Goal: Information Seeking & Learning: Learn about a topic

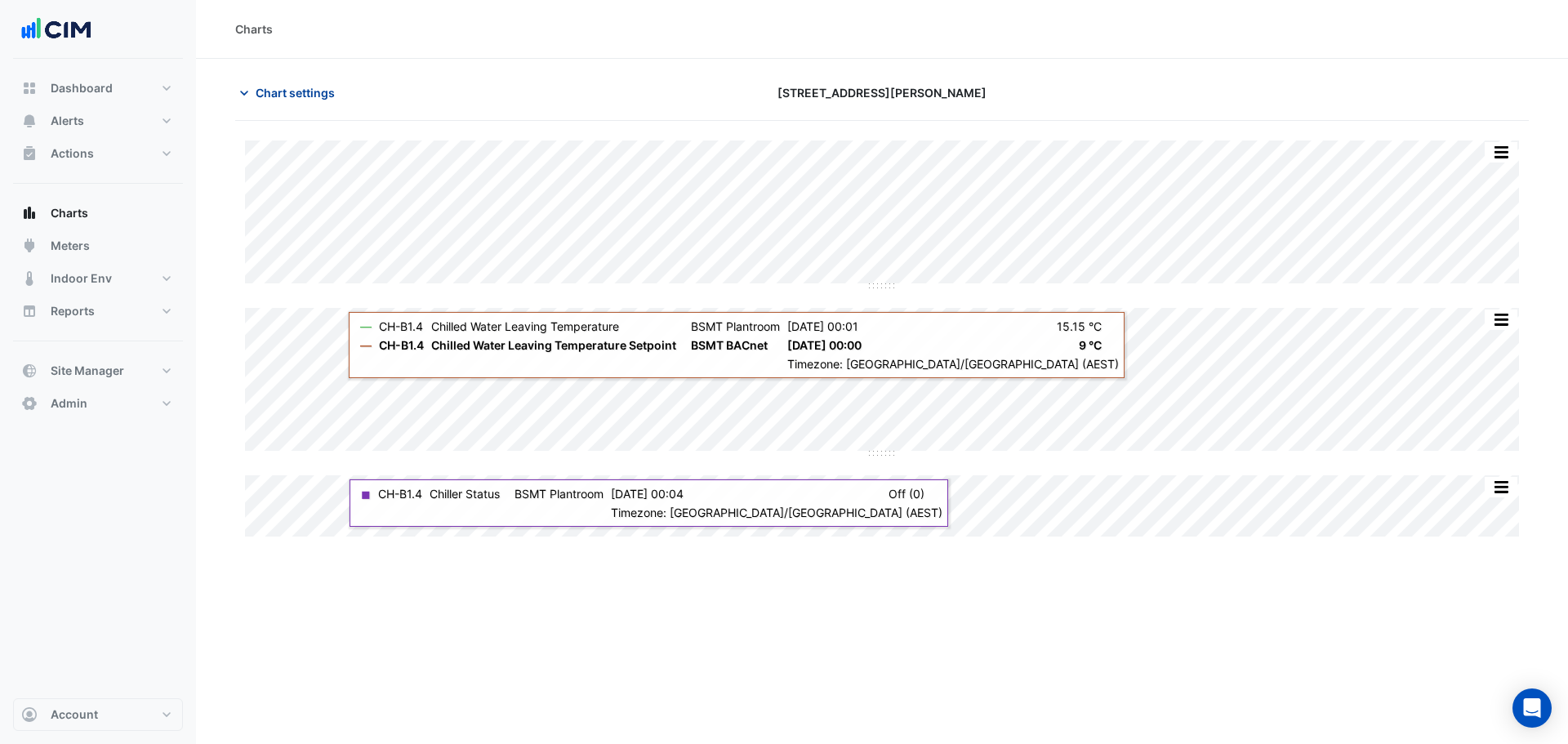
click at [319, 82] on button "Chart settings" at bounding box center [290, 93] width 111 height 29
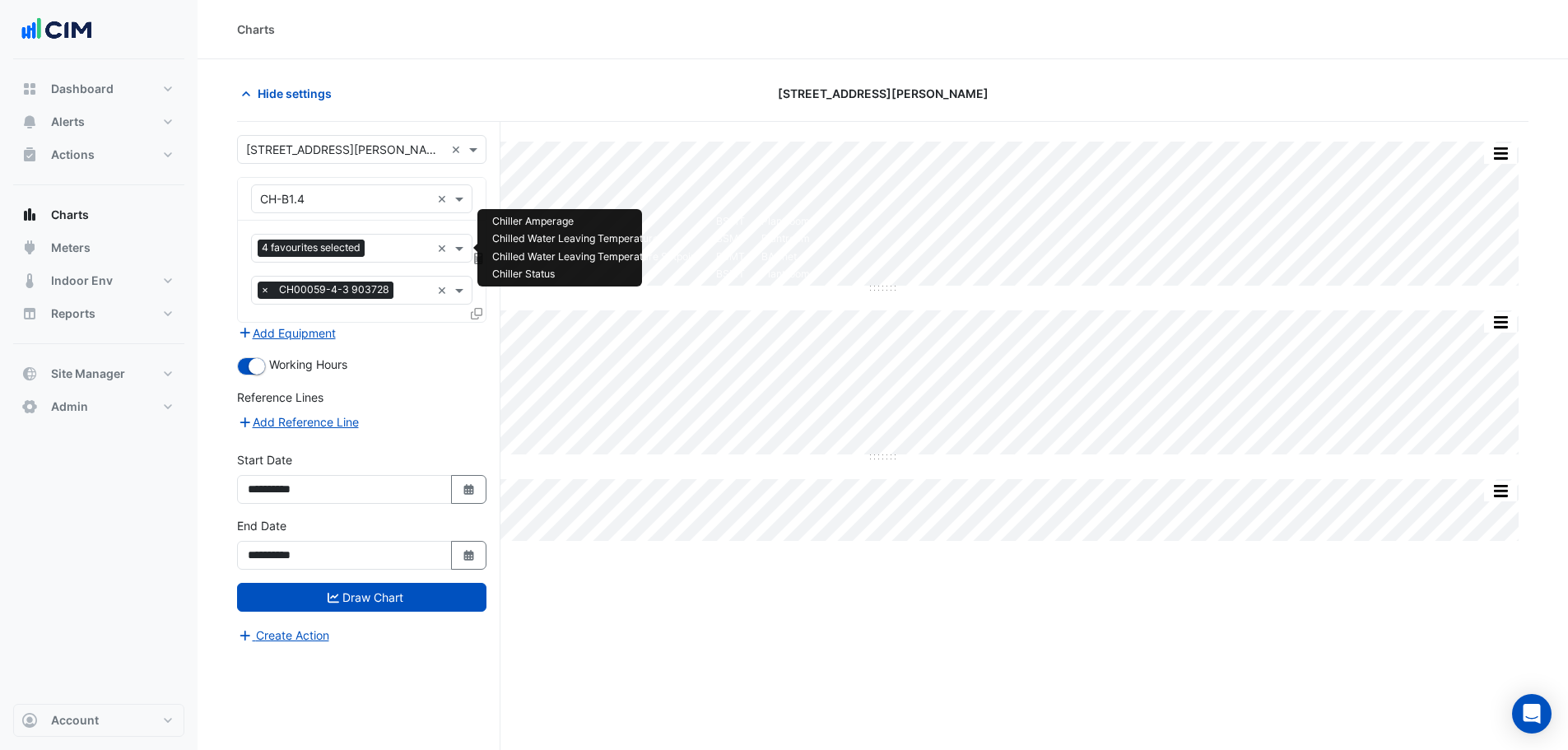
click at [375, 241] on input "text" at bounding box center [400, 250] width 59 height 17
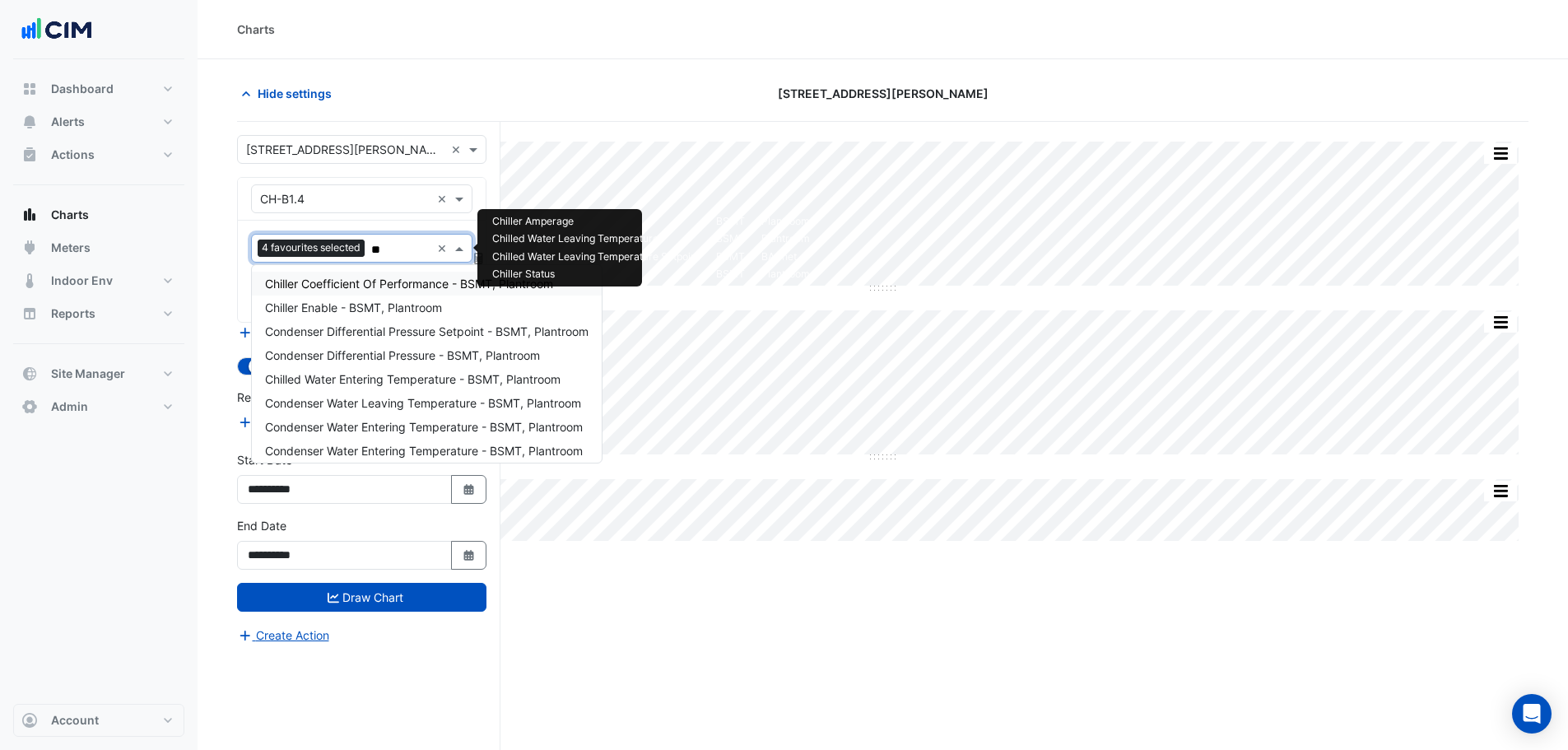
type input "***"
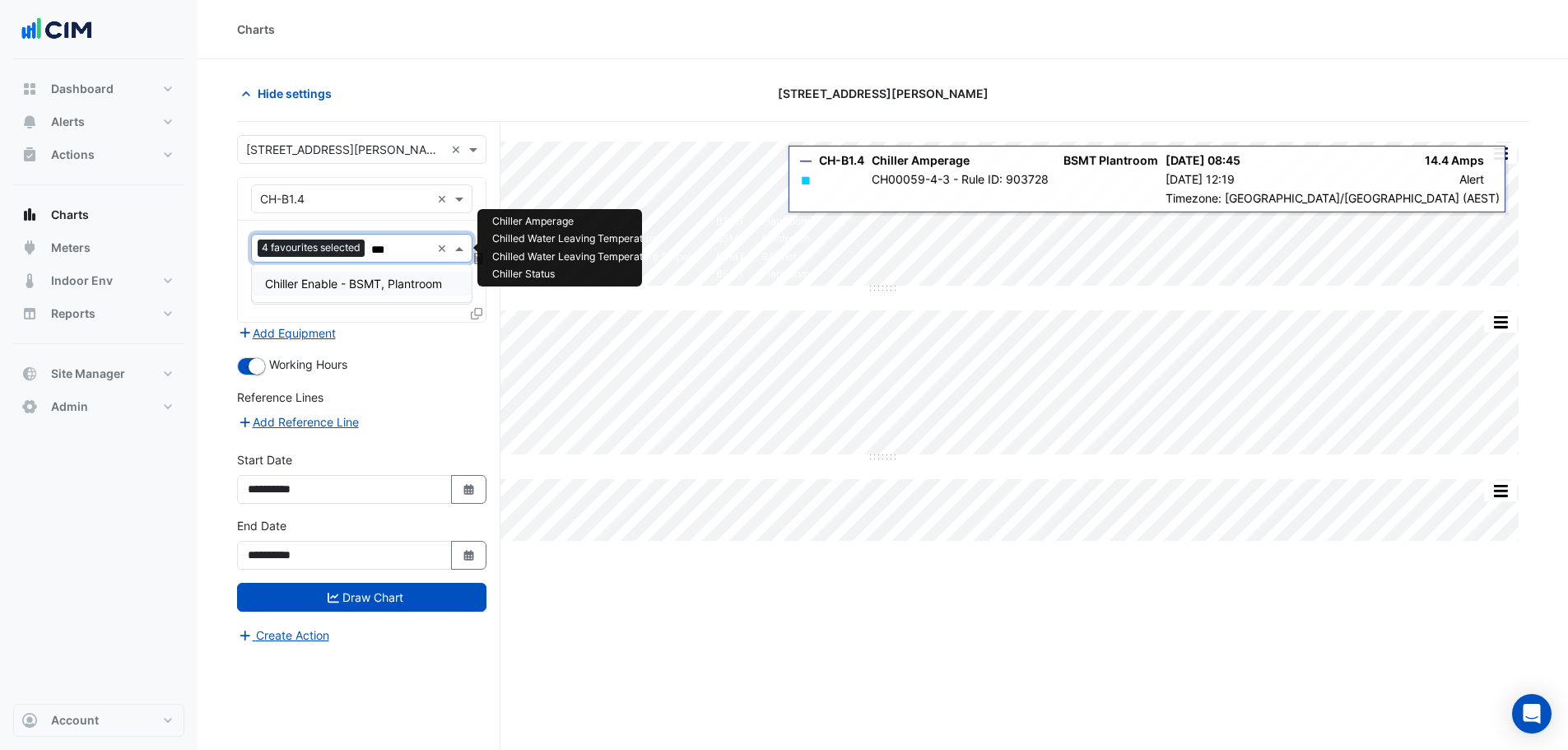
click at [400, 281] on span "Chiller Enable - BSMT, Plantroom" at bounding box center [353, 283] width 177 height 14
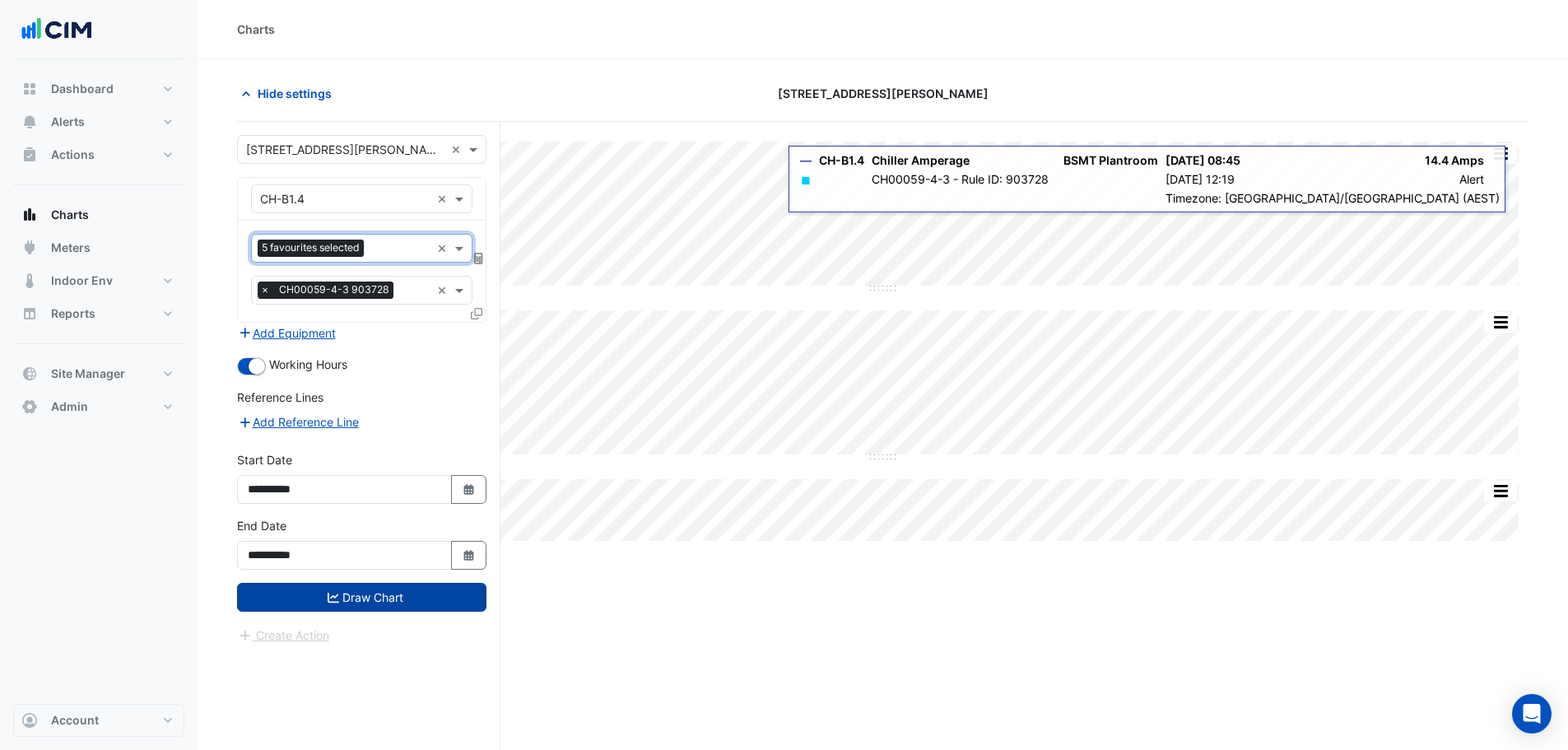
click at [363, 596] on button "Draw Chart" at bounding box center [361, 597] width 249 height 29
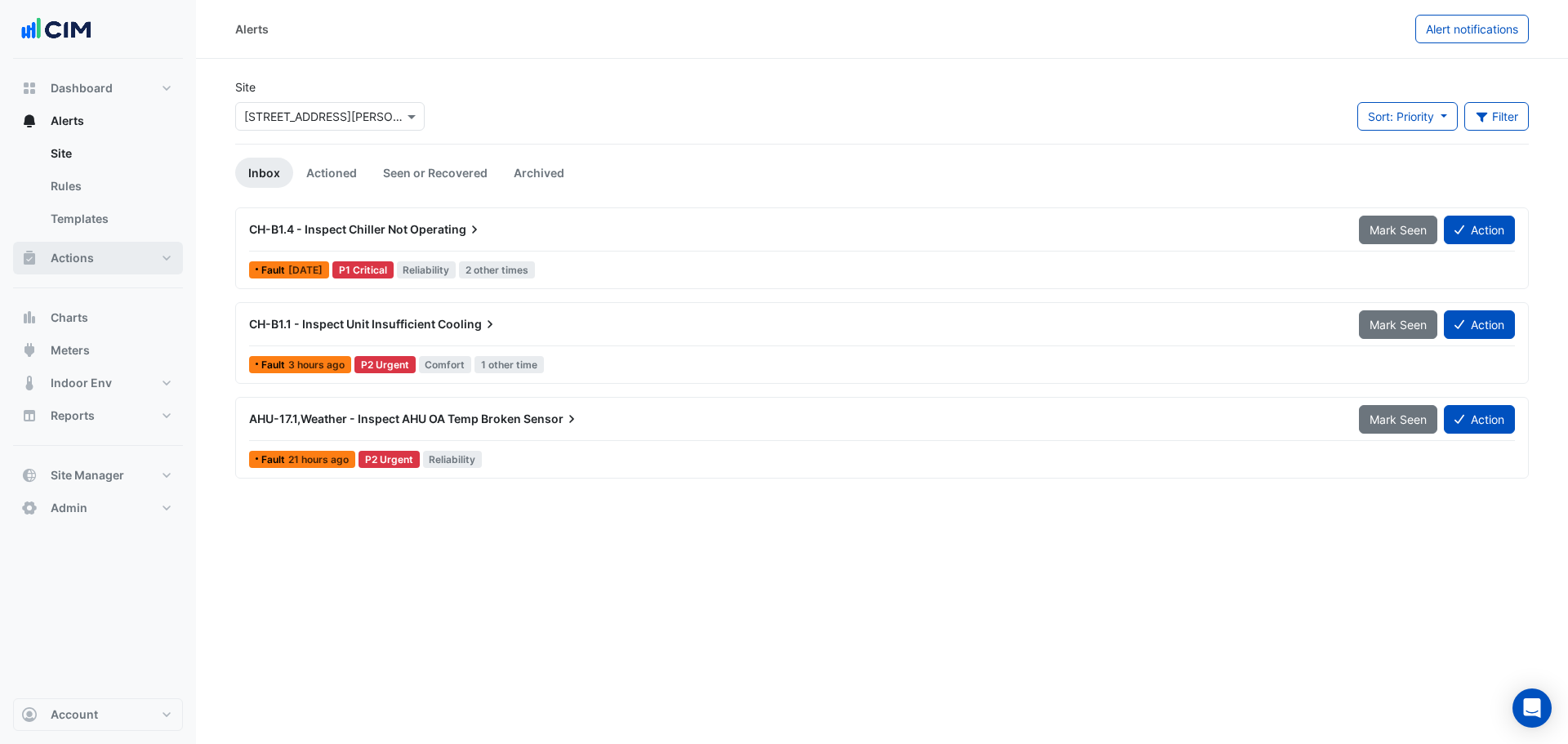
click at [110, 273] on button "Actions" at bounding box center [98, 258] width 170 height 33
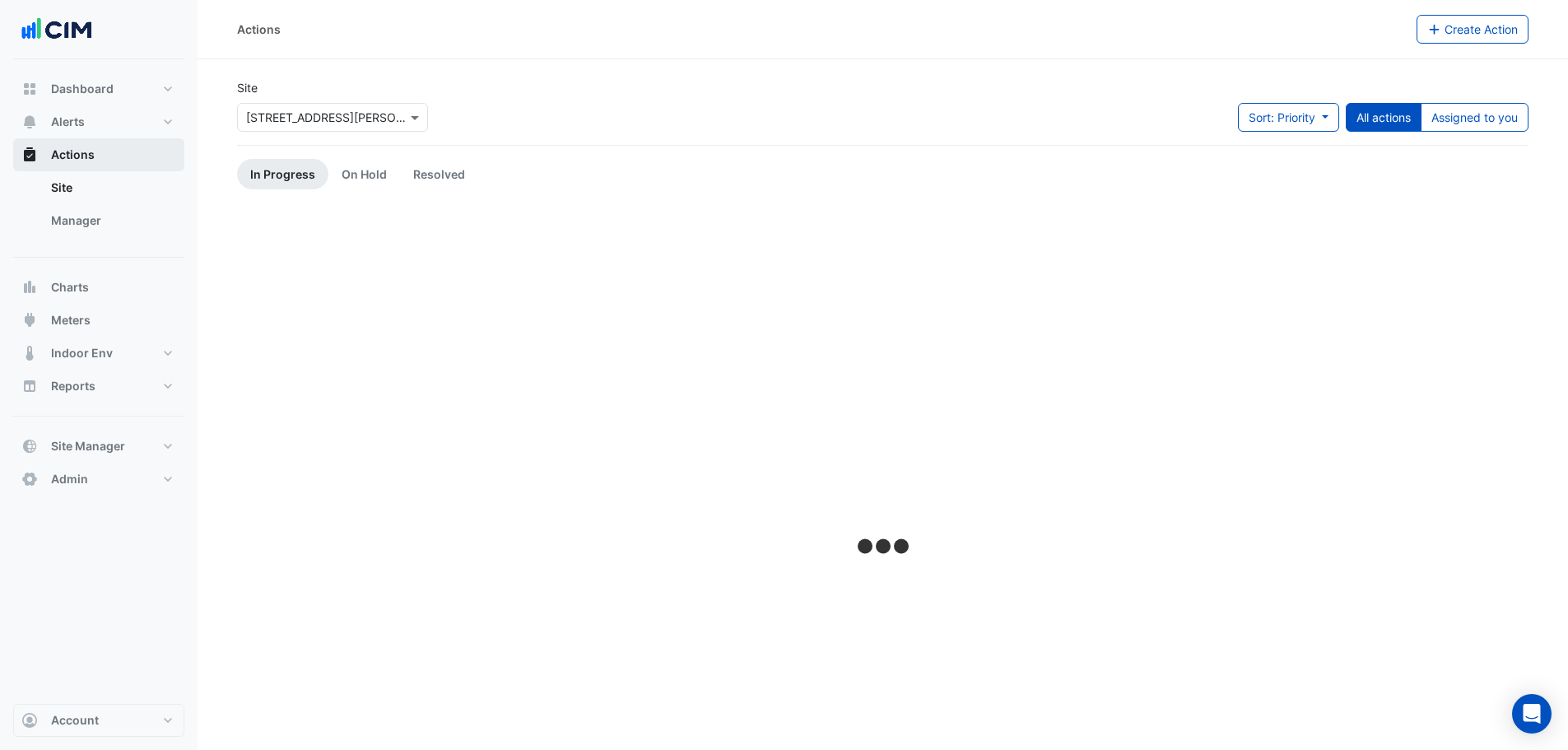
click at [110, 275] on div "Dashboard Portfolio Ratings Performance Alerts Site Rules Templates Actions Sit…" at bounding box center [99, 284] width 172 height 423
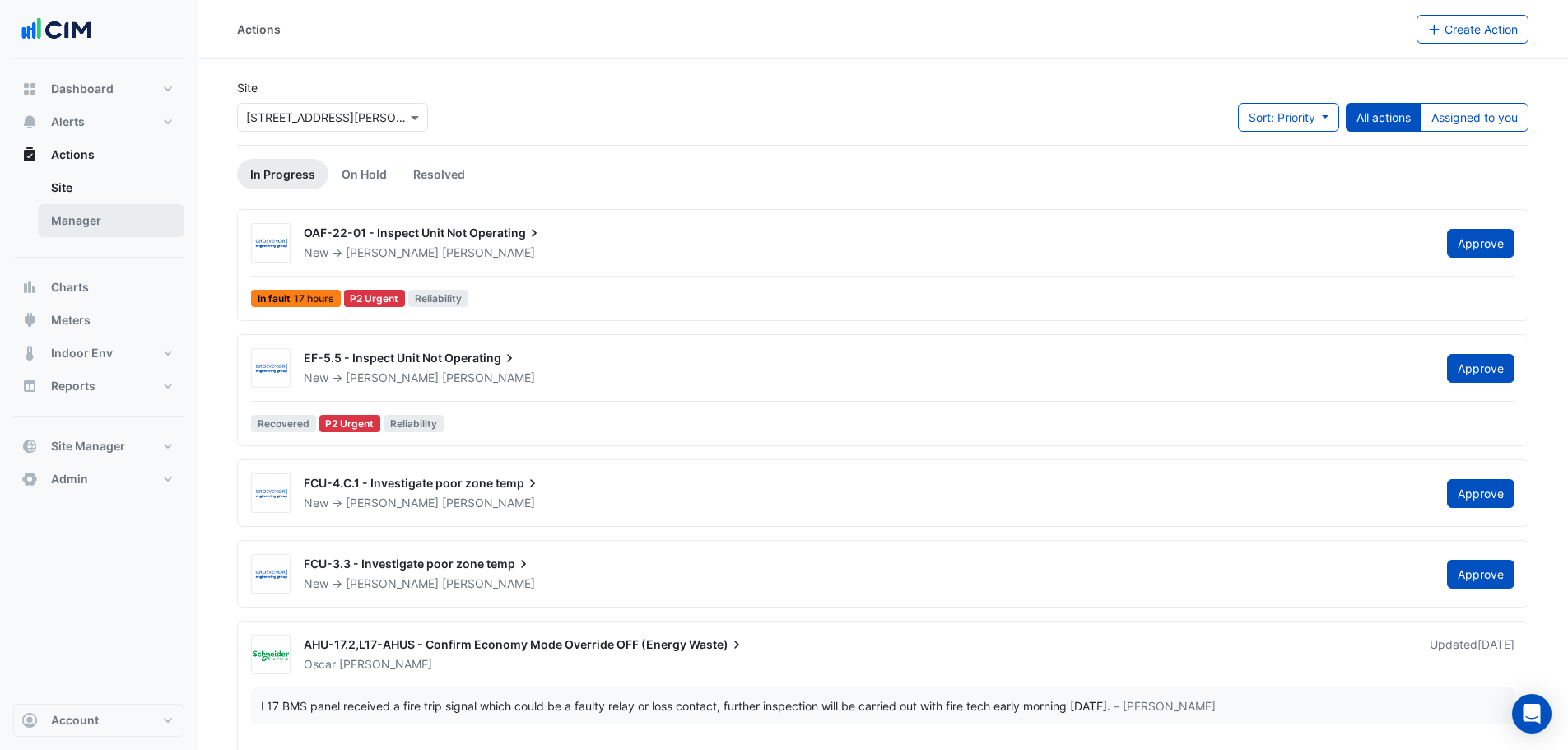
click at [87, 212] on link "Manager" at bounding box center [110, 221] width 146 height 33
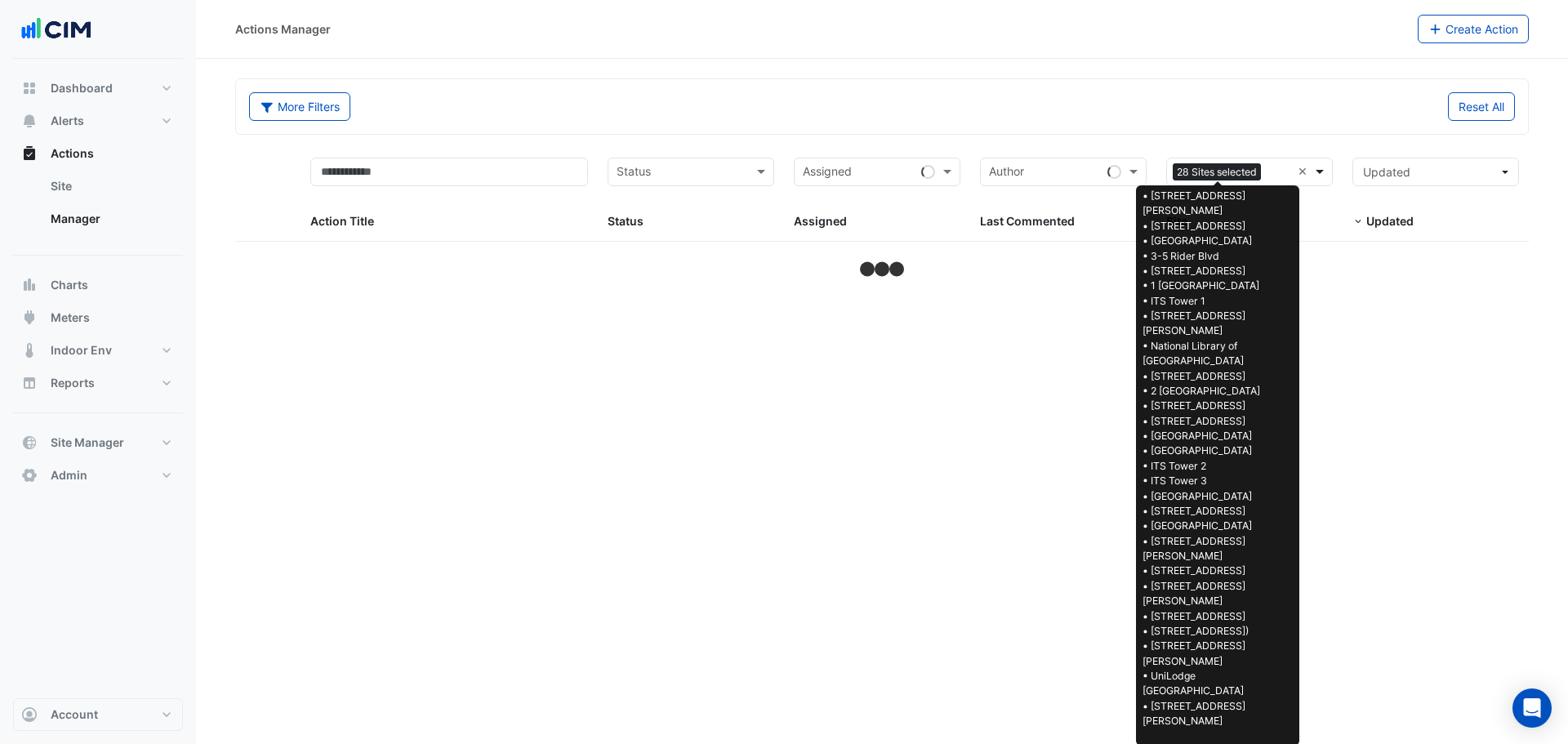
select select "**"
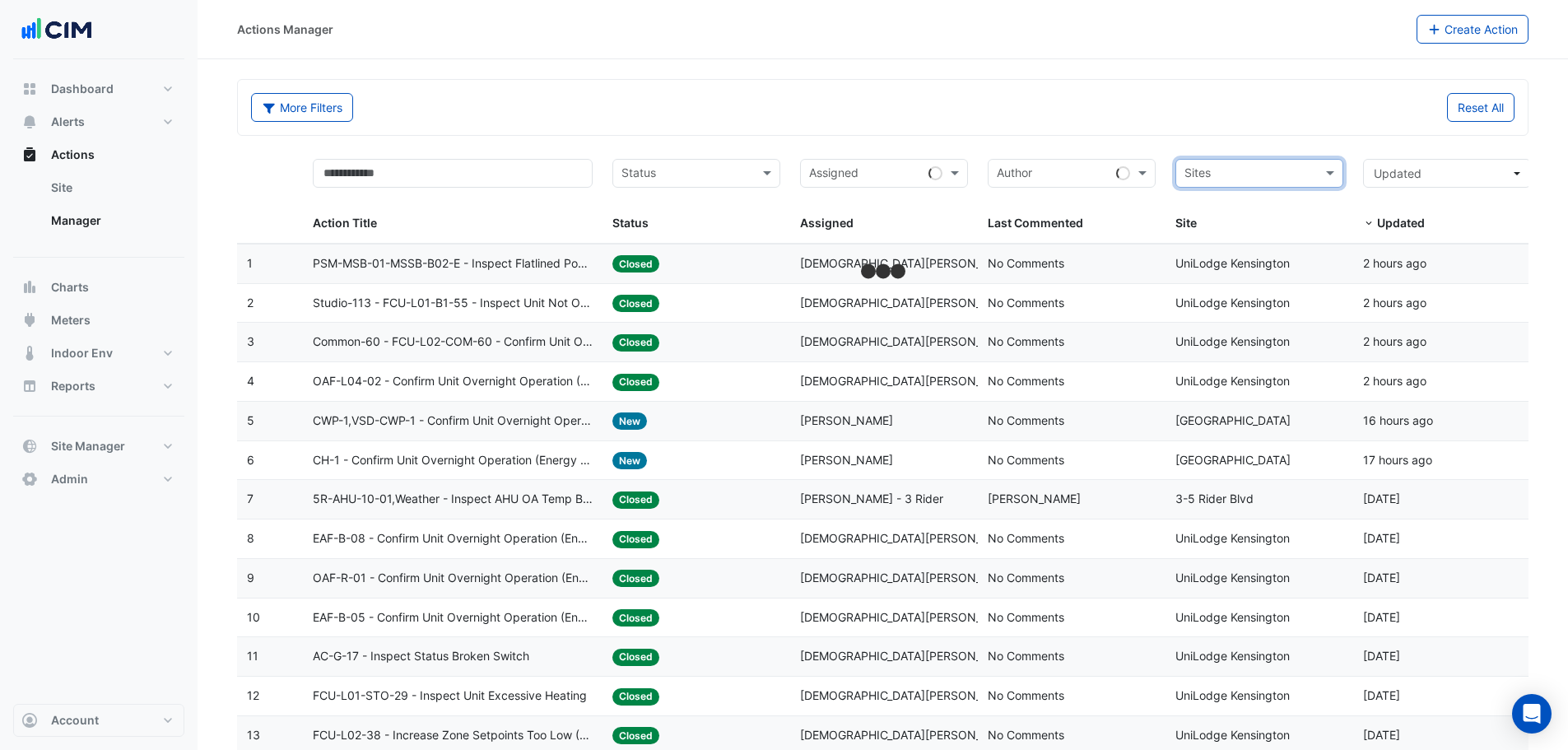
click at [1312, 173] on input "text" at bounding box center [1249, 175] width 131 height 19
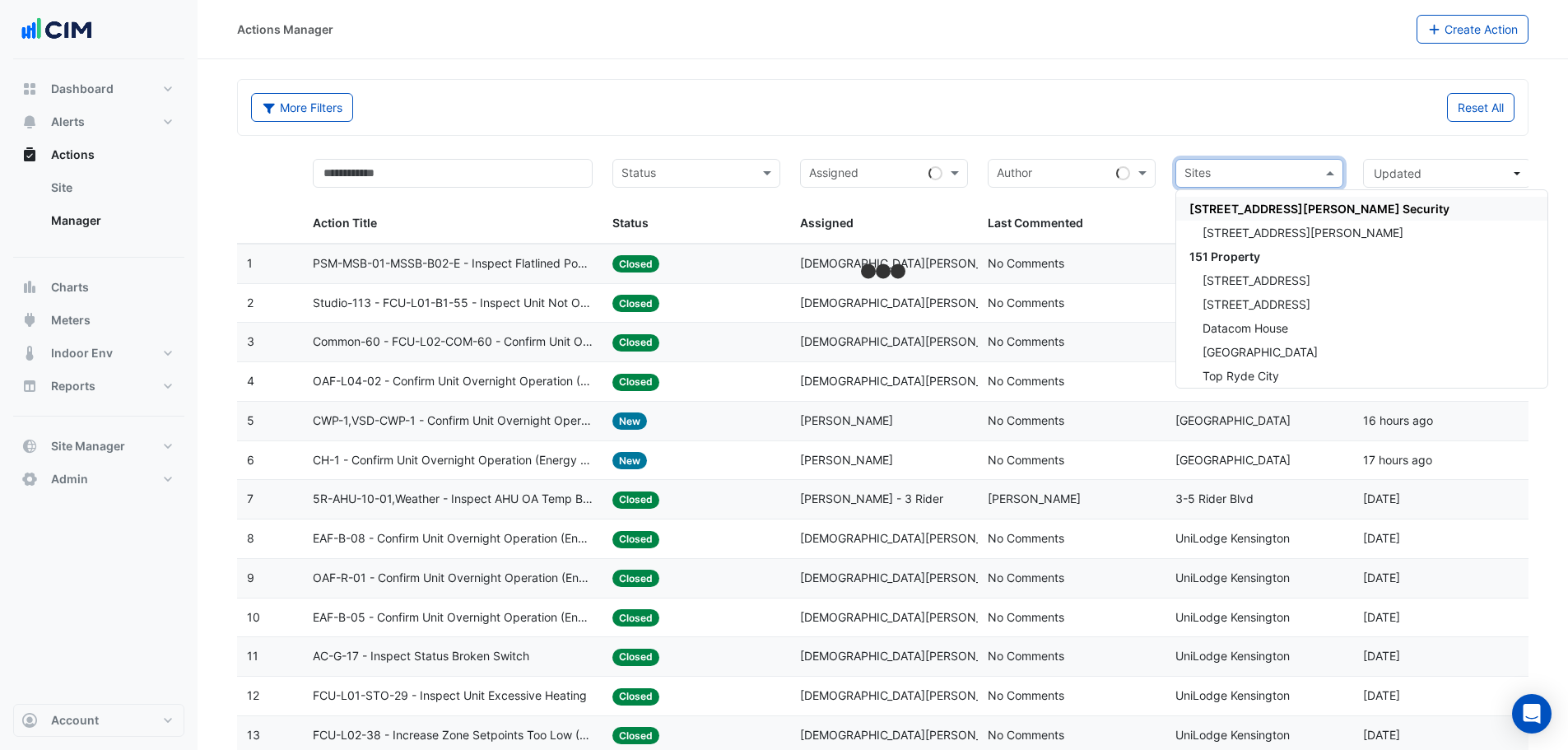
type input "*"
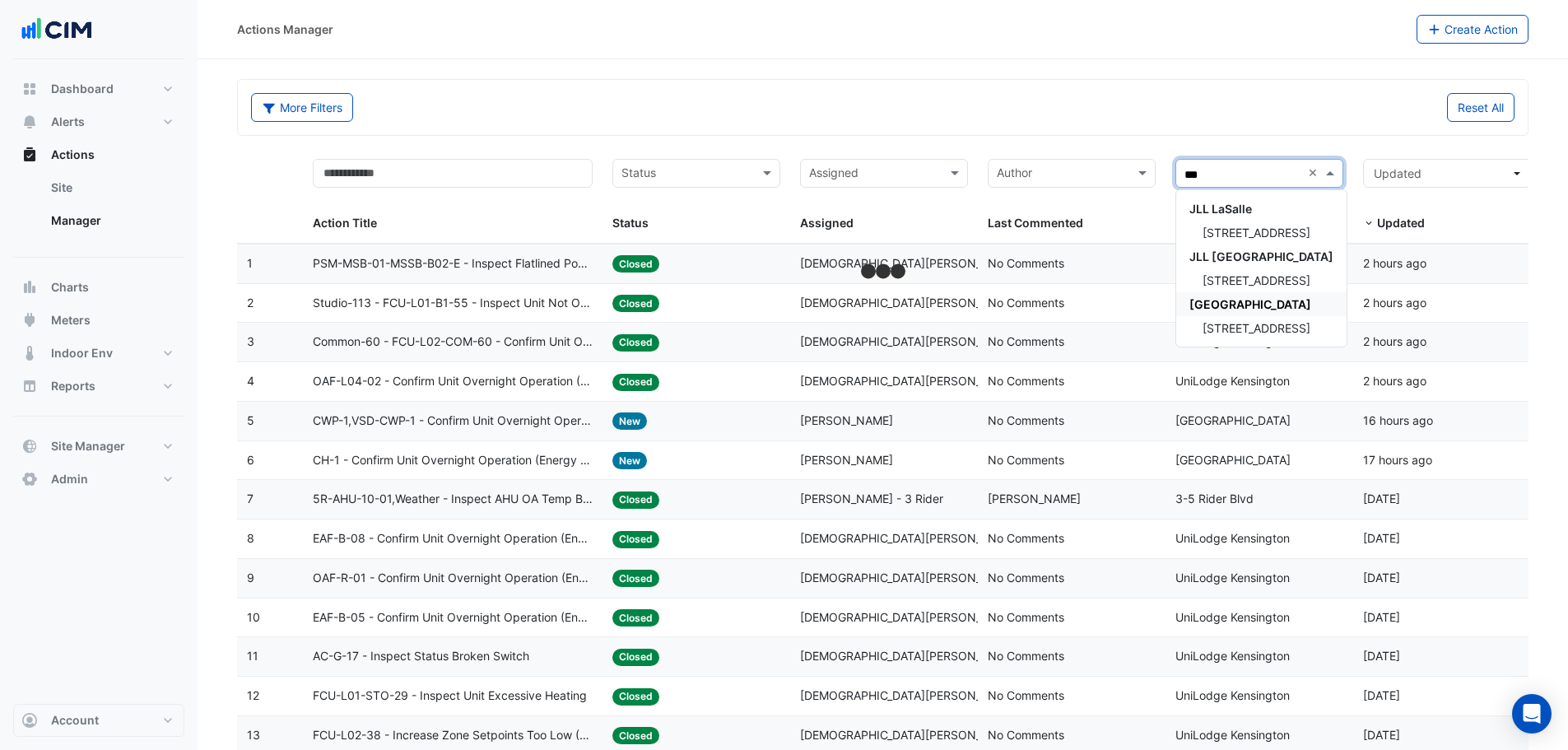
type input "***"
click at [855, 272] on div "Assigned: Krishna Lakshminarayanan" at bounding box center [884, 264] width 168 height 19
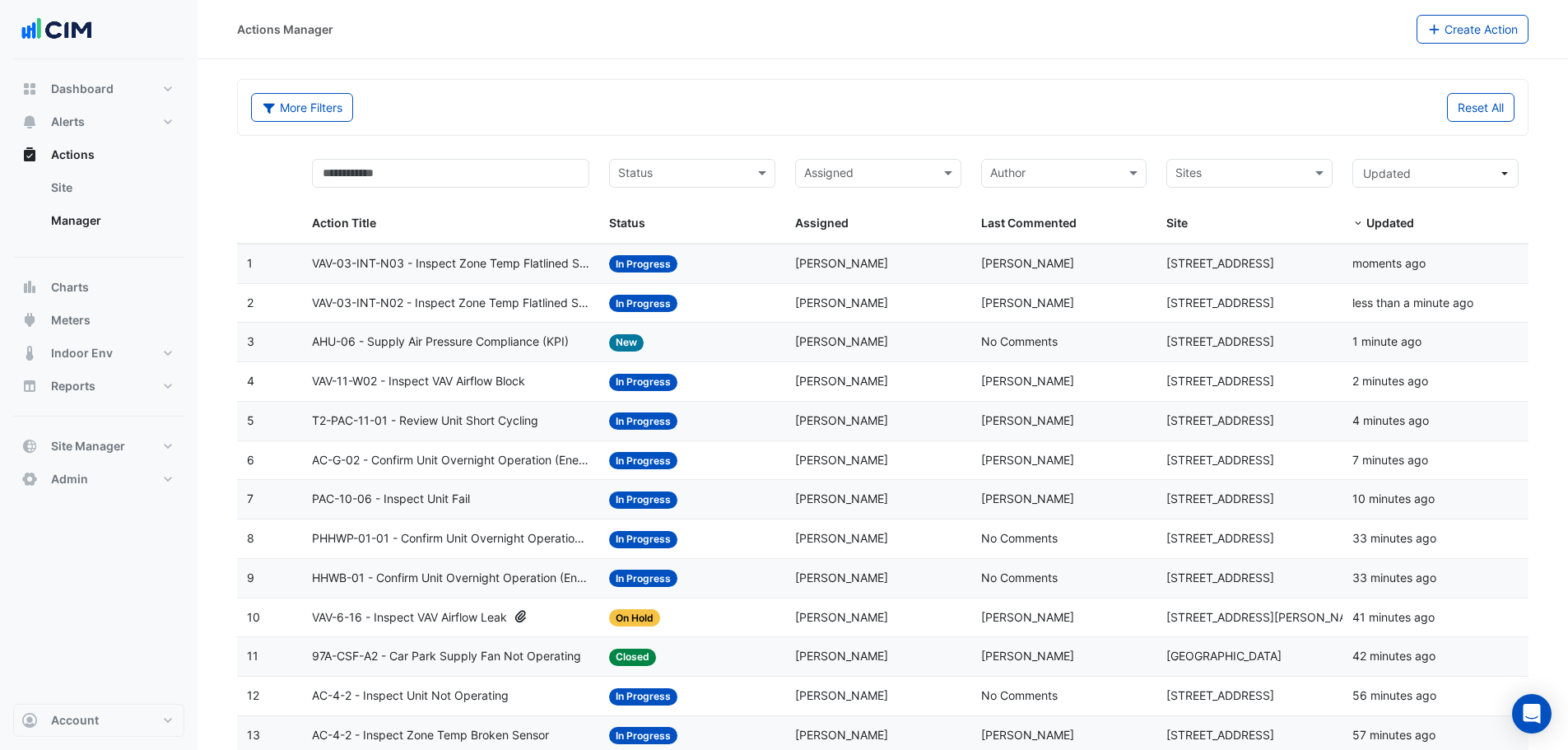
click at [1235, 168] on input "text" at bounding box center [1239, 175] width 129 height 19
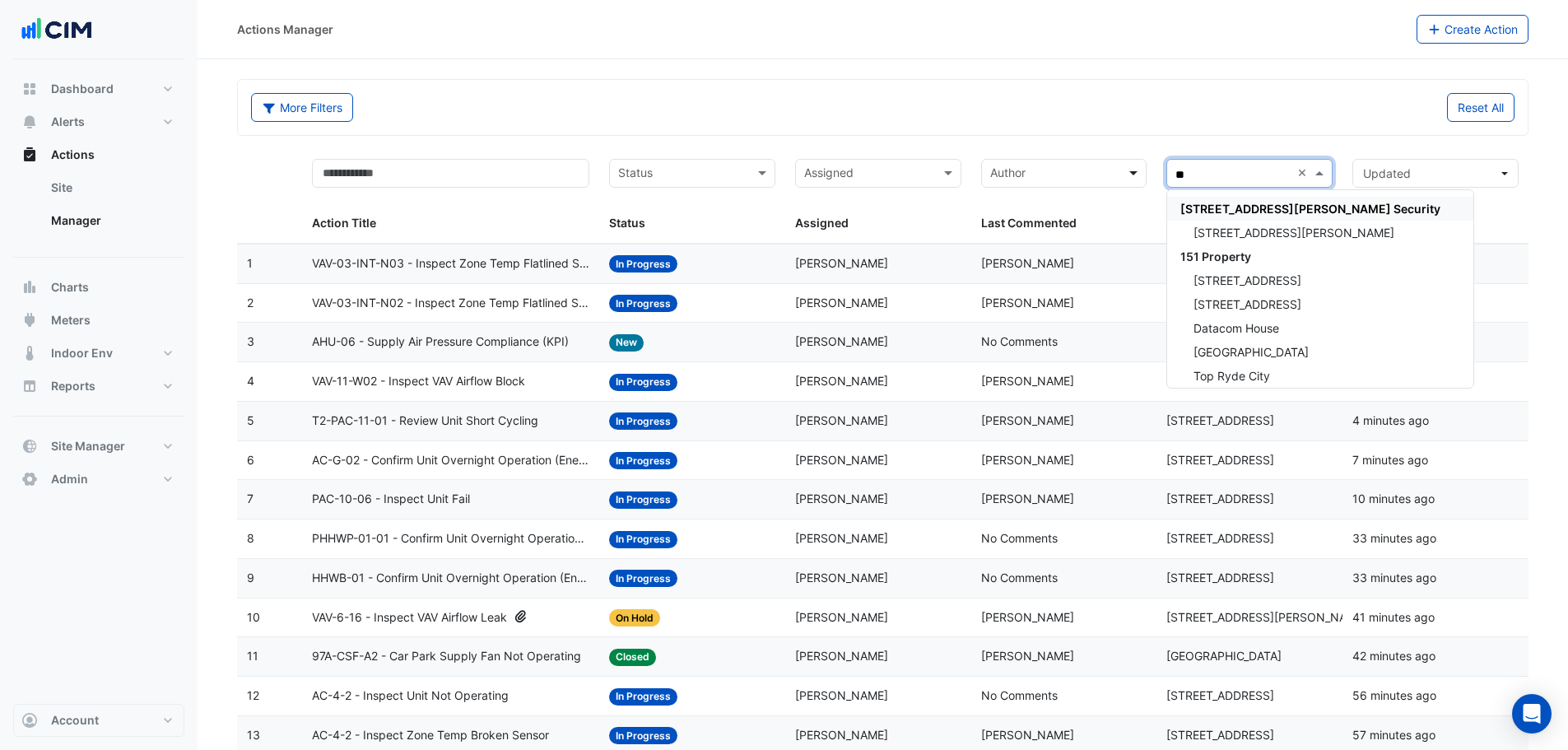
type input "***"
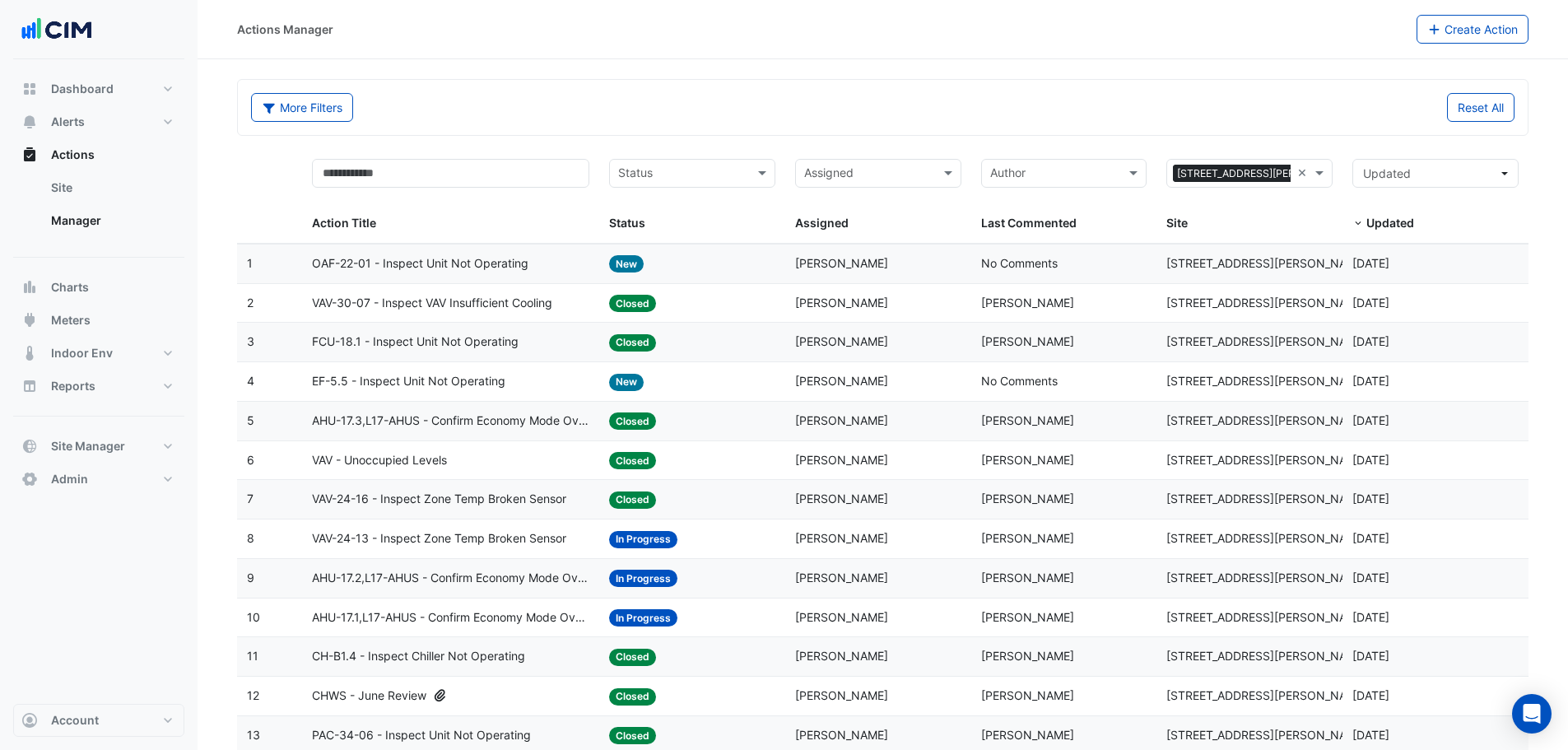
click at [442, 457] on span "VAV - Unoccupied Levels" at bounding box center [379, 460] width 135 height 19
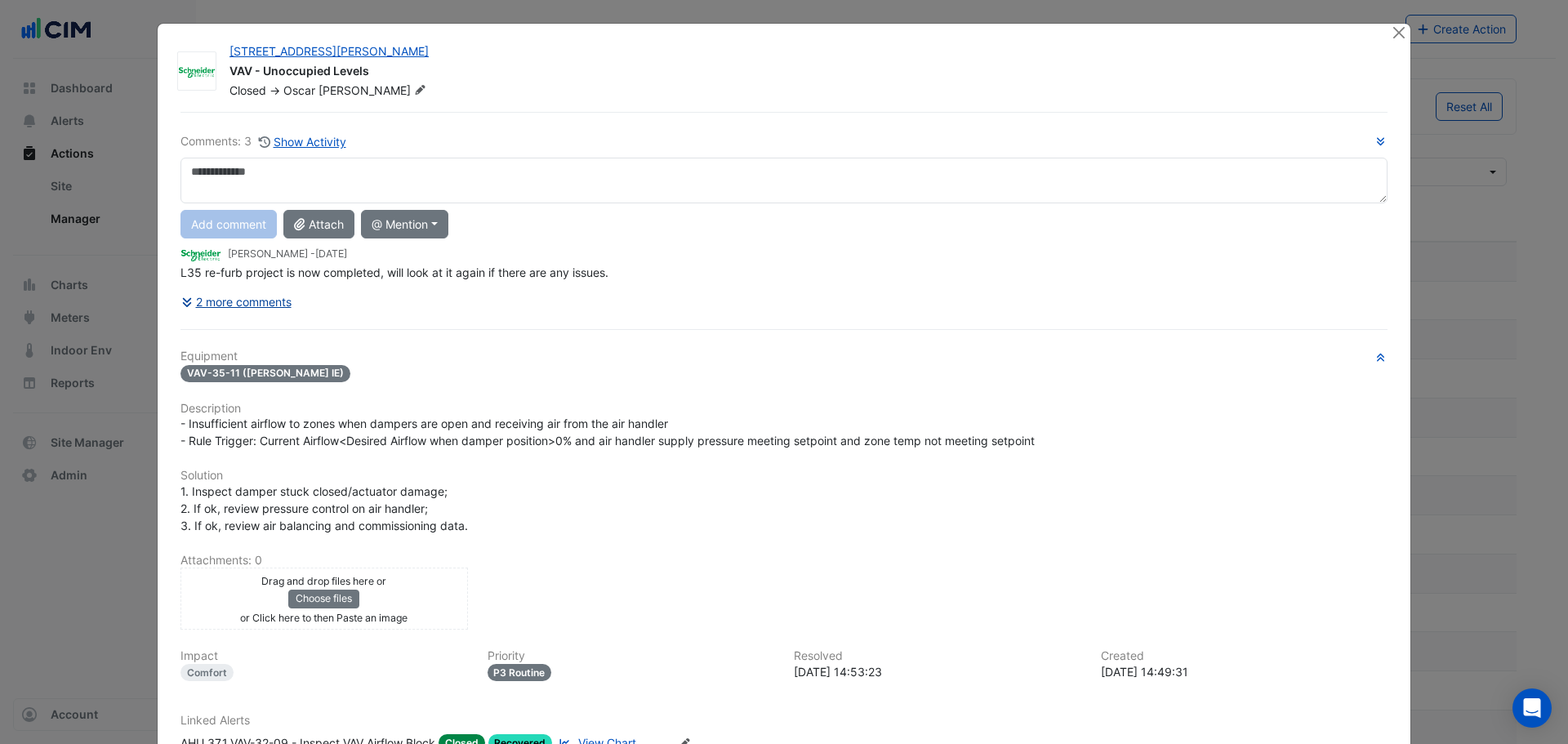
click at [257, 301] on button "2 more comments" at bounding box center [236, 302] width 112 height 29
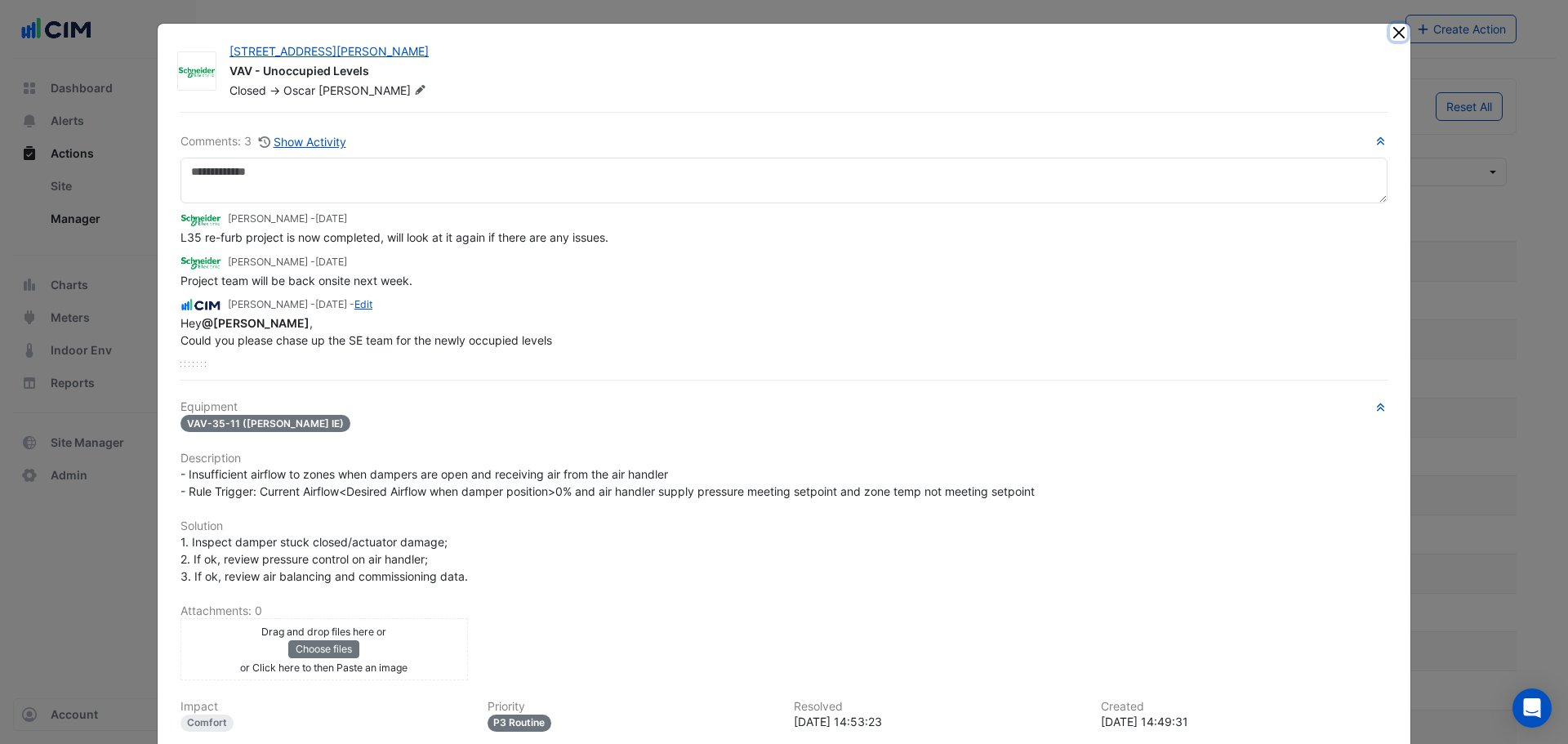
click at [1392, 29] on button "Close" at bounding box center [1399, 33] width 17 height 17
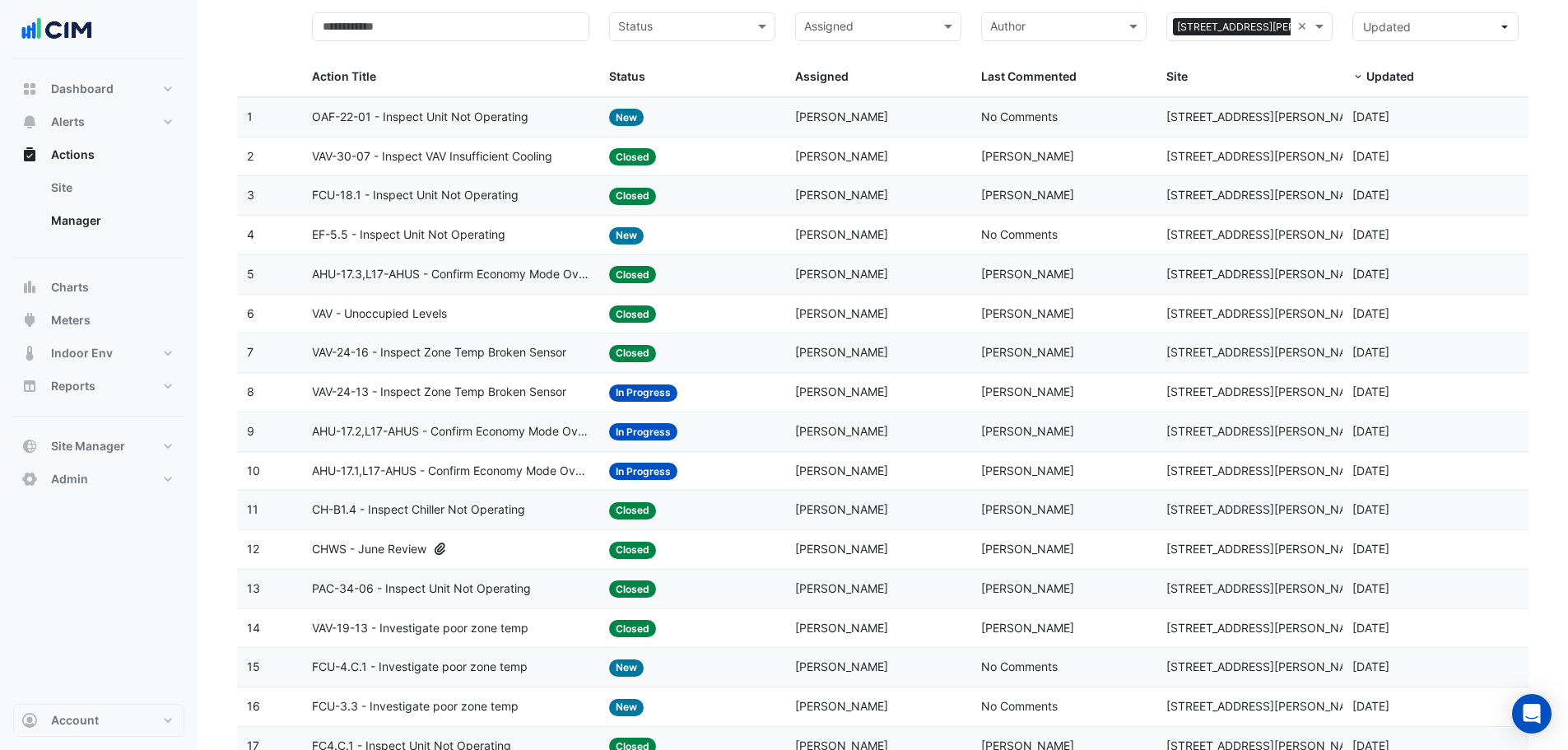
scroll to position [109, 0]
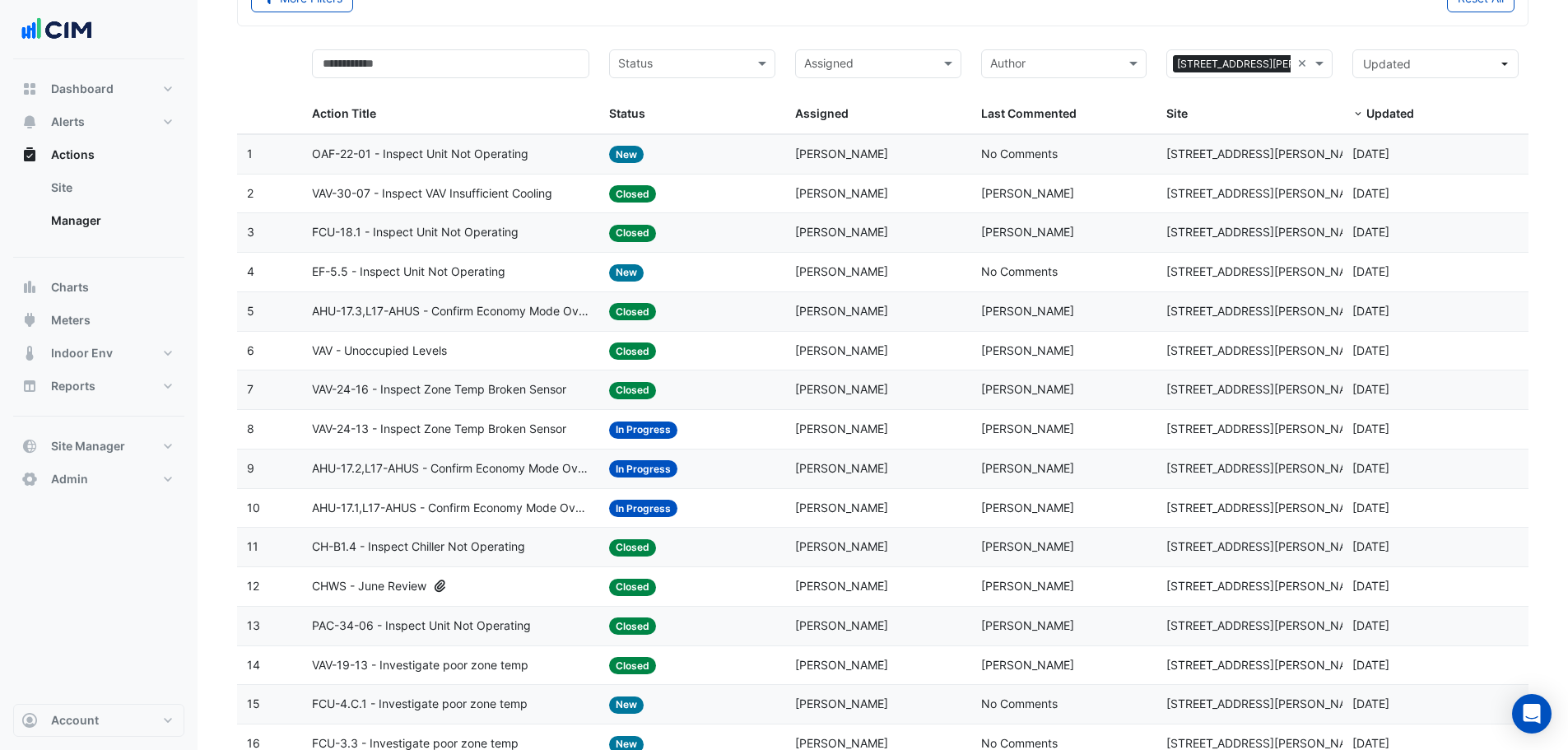
click at [440, 547] on span "CH-B1.4 - Inspect Chiller Not Operating" at bounding box center [419, 547] width 213 height 19
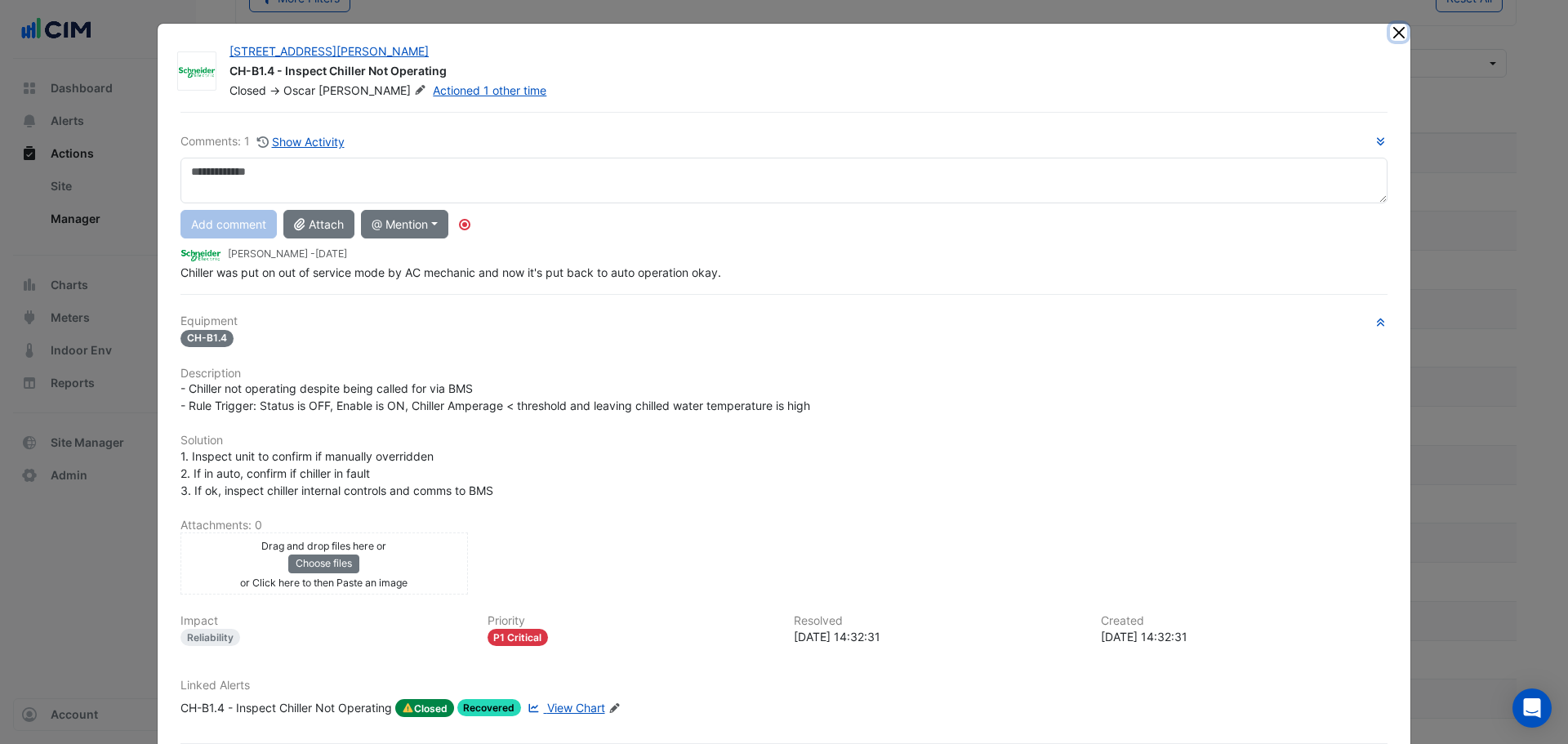
click at [1390, 33] on button "Close" at bounding box center [1399, 33] width 17 height 17
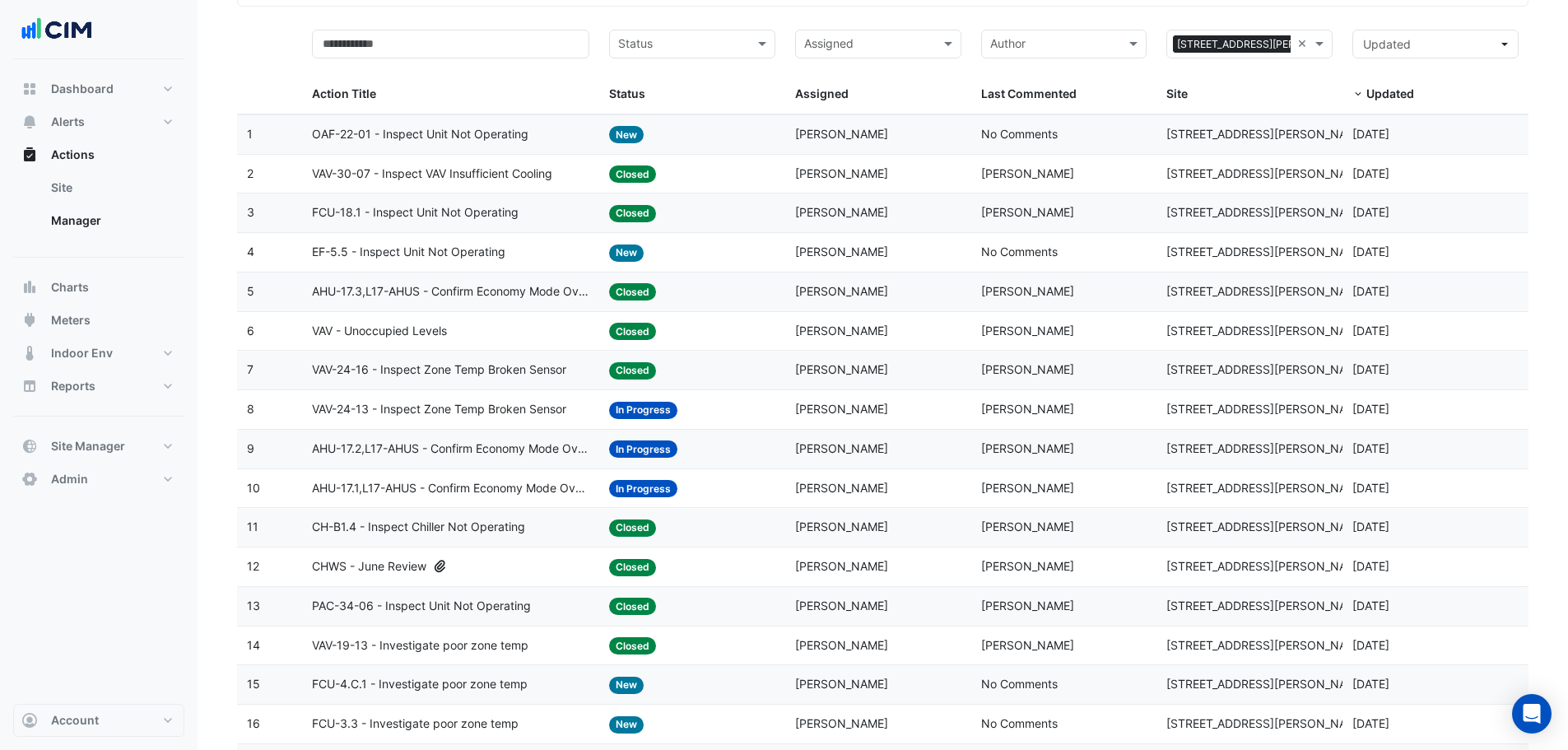
scroll to position [0, 0]
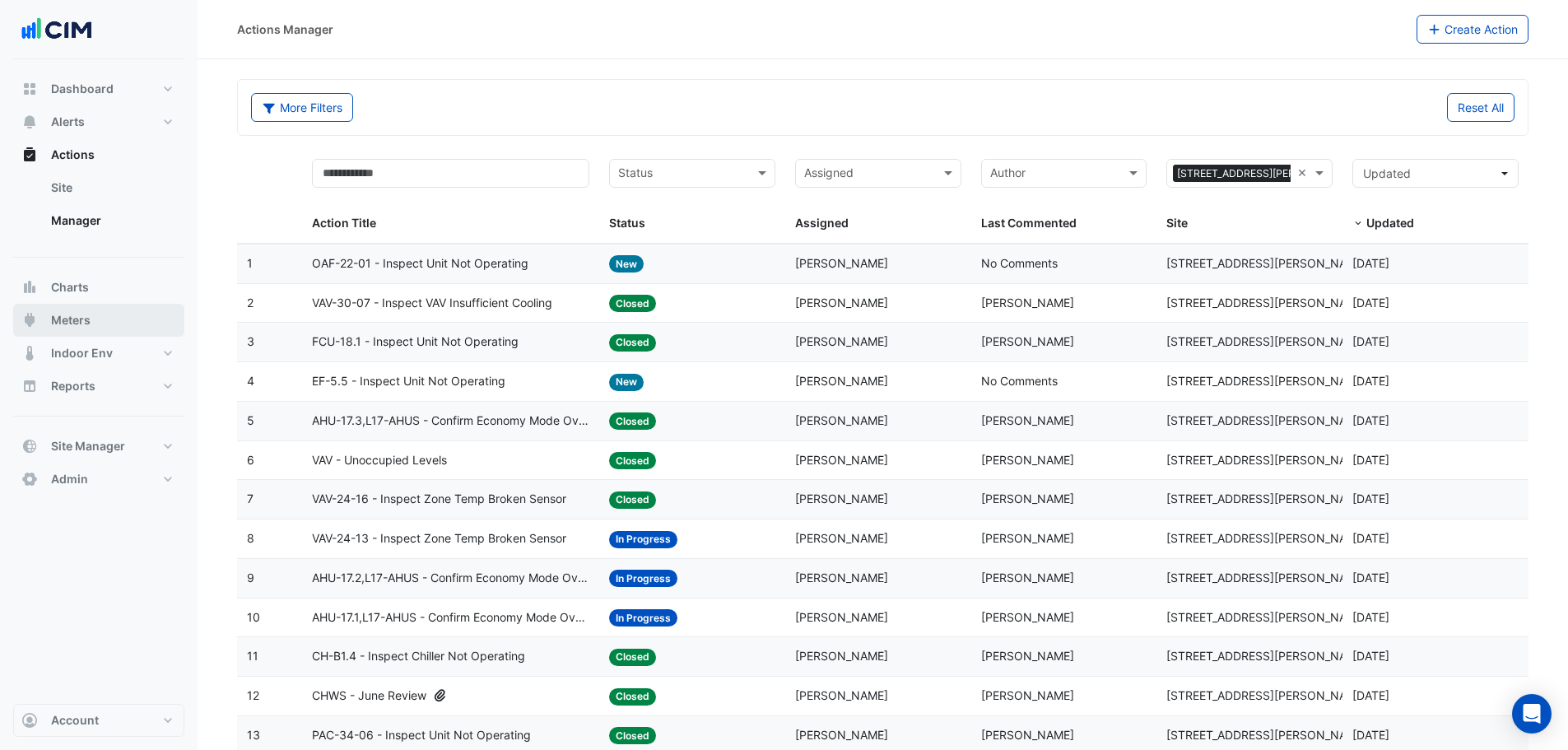
click at [84, 320] on span "Meters" at bounding box center [71, 320] width 40 height 16
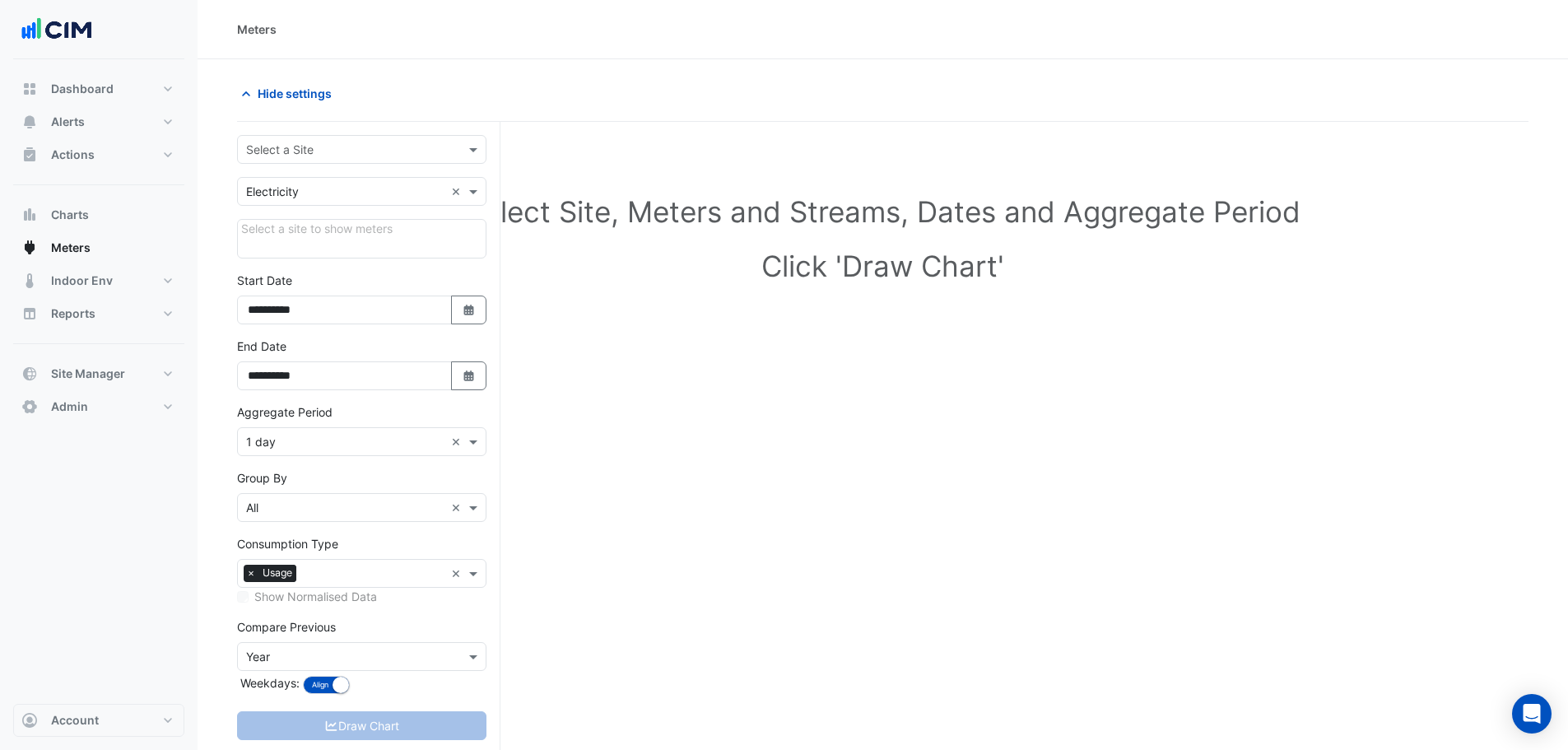
click at [314, 140] on div "Select a Site" at bounding box center [361, 149] width 249 height 29
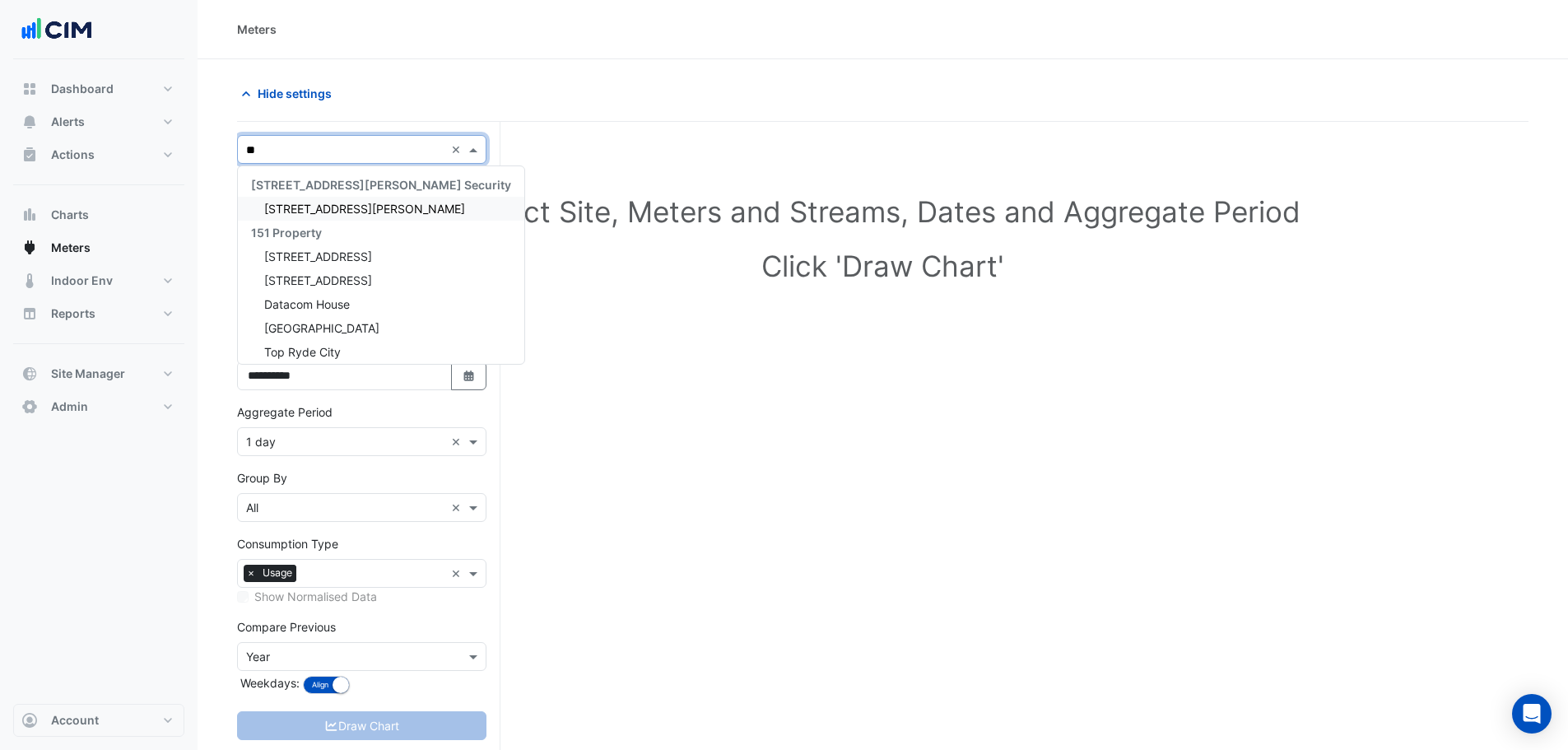
type input "***"
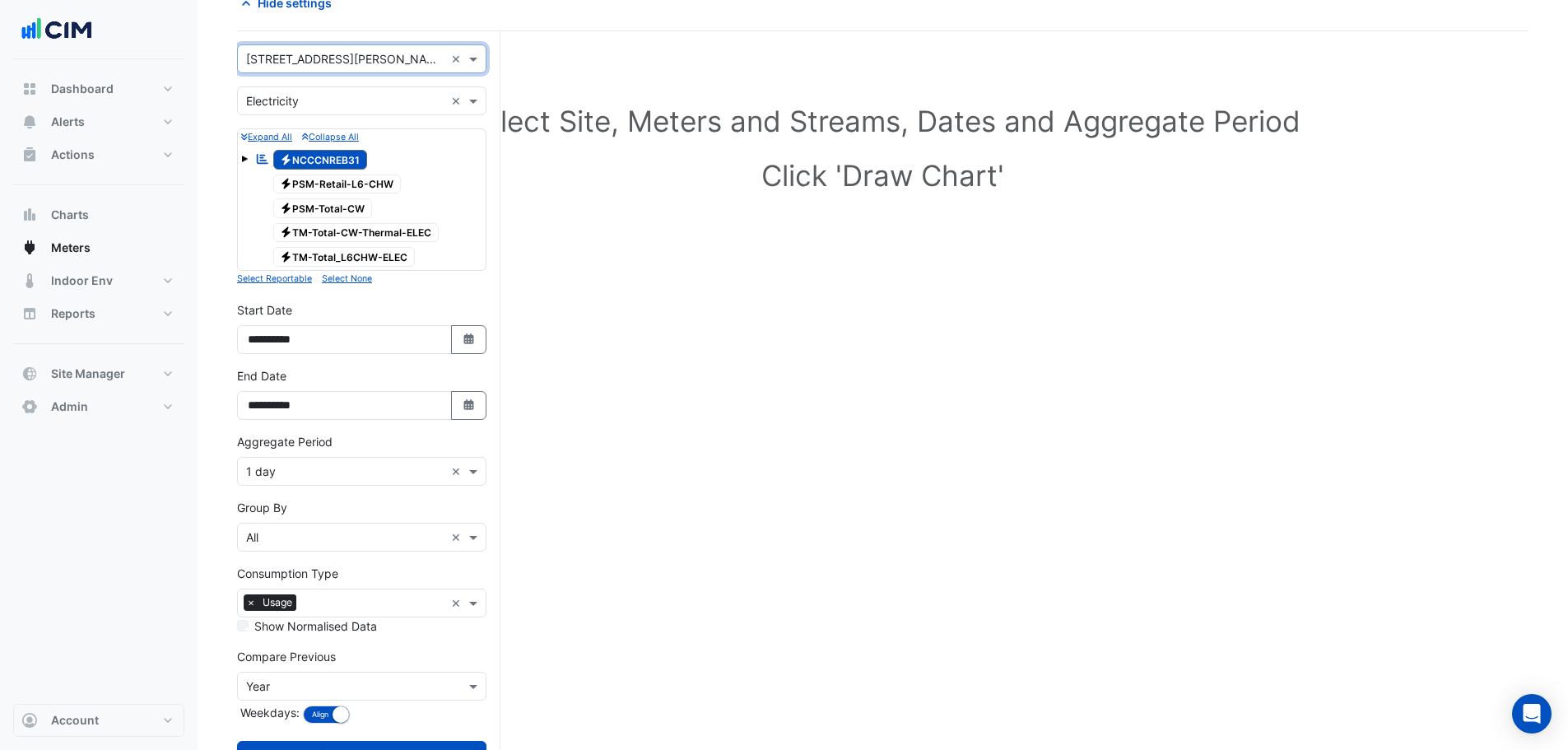
scroll to position [156, 0]
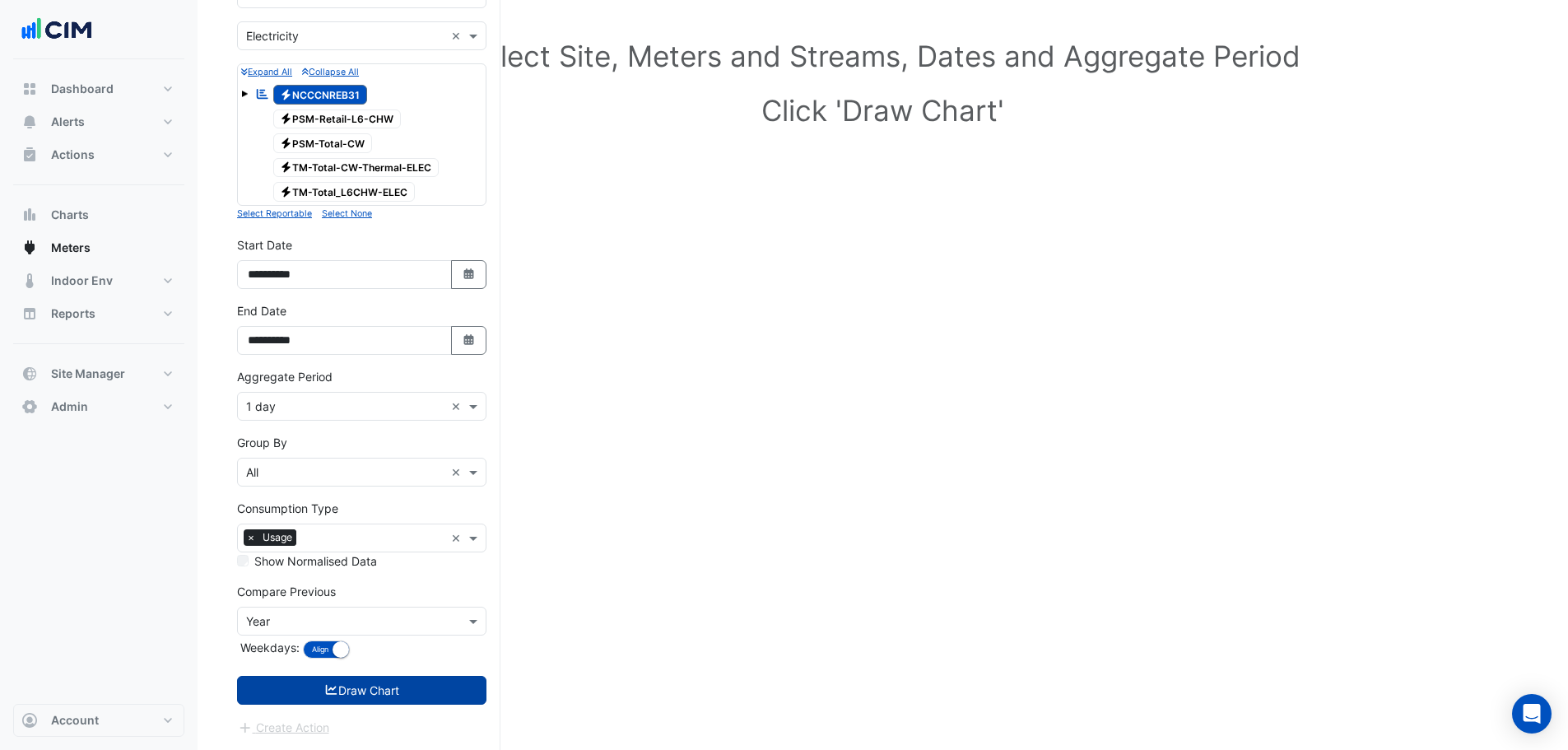
click at [336, 697] on button "Draw Chart" at bounding box center [361, 690] width 249 height 29
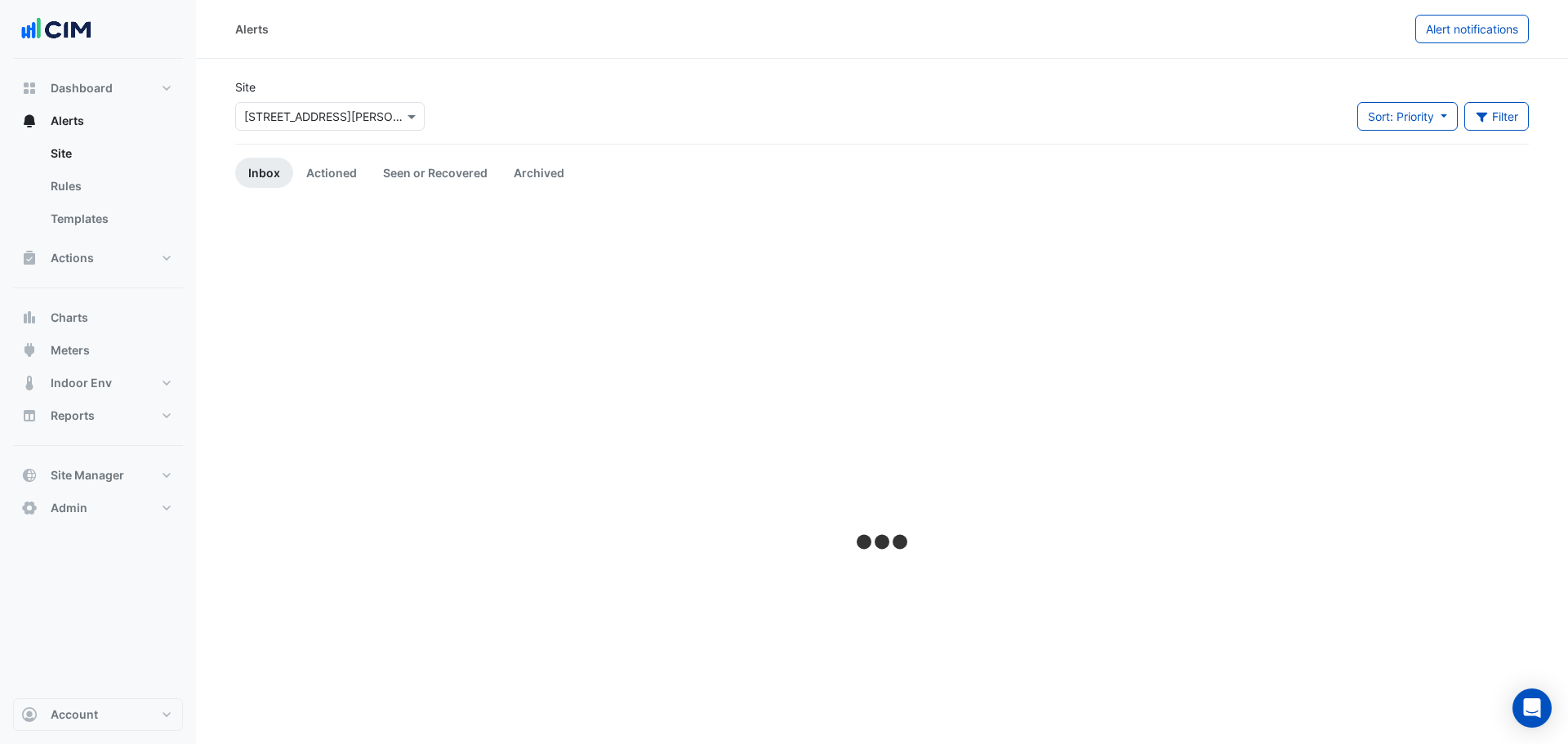
click at [317, 116] on input "text" at bounding box center [313, 117] width 138 height 17
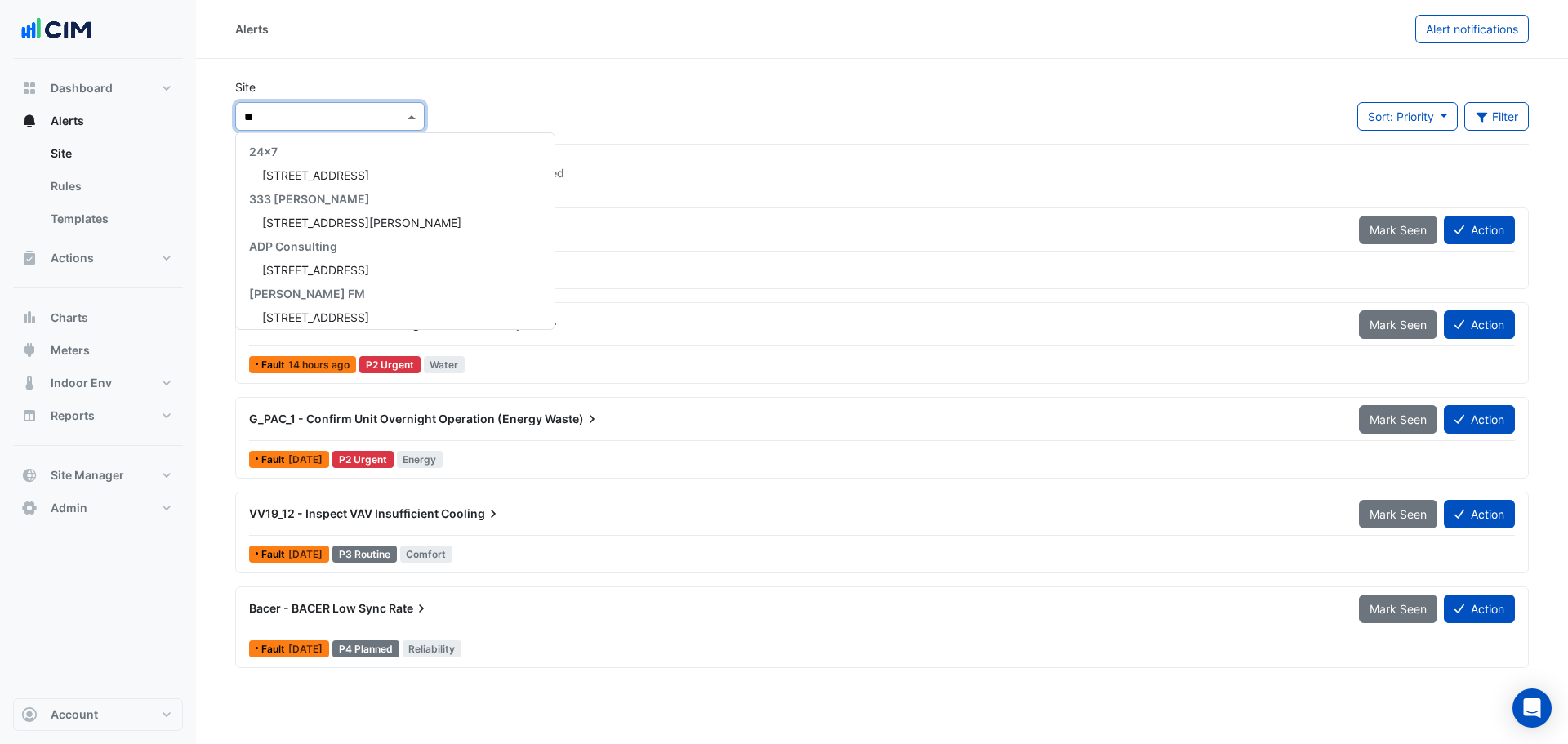
scroll to position [7, 0]
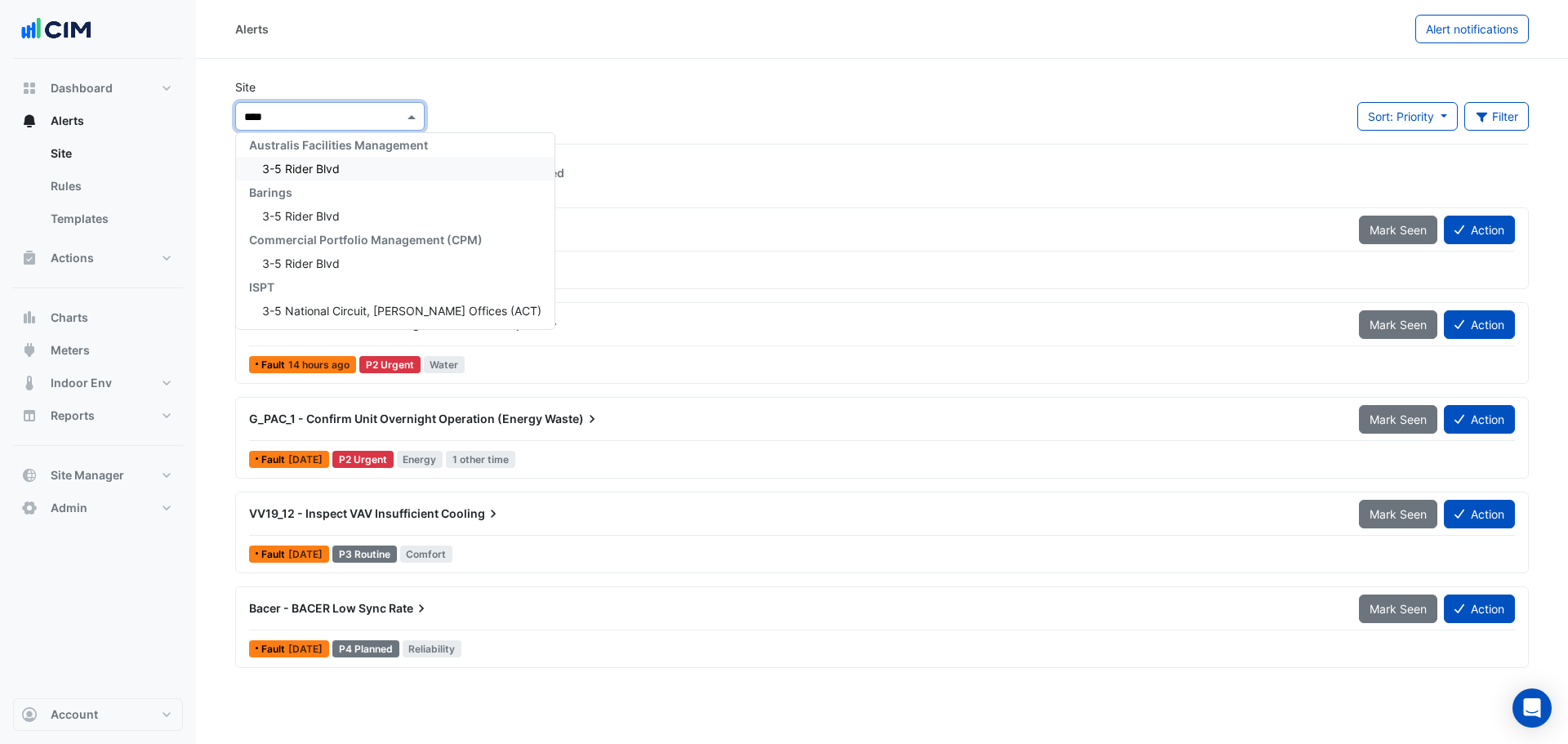
type input "*****"
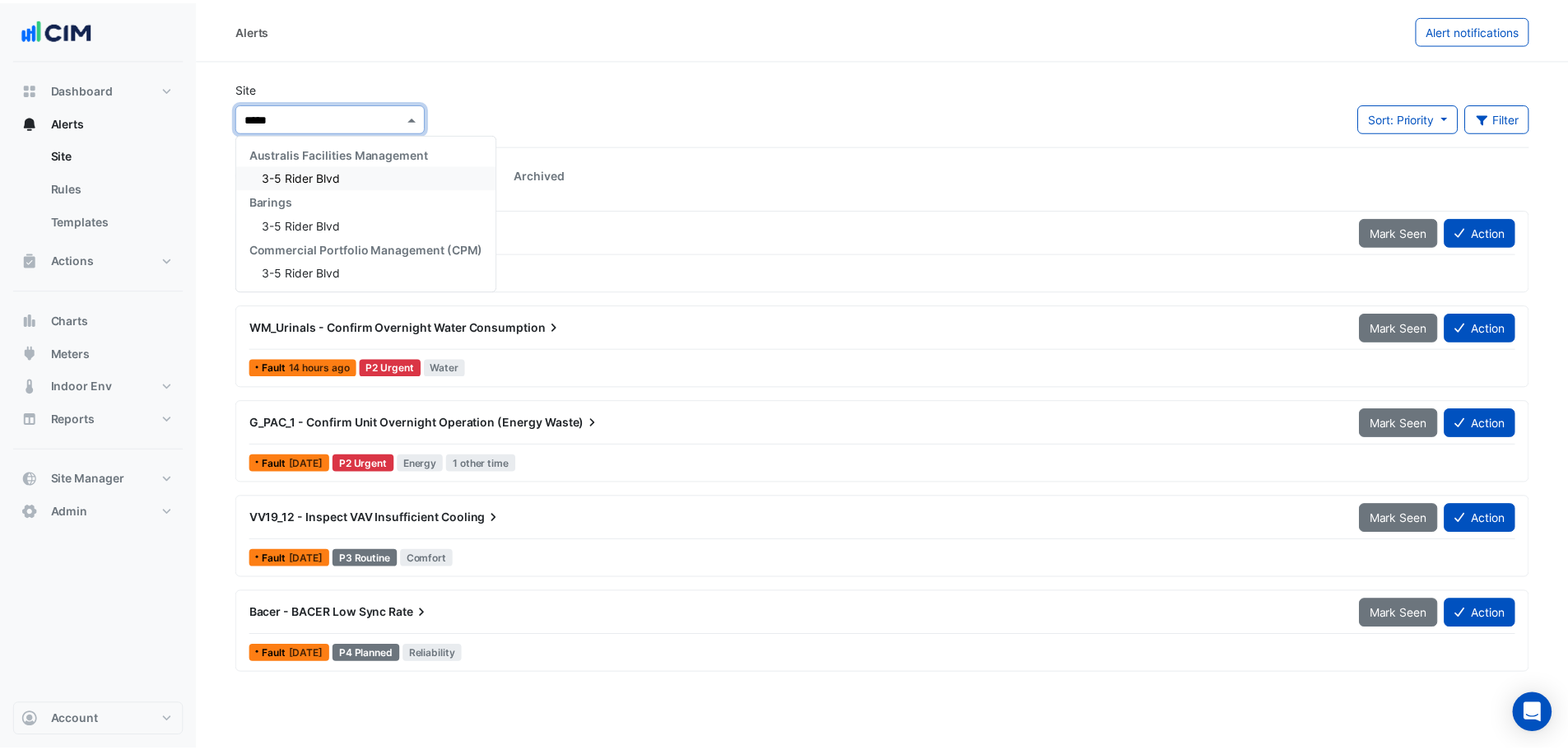
scroll to position [0, 0]
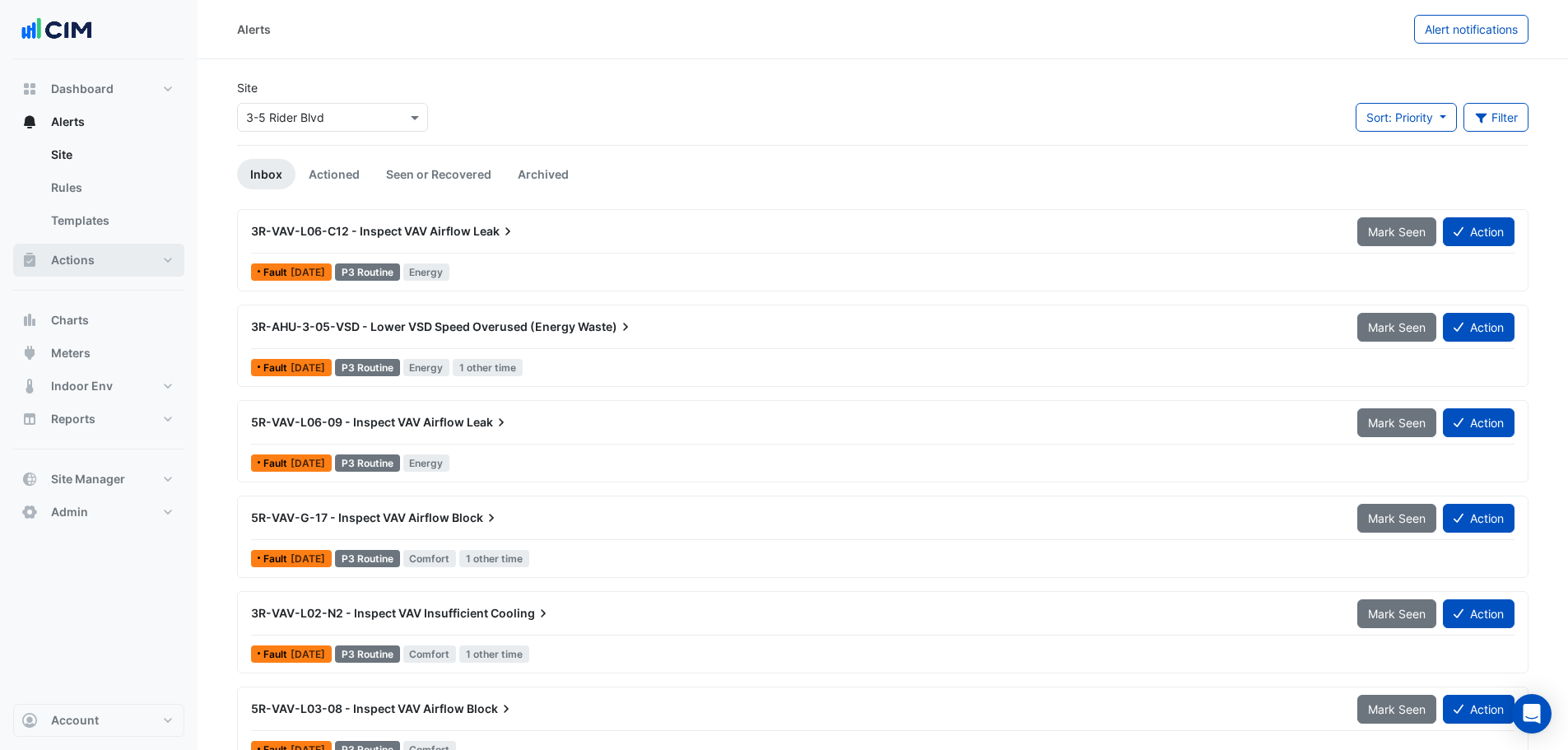
click at [119, 259] on button "Actions" at bounding box center [99, 260] width 172 height 33
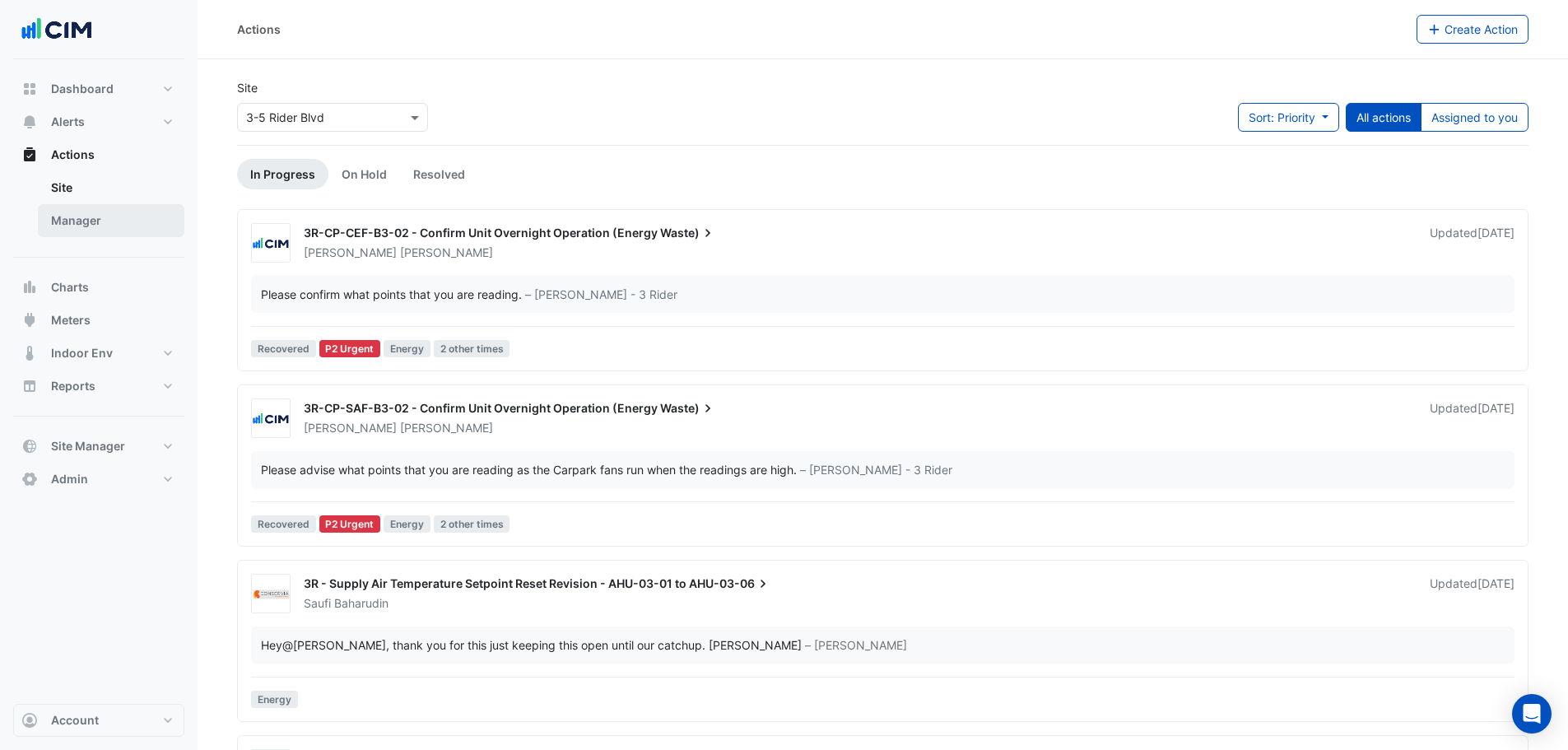
click at [96, 234] on link "Manager" at bounding box center [110, 221] width 146 height 33
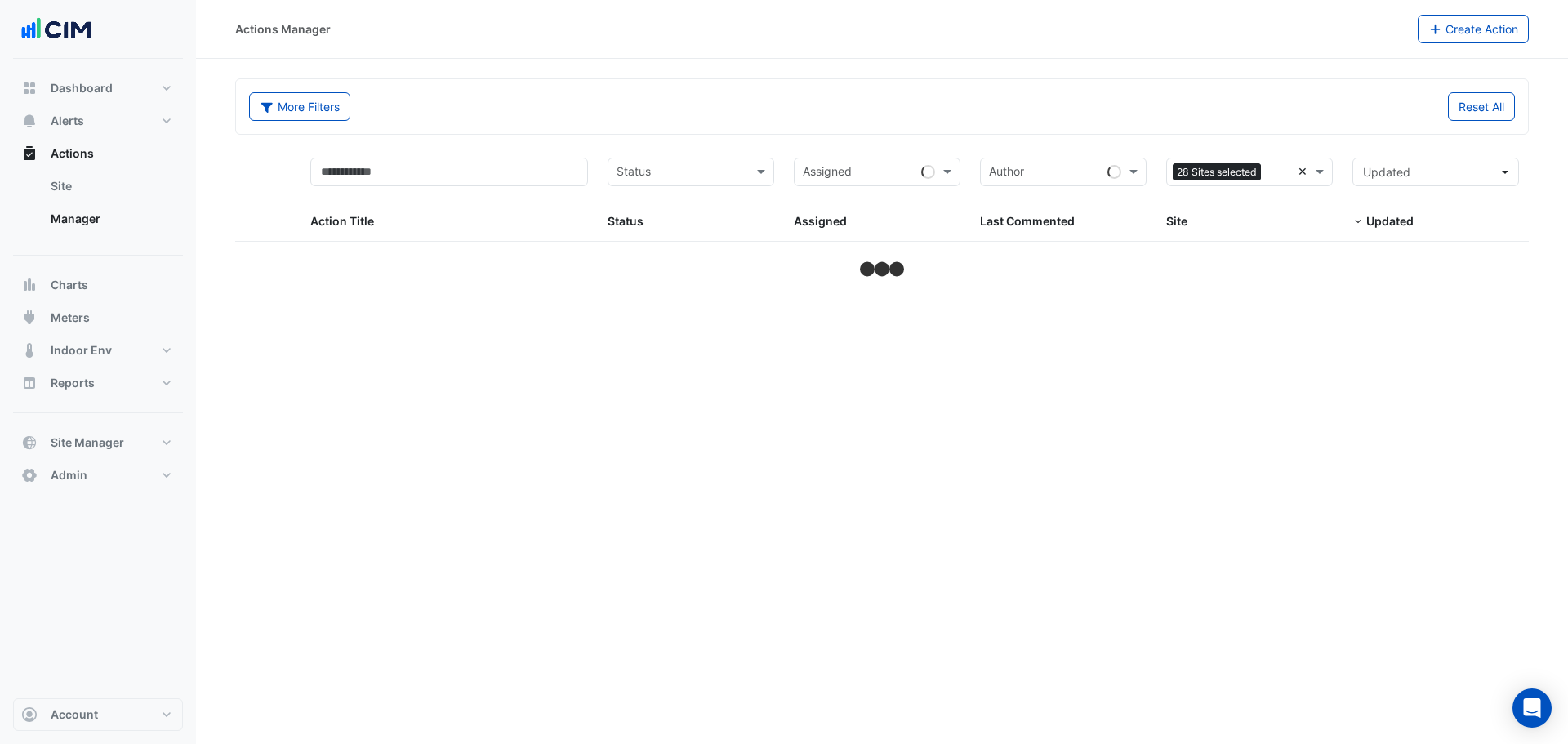
select select "**"
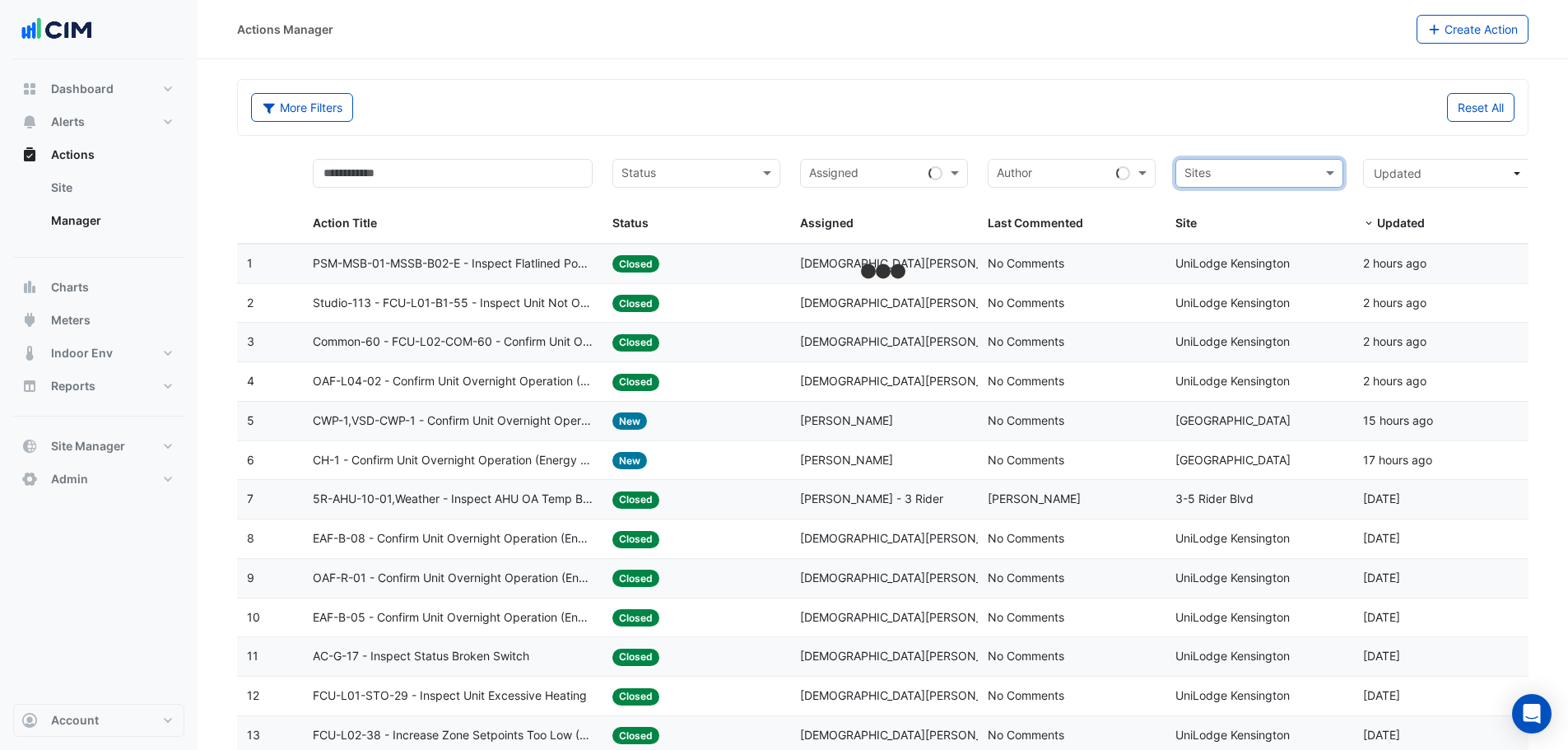
click at [1317, 172] on div "Sites" at bounding box center [1259, 173] width 168 height 29
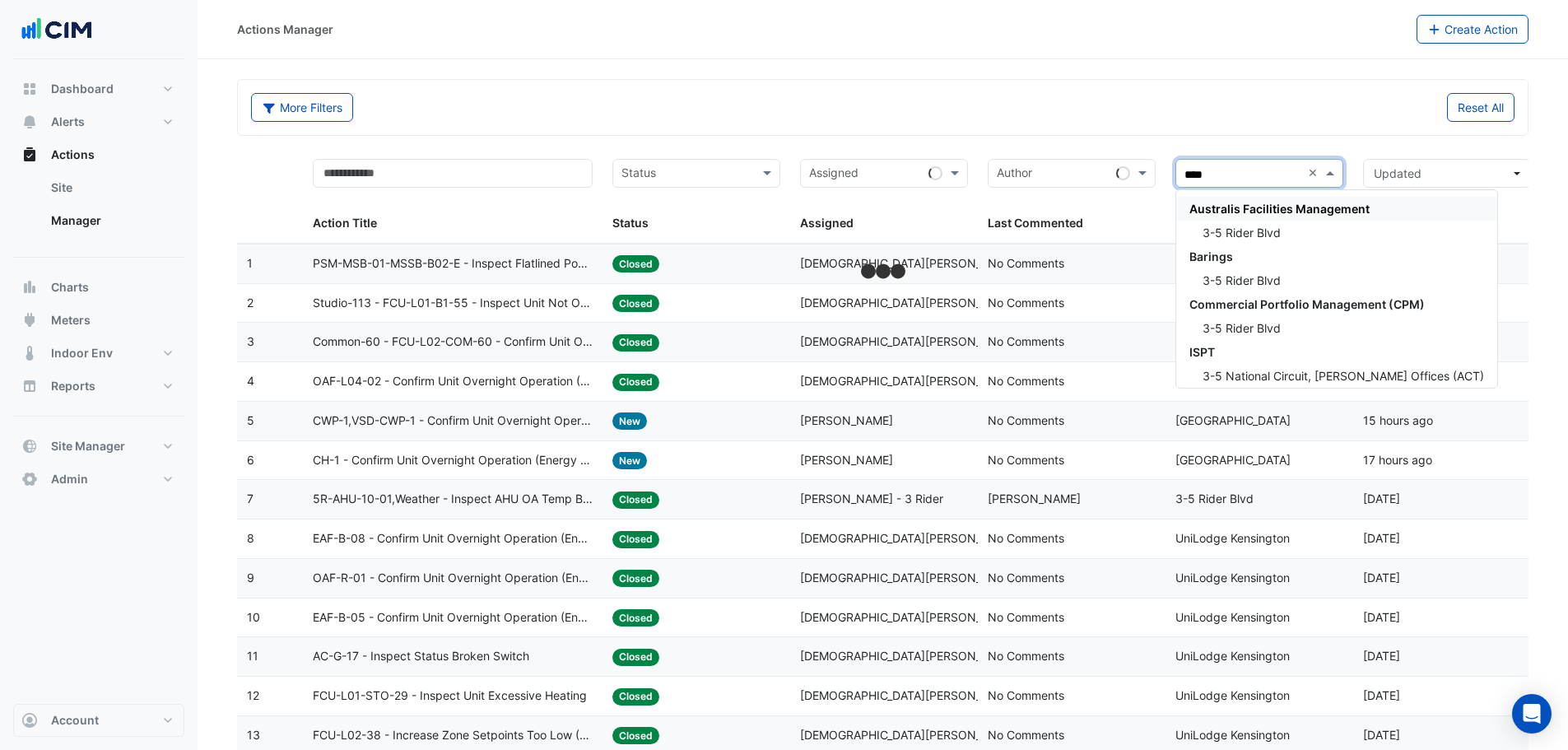
type input "*****"
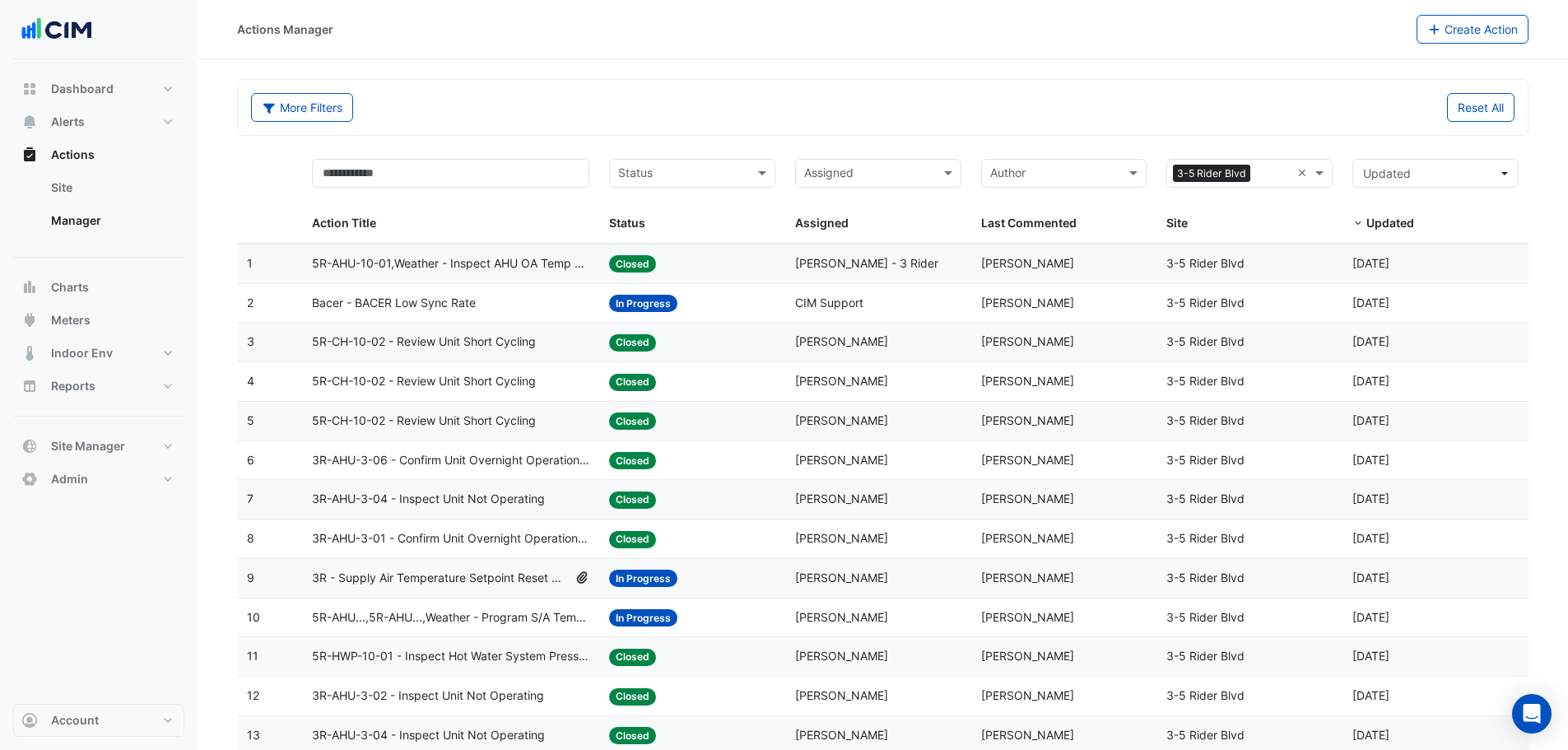
click at [441, 338] on span "5R-CH-10-02 - Review Unit Short Cycling" at bounding box center [423, 342] width 224 height 19
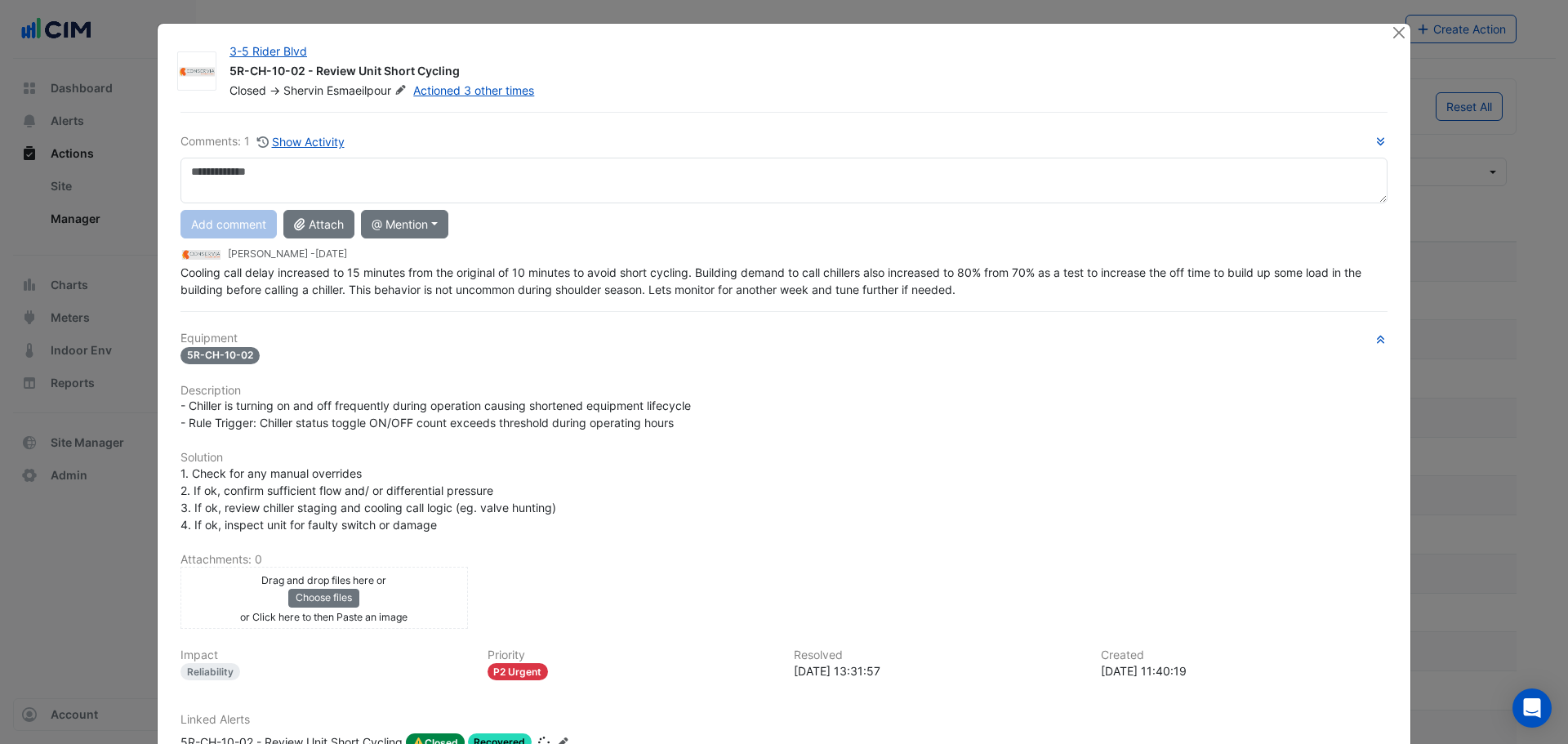
click at [342, 286] on span "Cooling call delay increased to 15 minutes from the original of 10 minutes to a…" at bounding box center [773, 281] width 1184 height 31
click at [342, 286] on div "Comments: 1 Show Activity Add comment Attach @ Mention Australis Facilities Man…" at bounding box center [784, 468] width 1227 height 714
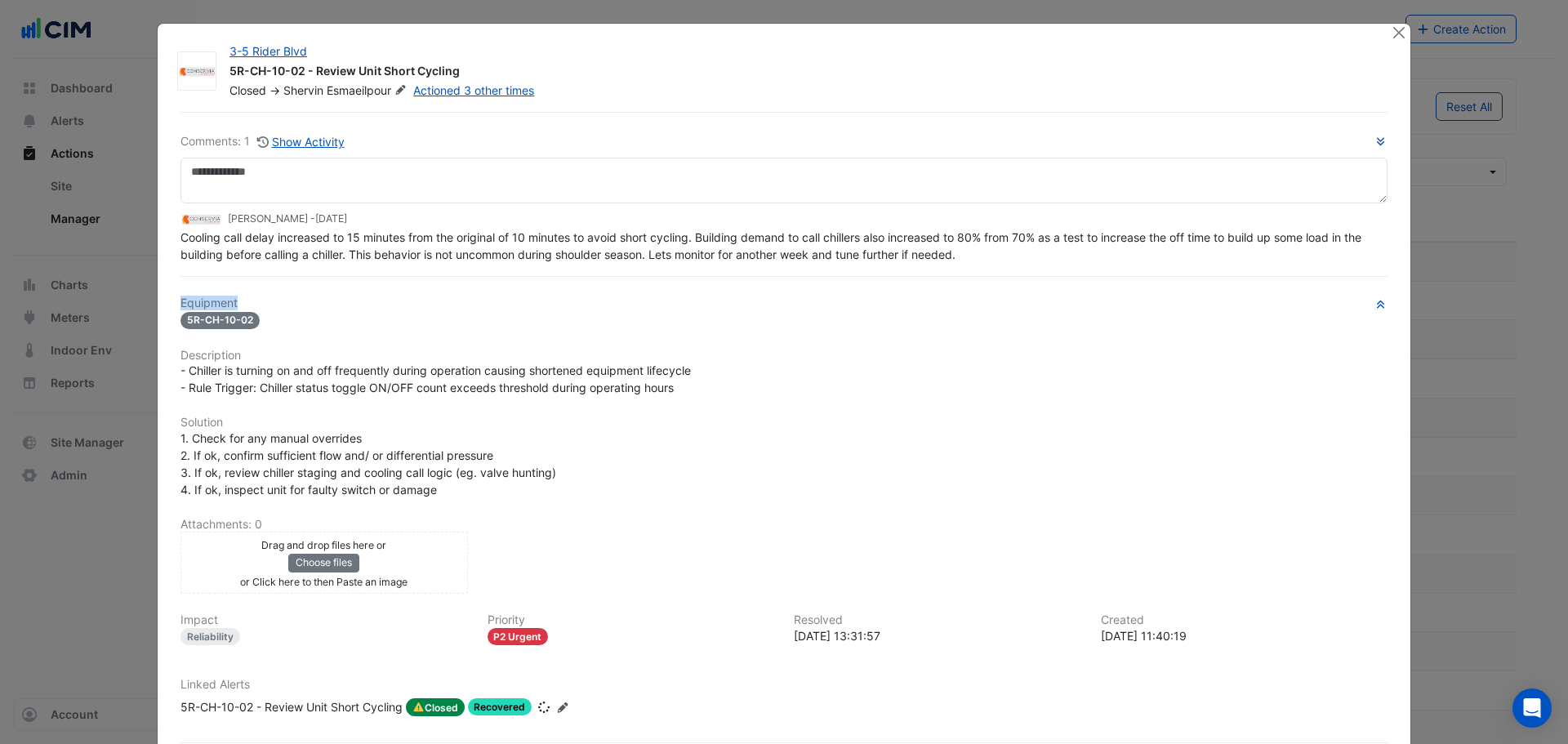
click at [342, 286] on div "Comments: 1 Show Activity Shervin Esmaeilpour - 2 weeks and 2 days ago Cooling …" at bounding box center [784, 451] width 1227 height 680
click at [431, 252] on span "Cooling call delay increased to 15 minutes from the original of 10 minutes to a…" at bounding box center [773, 246] width 1184 height 31
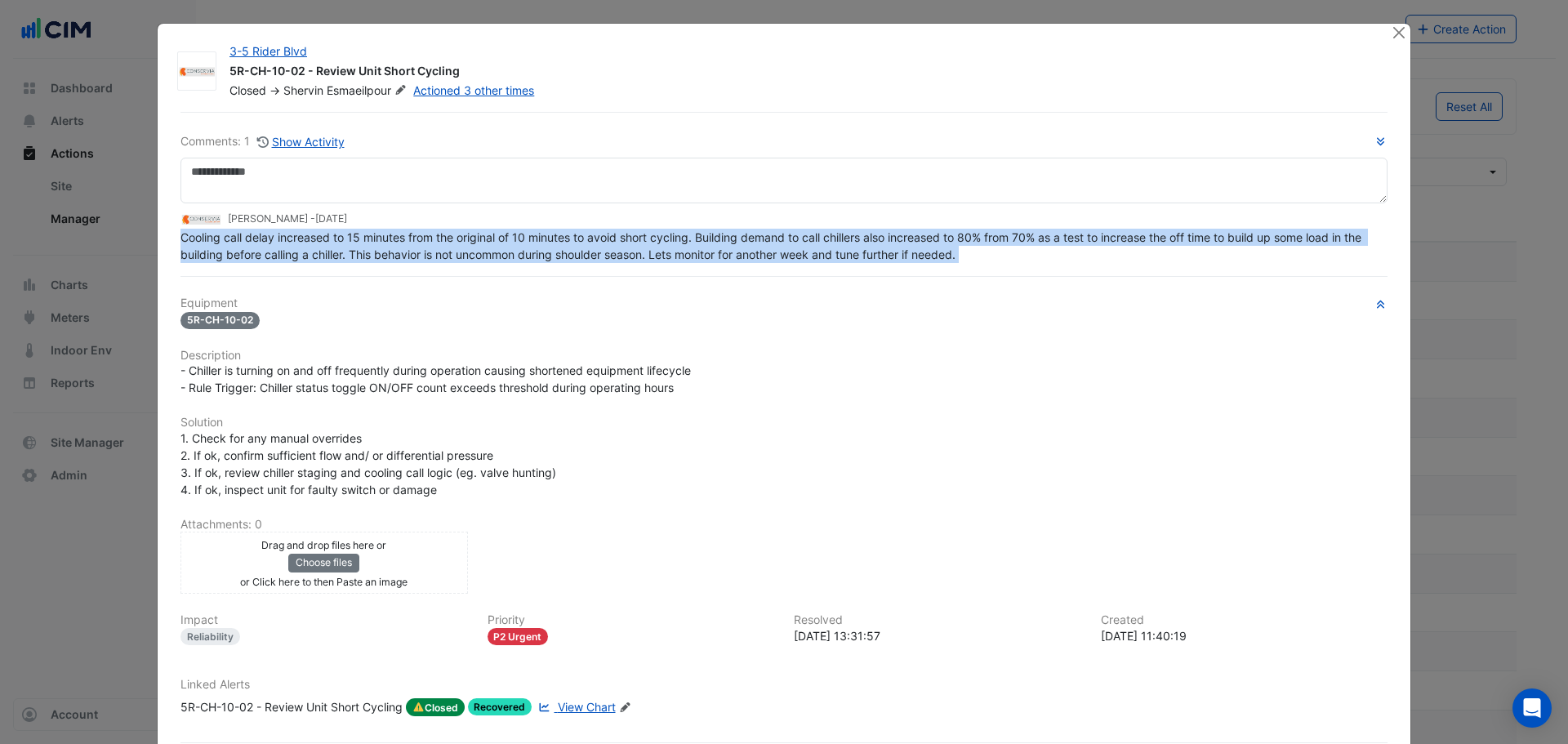
click at [431, 252] on span "Cooling call delay increased to 15 minutes from the original of 10 minutes to a…" at bounding box center [773, 246] width 1184 height 31
click at [1396, 36] on button "Close" at bounding box center [1399, 33] width 17 height 17
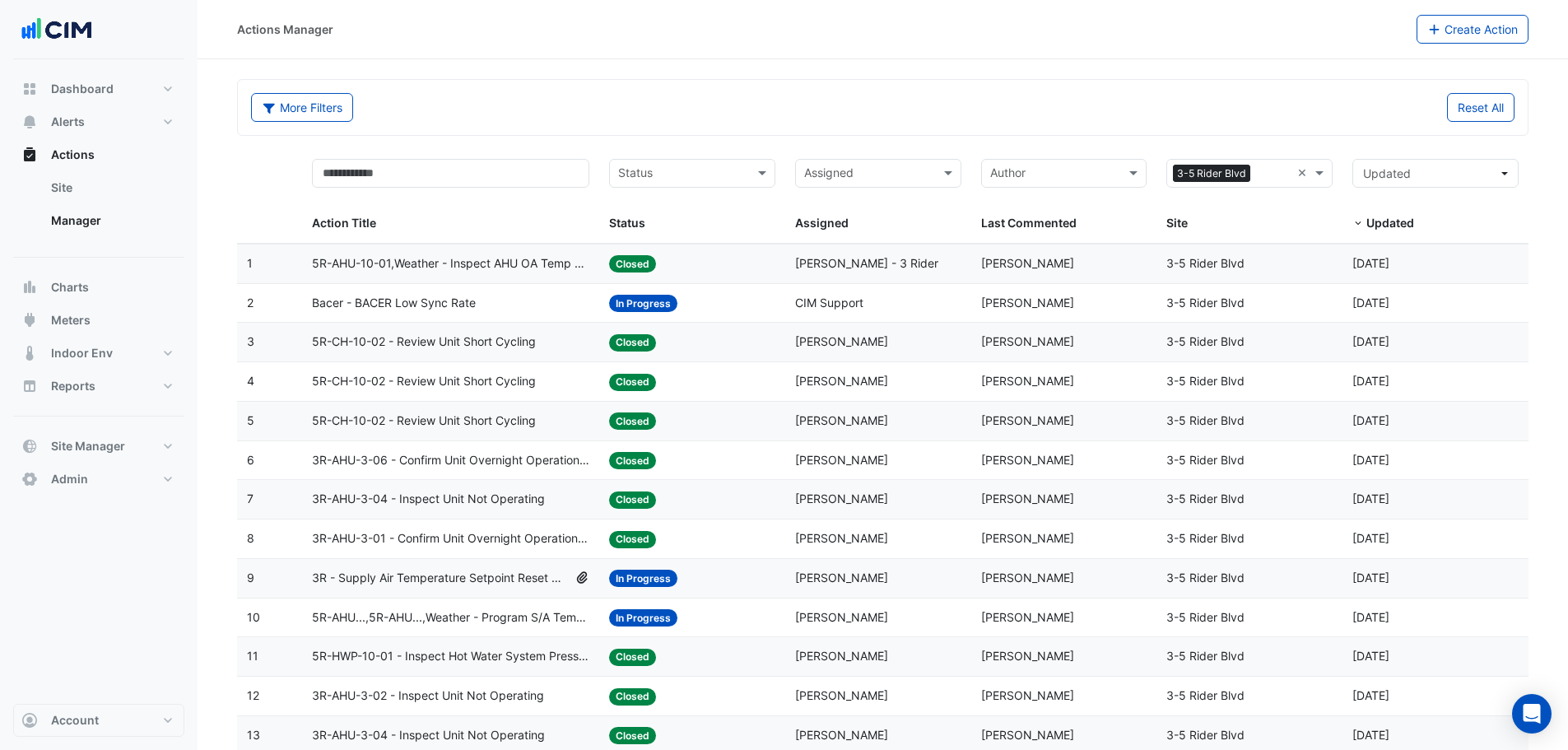
click at [629, 305] on span "In Progress" at bounding box center [643, 303] width 68 height 17
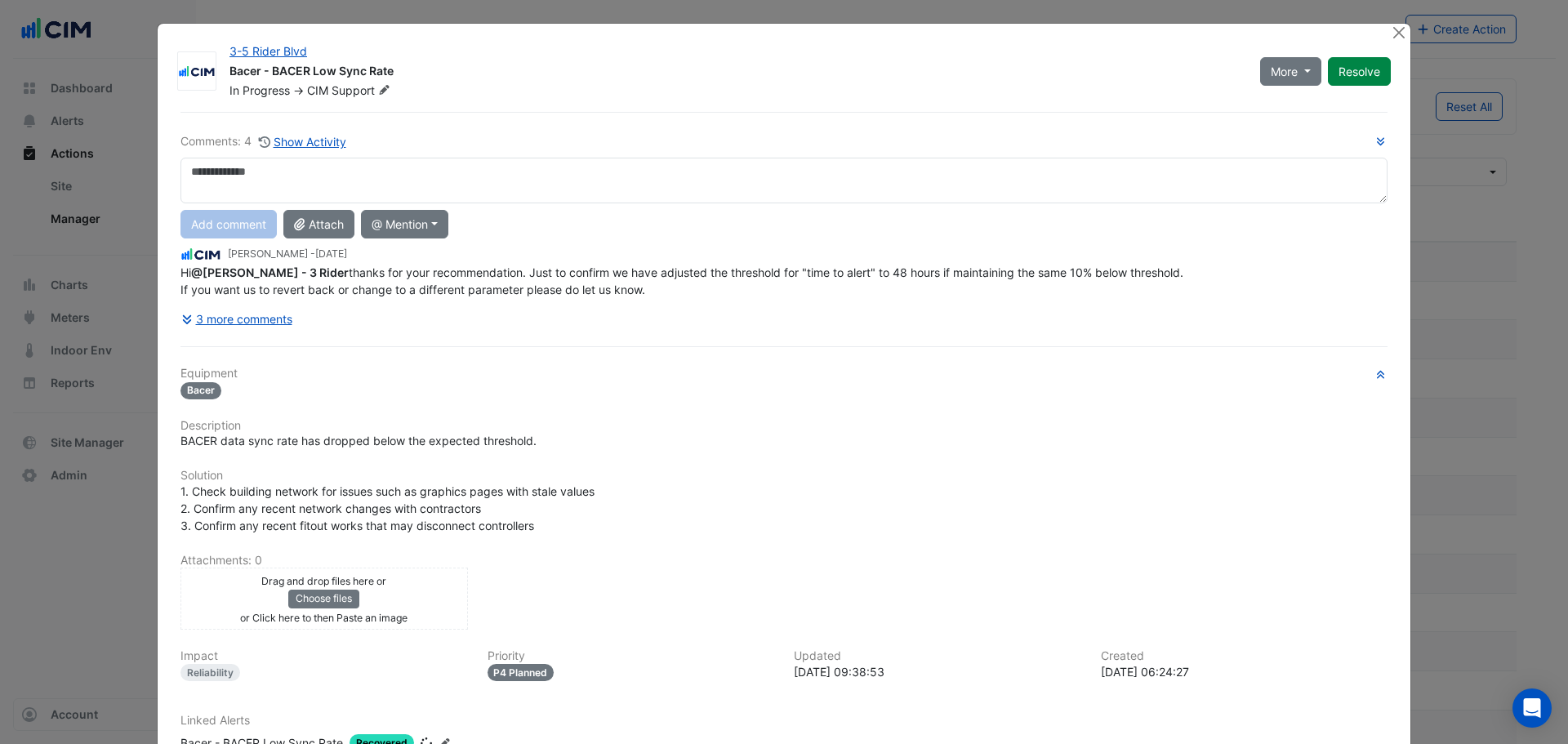
click at [279, 288] on span "Hi @Sam Thompson - 3 Rider thanks for your recommendation. Just to confirm we h…" at bounding box center [682, 281] width 1003 height 31
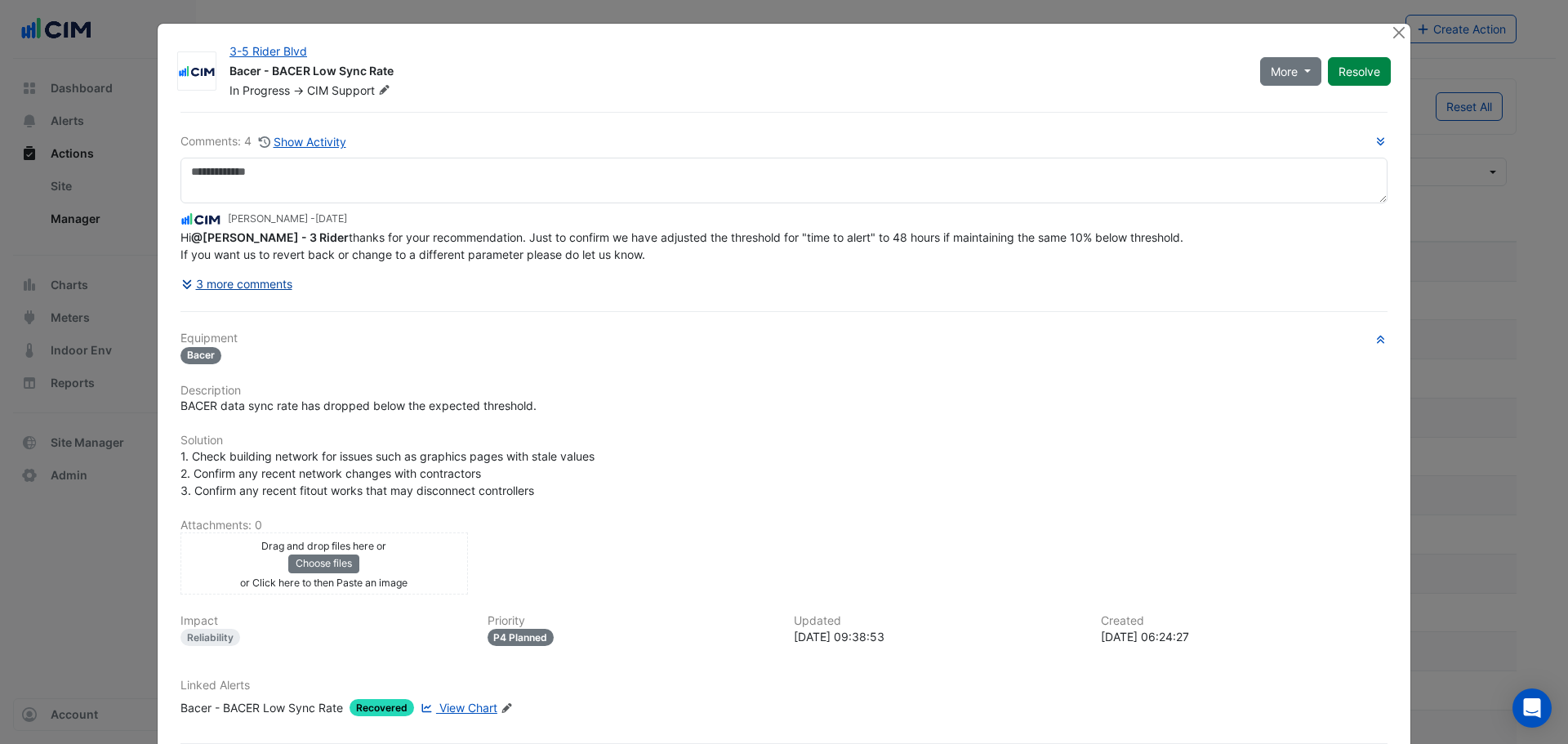
click at [245, 287] on button "3 more comments" at bounding box center [236, 284] width 112 height 29
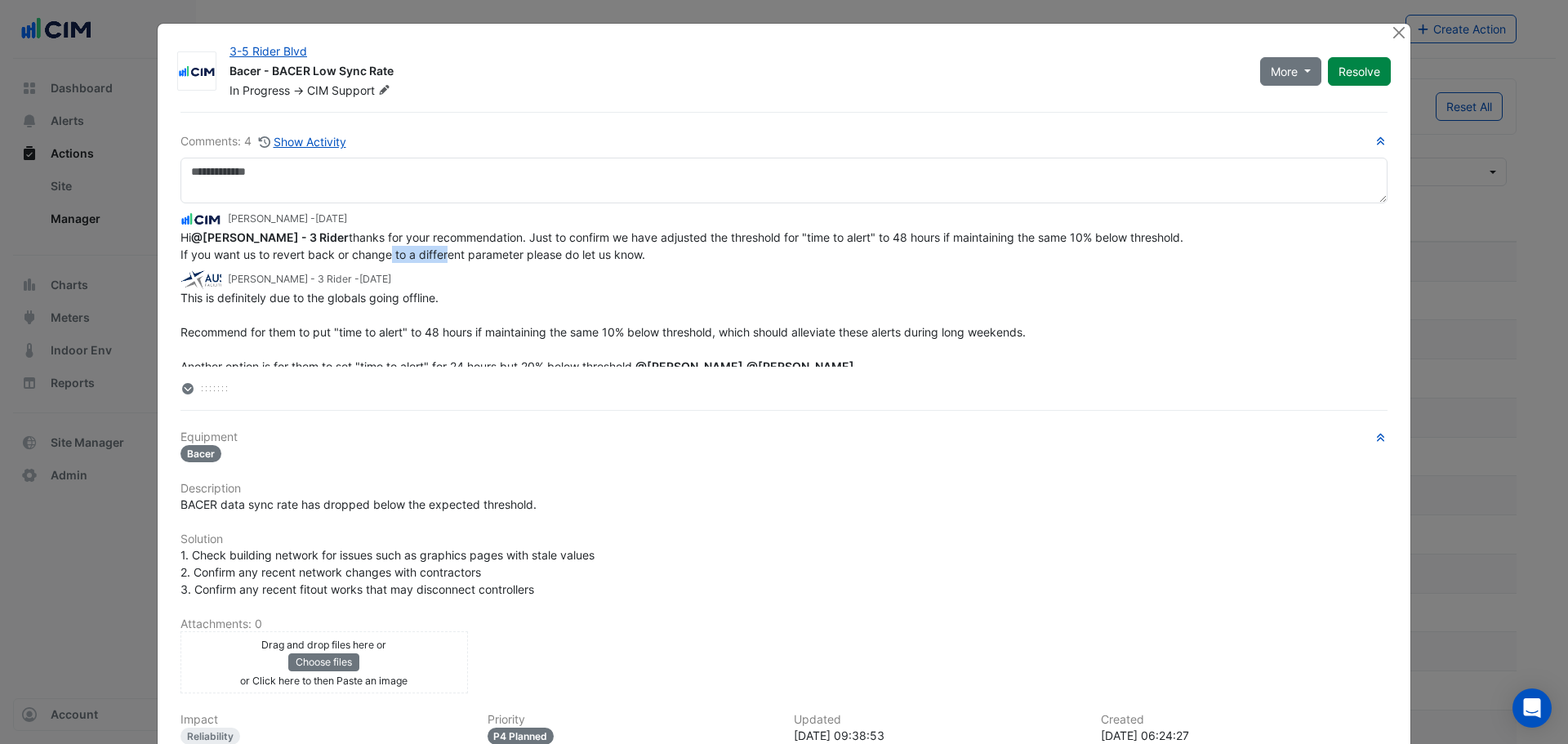
drag, startPoint x: 382, startPoint y: 248, endPoint x: 435, endPoint y: 251, distance: 53.1
click at [435, 251] on span "Hi @Sam Thompson - 3 Rider thanks for your recommendation. Just to confirm we h…" at bounding box center [682, 246] width 1003 height 31
click at [431, 242] on span "Hi @Sam Thompson - 3 Rider thanks for your recommendation. Just to confirm we h…" at bounding box center [682, 246] width 1003 height 31
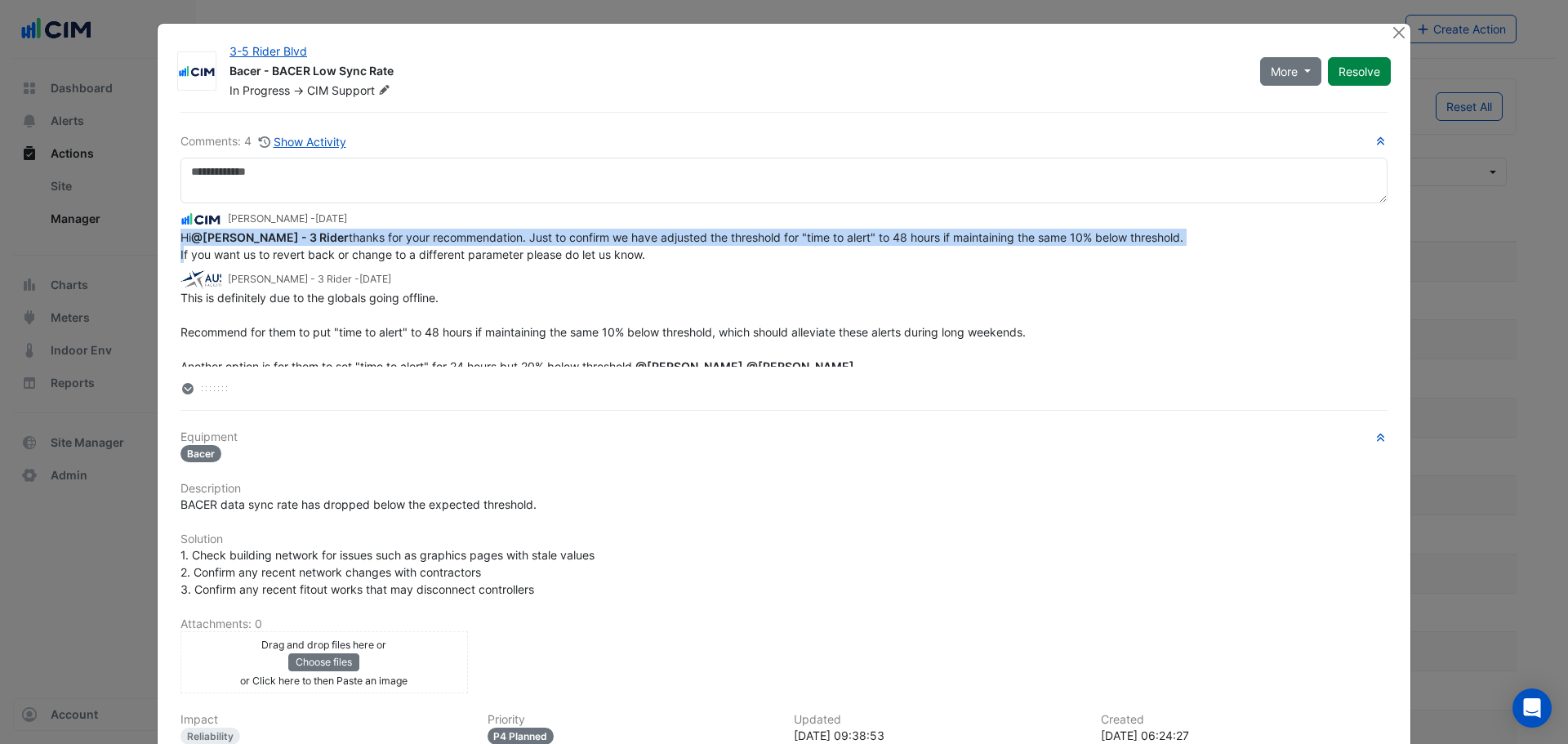
drag, startPoint x: 431, startPoint y: 242, endPoint x: 467, endPoint y: 265, distance: 42.7
click at [432, 242] on span "Hi @Sam Thompson - 3 Rider thanks for your recommendation. Just to confirm we h…" at bounding box center [682, 246] width 1003 height 31
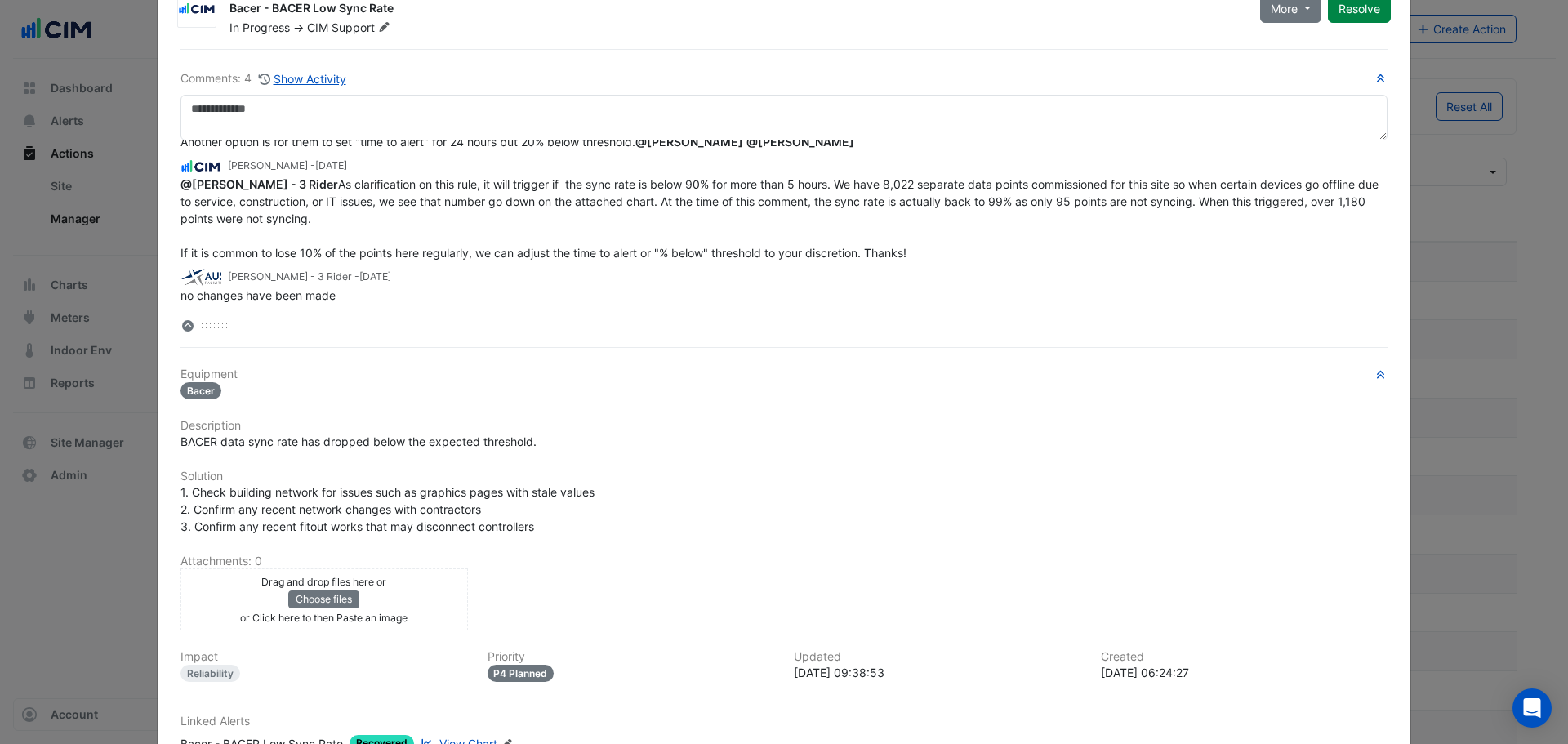
scroll to position [109, 0]
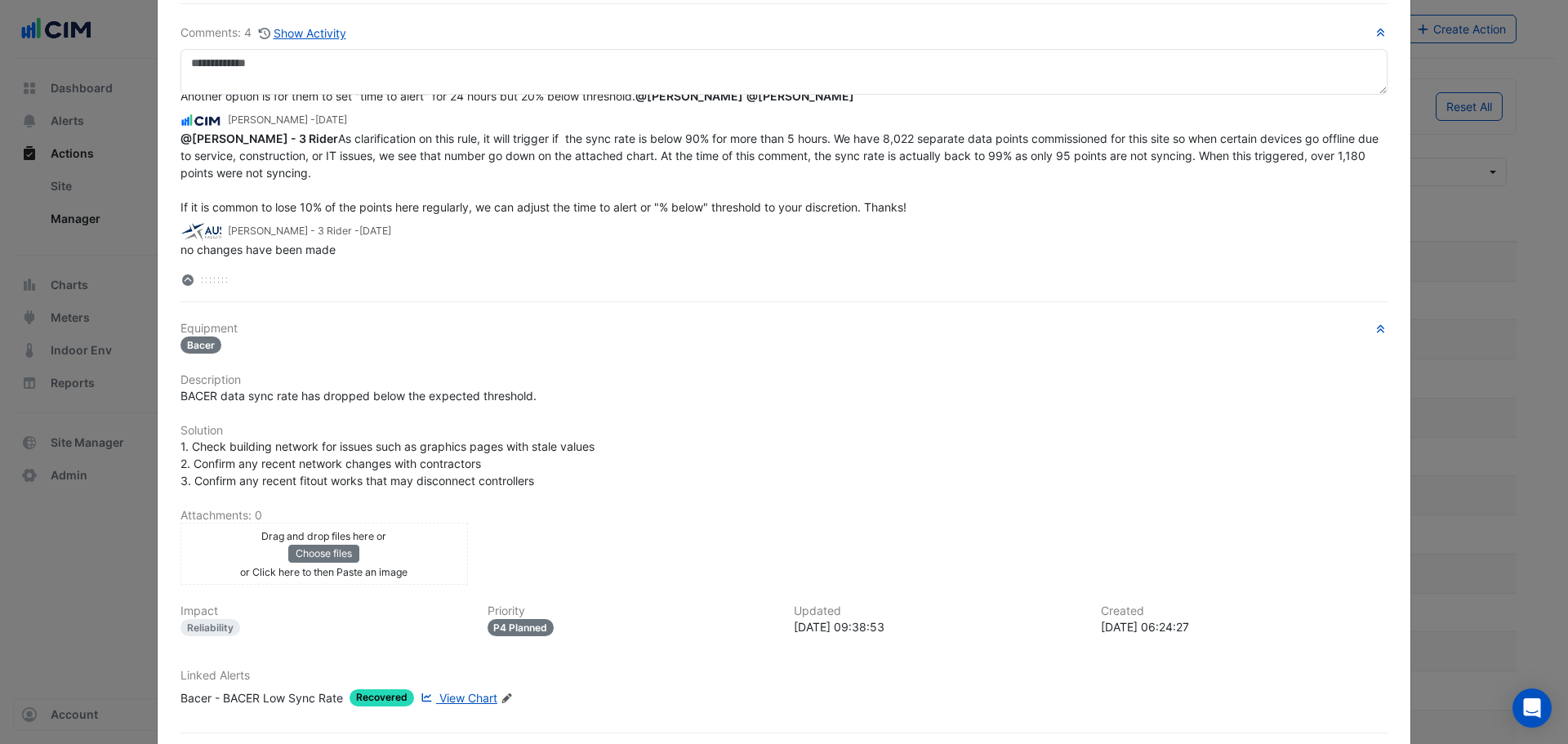
click at [205, 276] on div at bounding box center [784, 280] width 1207 height 17
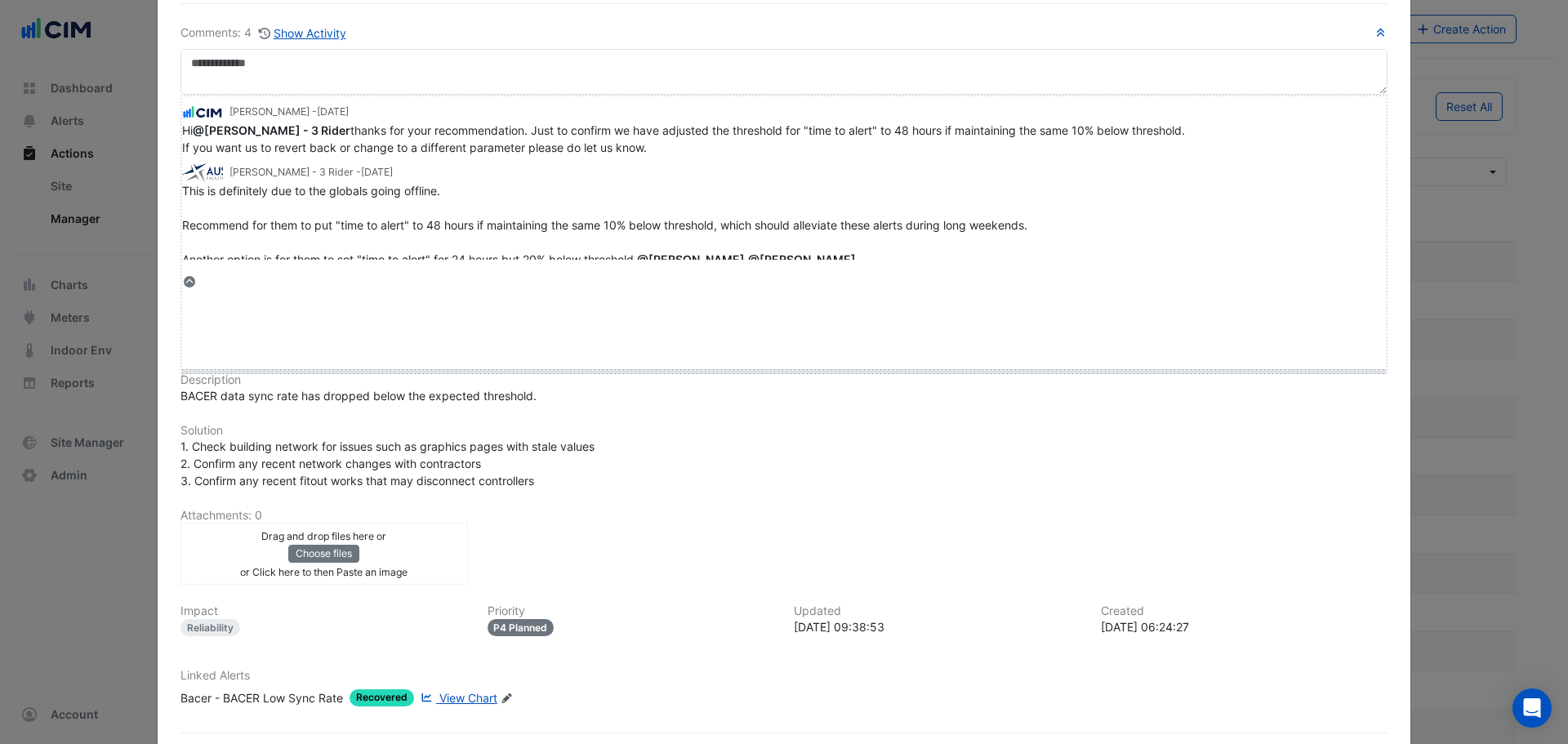
drag, startPoint x: 203, startPoint y: 281, endPoint x: 241, endPoint y: 469, distance: 191.8
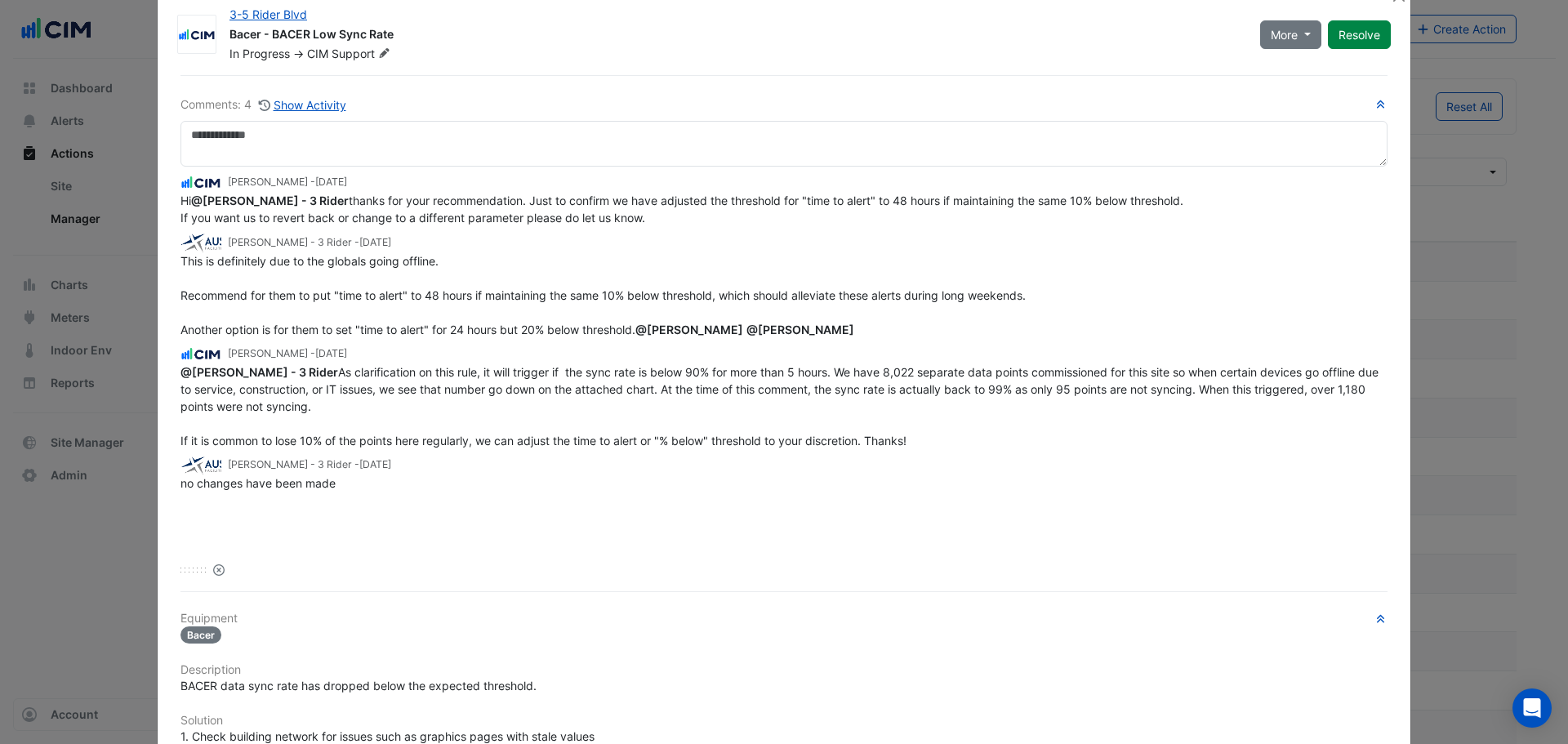
scroll to position [0, 0]
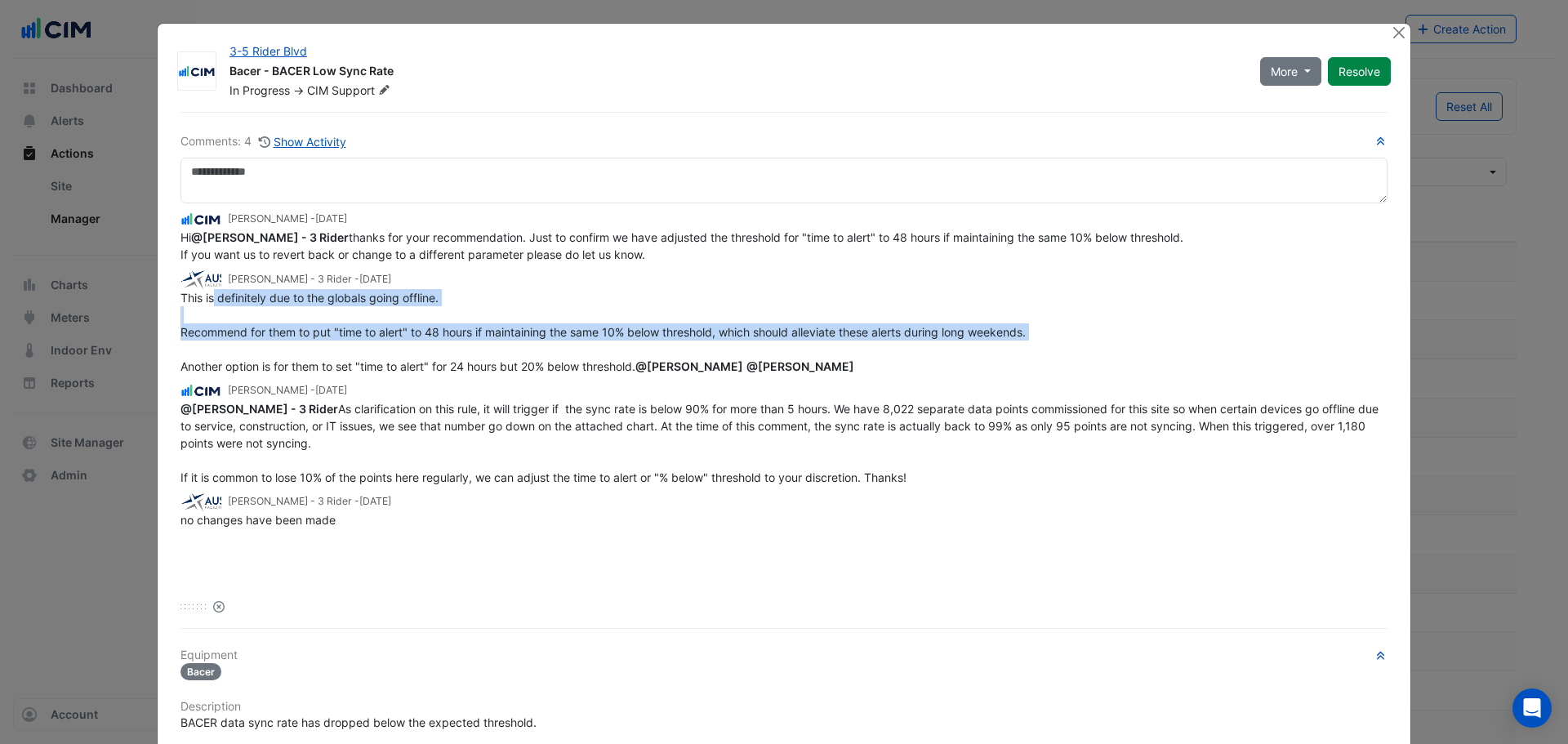
drag, startPoint x: 210, startPoint y: 297, endPoint x: 629, endPoint y: 348, distance: 422.1
click at [629, 348] on div "This is definitely due to the globals going offline. Recommend for them to put …" at bounding box center [784, 332] width 1207 height 86
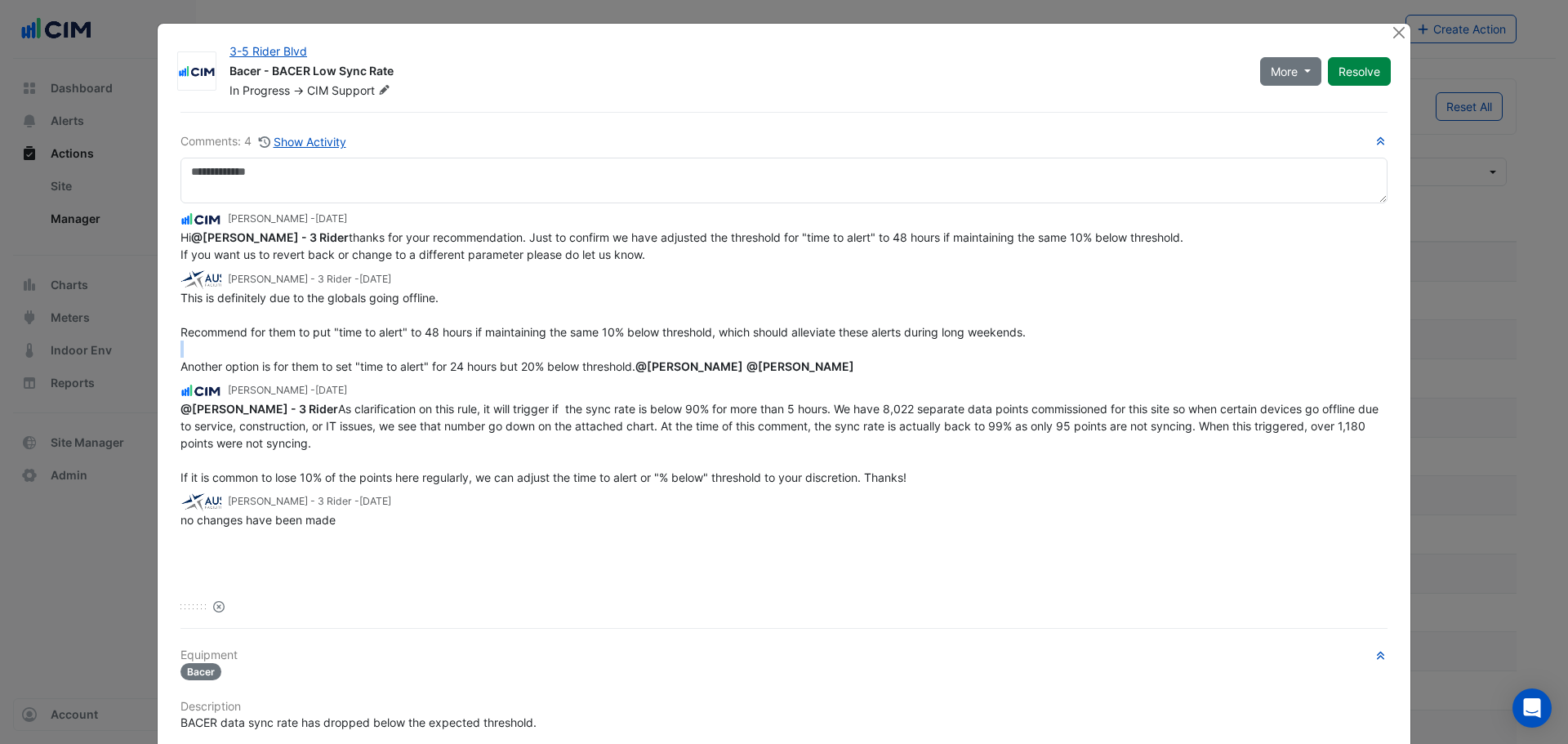
click at [629, 348] on div "This is definitely due to the globals going offline. Recommend for them to put …" at bounding box center [784, 332] width 1207 height 86
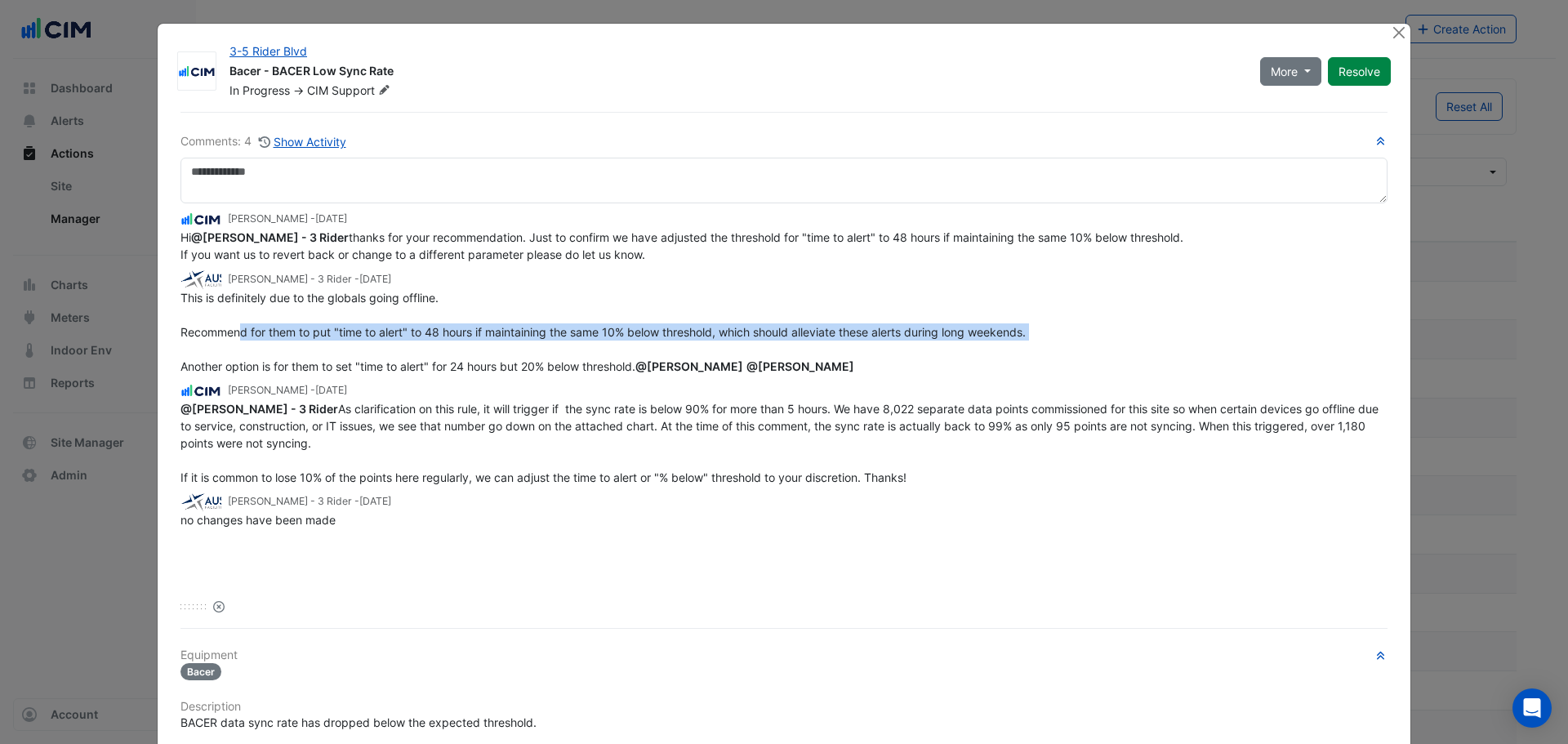
drag, startPoint x: 234, startPoint y: 324, endPoint x: 939, endPoint y: 350, distance: 705.5
click at [939, 350] on div "This is definitely due to the globals going offline. Recommend for them to put …" at bounding box center [784, 332] width 1207 height 86
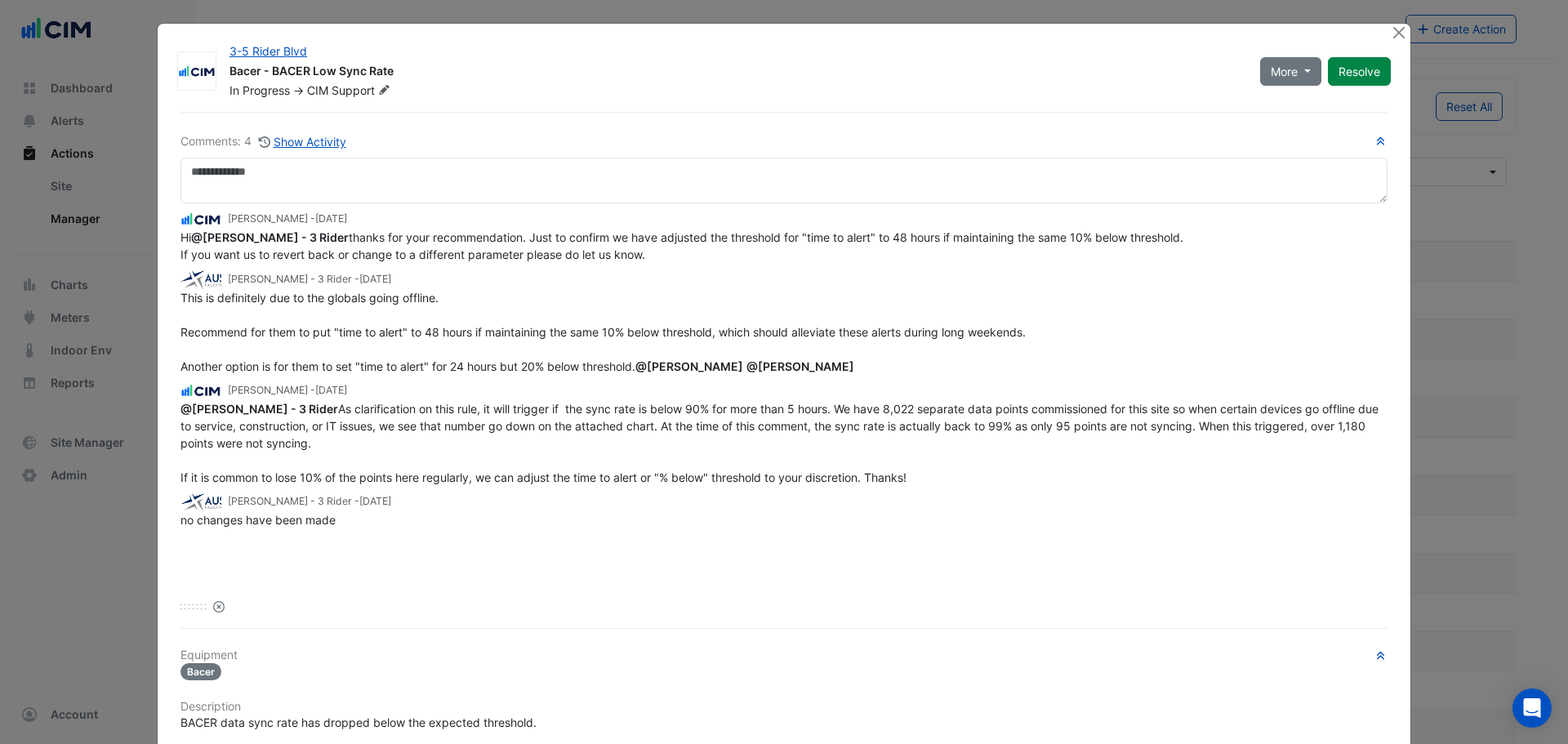
click at [521, 375] on div "This is definitely due to the globals going offline. Recommend for them to put …" at bounding box center [784, 332] width 1207 height 86
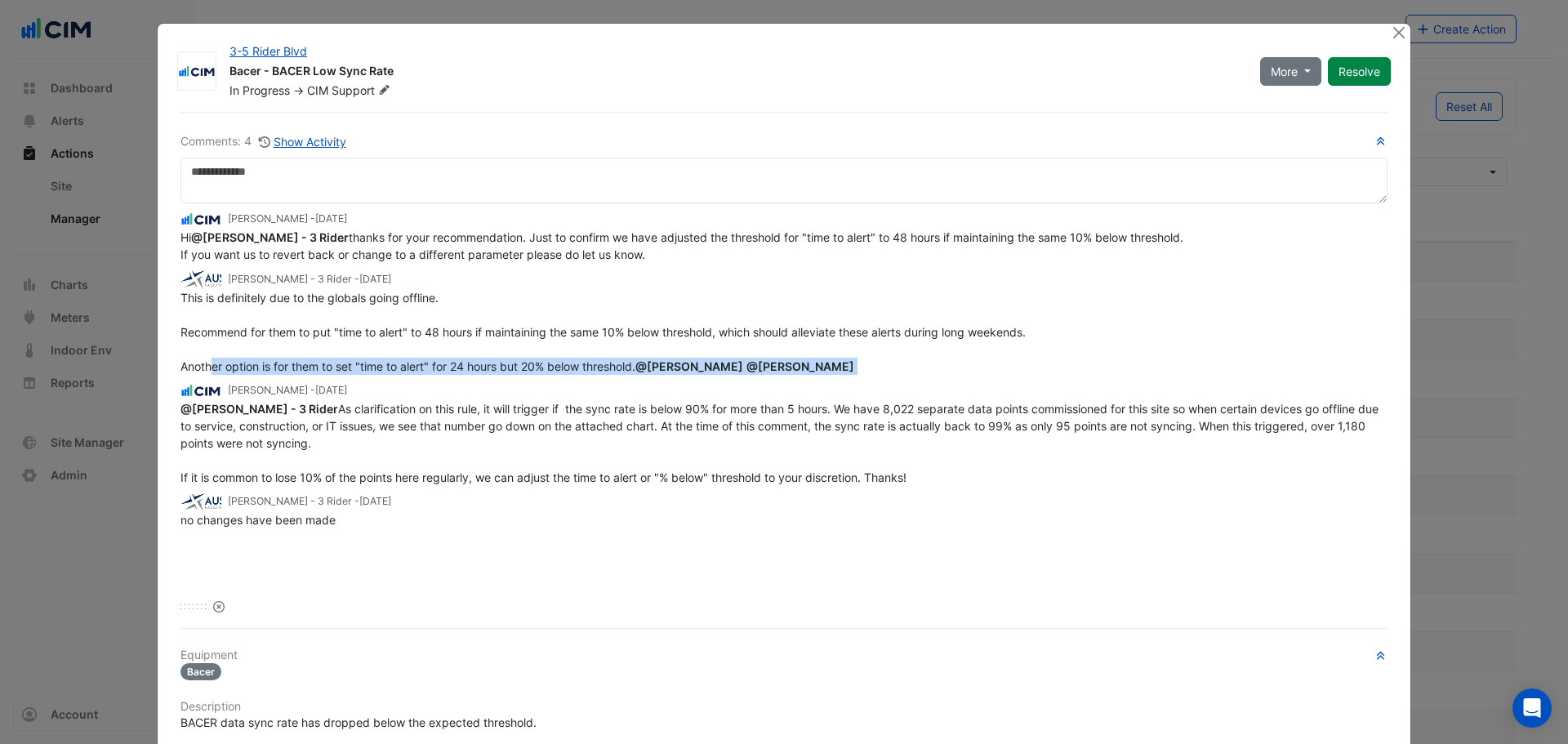
drag, startPoint x: 203, startPoint y: 364, endPoint x: 630, endPoint y: 389, distance: 427.7
click at [630, 375] on div "This is definitely due to the globals going offline. Recommend for them to put …" at bounding box center [784, 332] width 1207 height 86
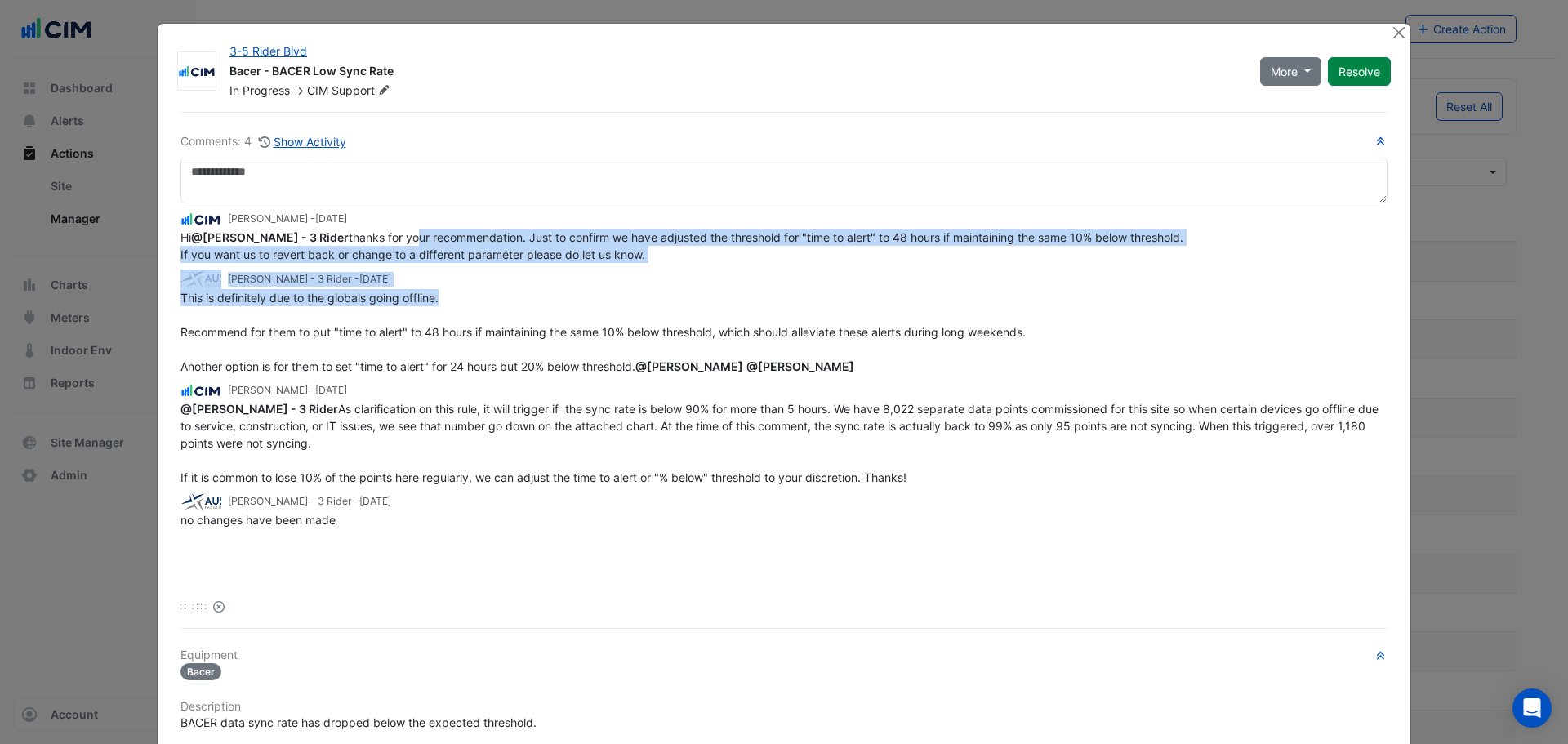
drag, startPoint x: 411, startPoint y: 245, endPoint x: 983, endPoint y: 268, distance: 572.5
click at [912, 295] on app-view-ticket-activity "Shafayet Ali - 1 day ago Hi @Sam Thompson - 3 Rider thanks for your recommendat…" at bounding box center [784, 368] width 1207 height 318
click at [1394, 31] on button "Close" at bounding box center [1399, 33] width 17 height 17
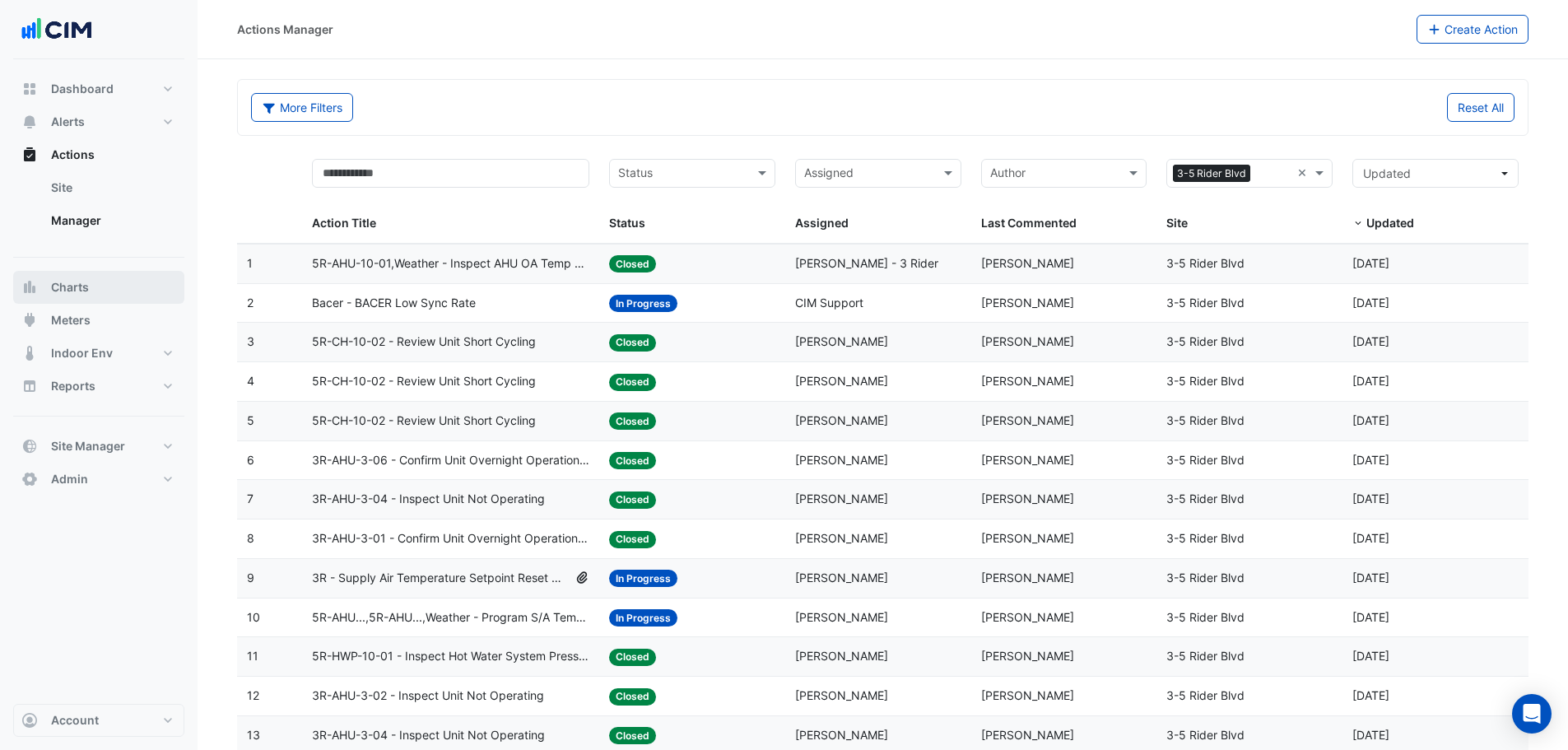
click at [81, 295] on span "Charts" at bounding box center [70, 287] width 38 height 16
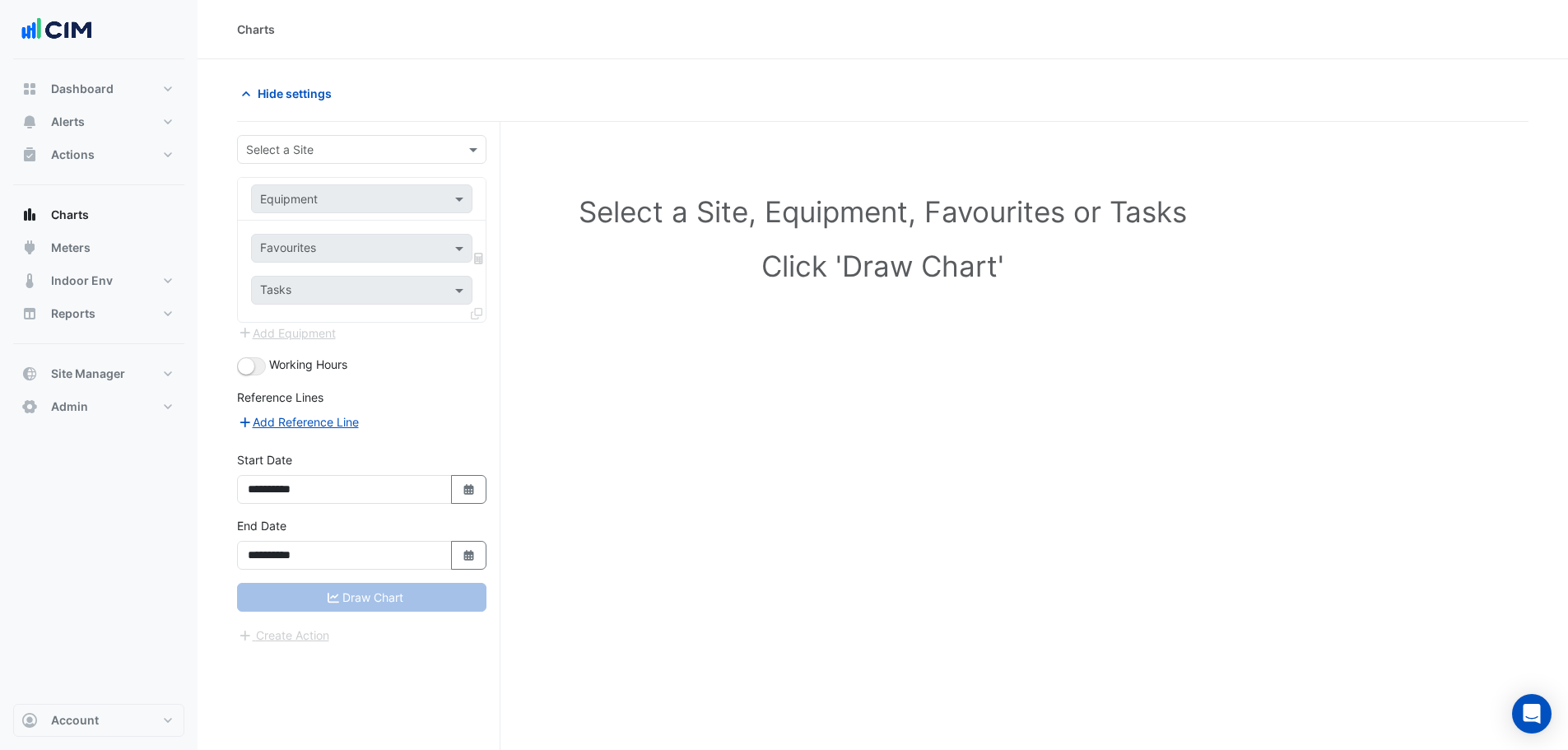
click at [293, 150] on input "text" at bounding box center [345, 150] width 199 height 17
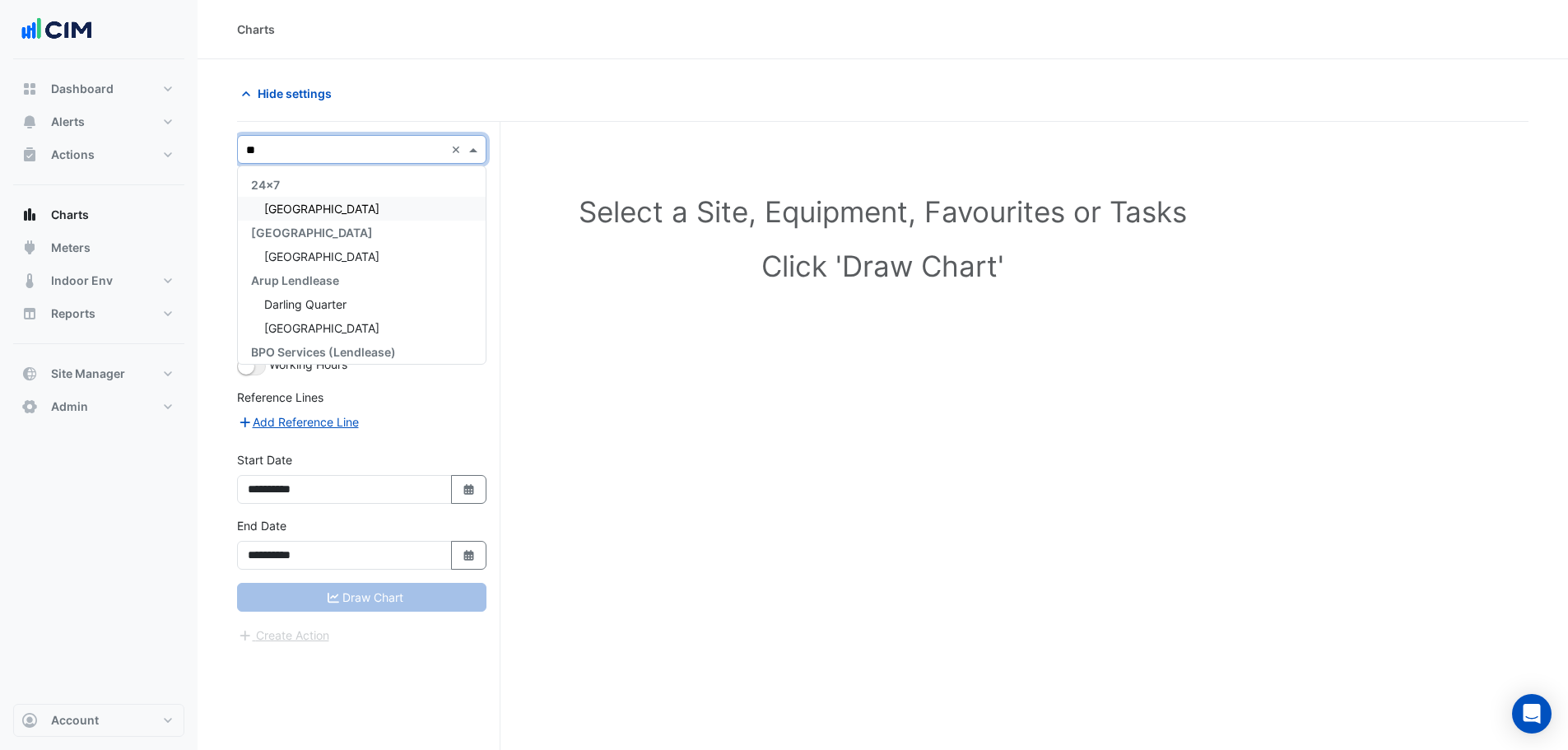
type input "***"
click at [337, 315] on div "Darling Quarter" at bounding box center [361, 304] width 248 height 24
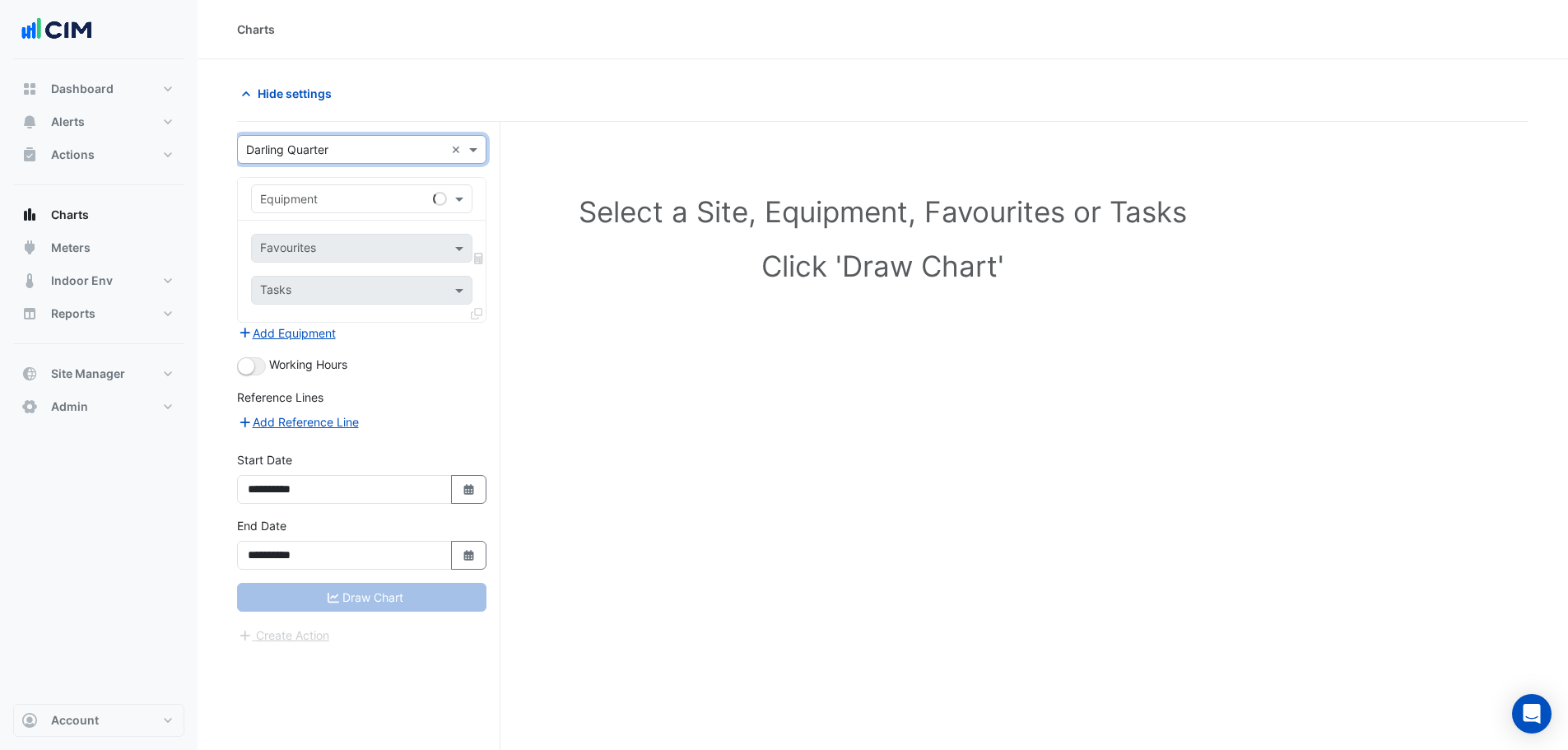
click at [298, 143] on input "text" at bounding box center [345, 150] width 199 height 17
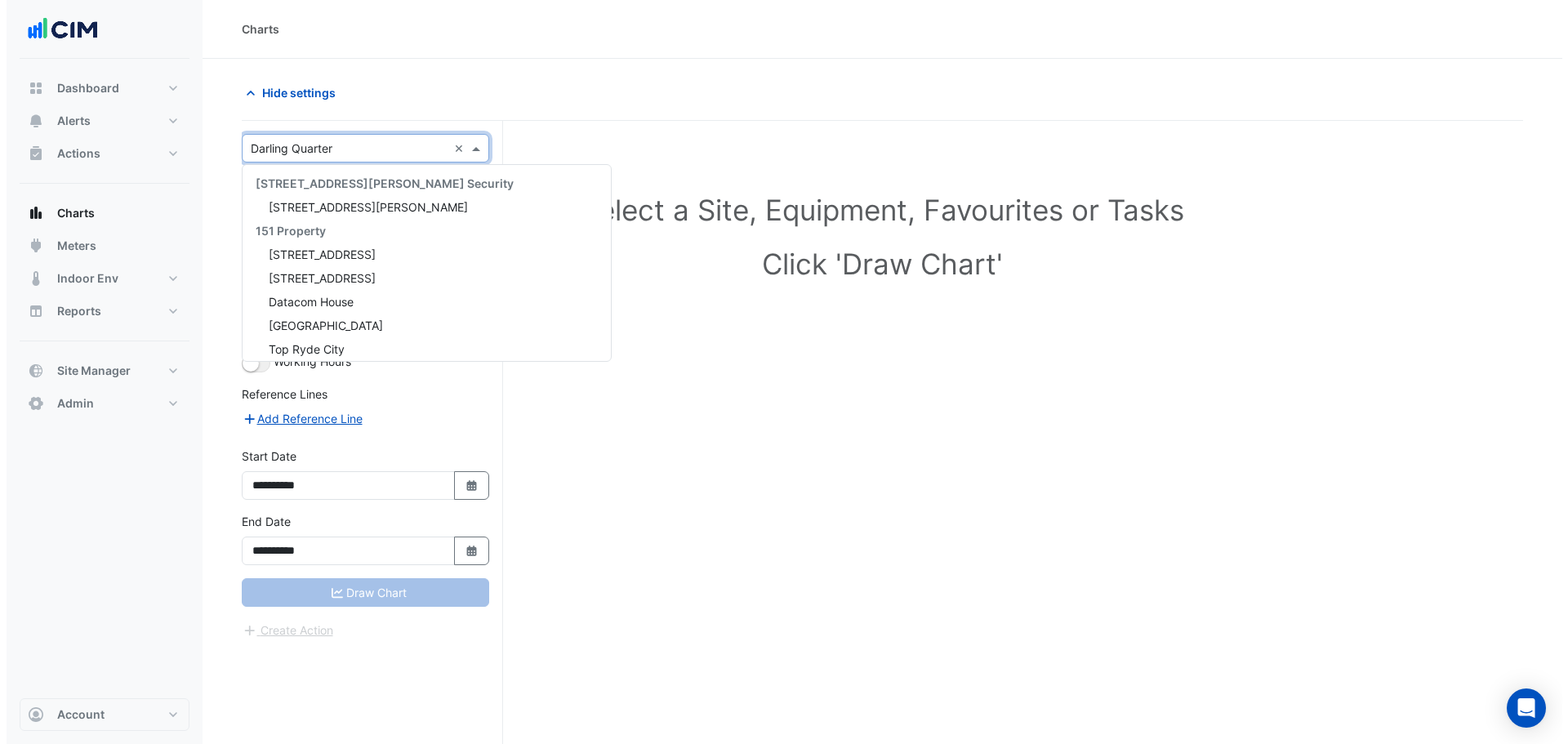
scroll to position [1569, 0]
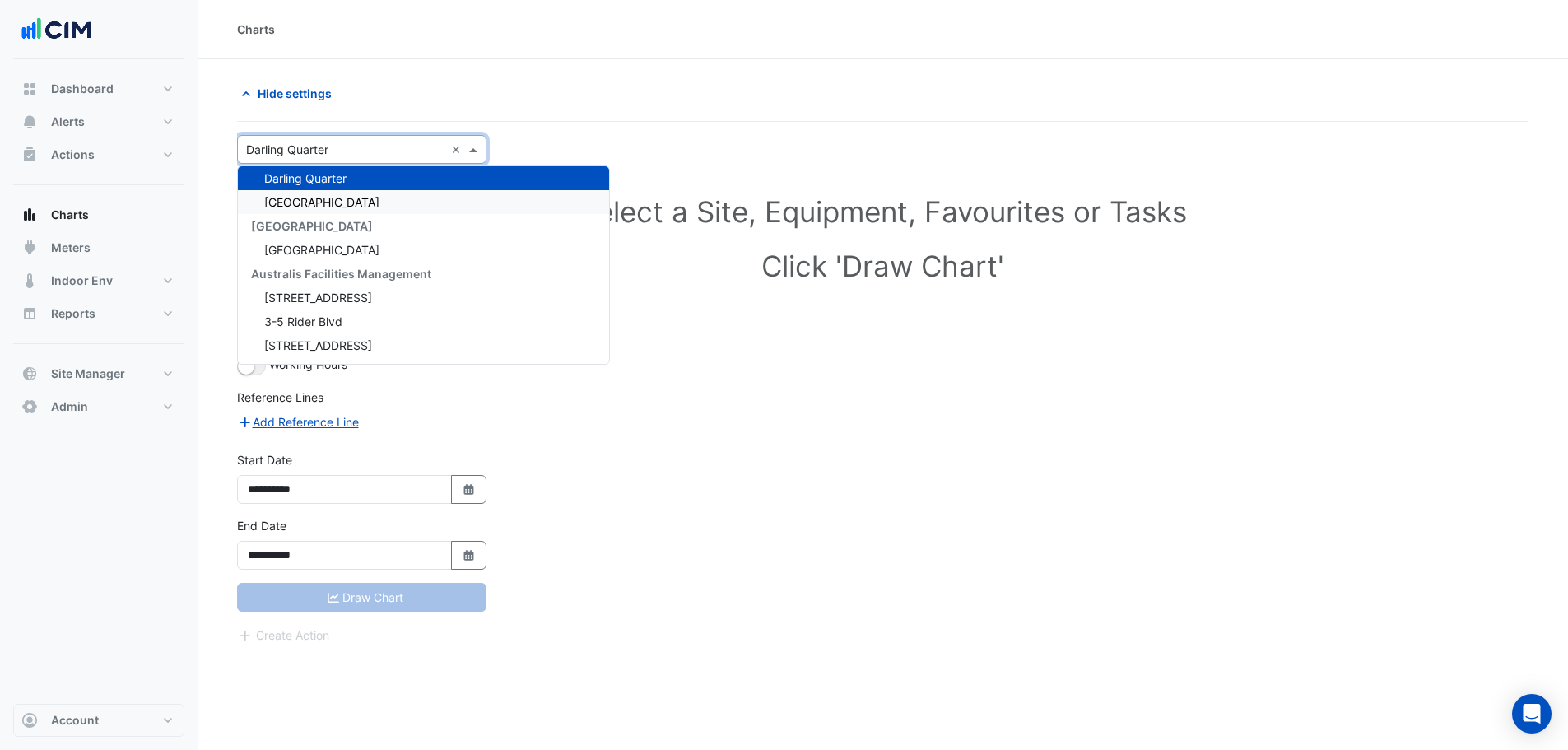
click at [316, 199] on span "[GEOGRAPHIC_DATA]" at bounding box center [322, 202] width 115 height 14
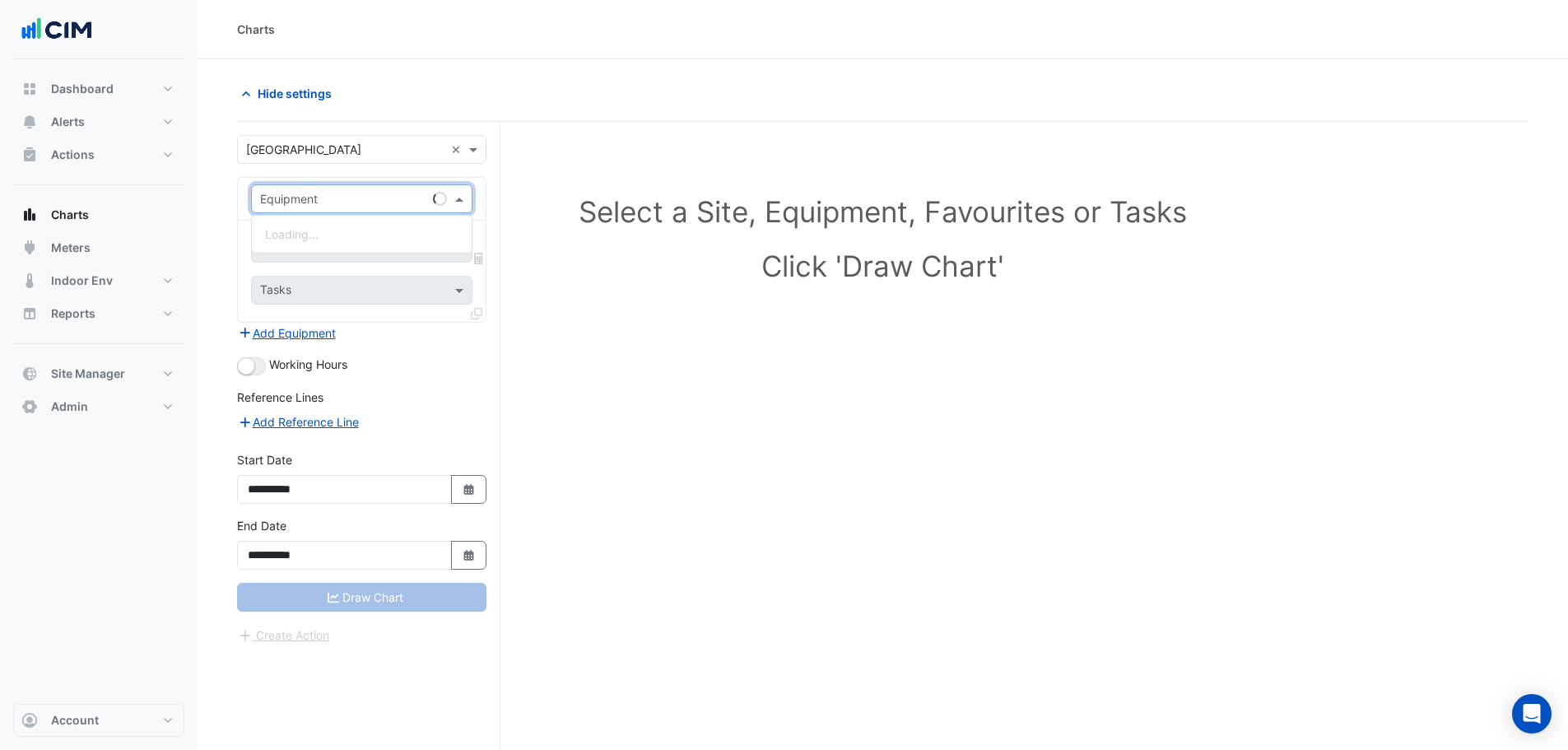
click at [310, 210] on div "Equipment" at bounding box center [361, 199] width 221 height 29
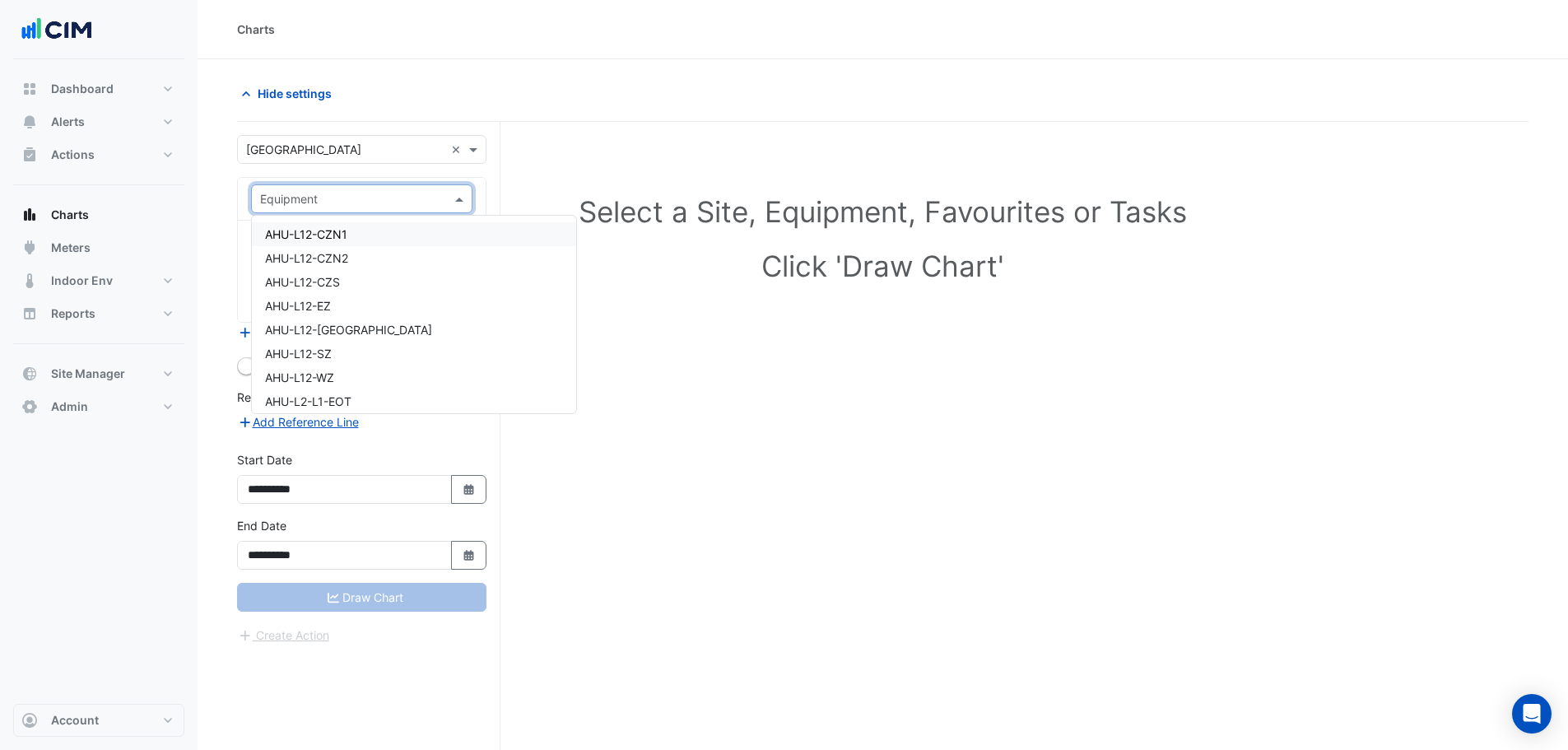
click at [724, 259] on h1 "Click 'Draw Chart'" at bounding box center [883, 266] width 1219 height 35
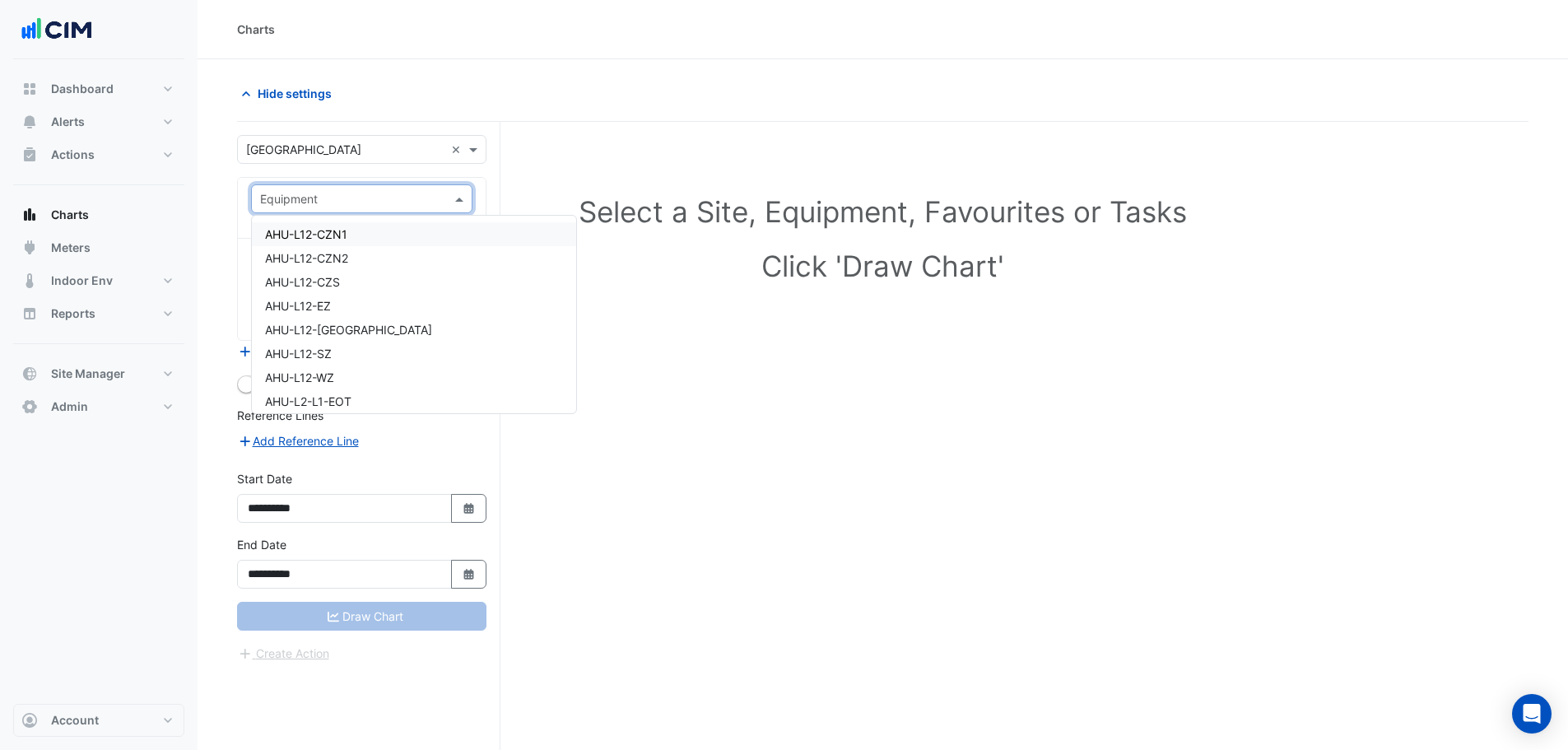
click at [383, 204] on input "text" at bounding box center [345, 200] width 171 height 17
type input "***"
click at [375, 286] on div "VAV-E05-1" at bounding box center [361, 282] width 220 height 24
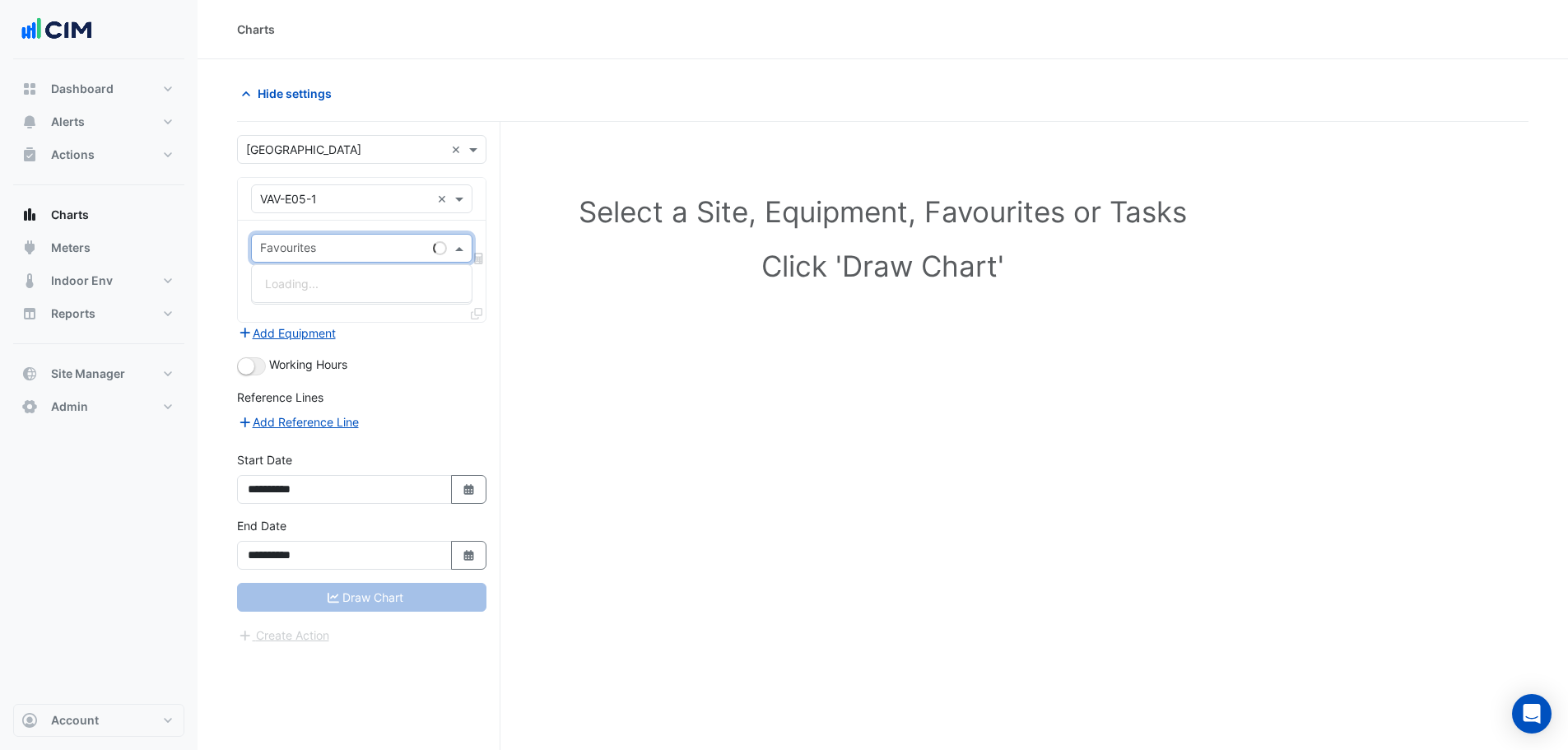
click at [334, 241] on input "text" at bounding box center [343, 250] width 167 height 17
click at [245, 370] on small "button" at bounding box center [245, 365] width 16 height 16
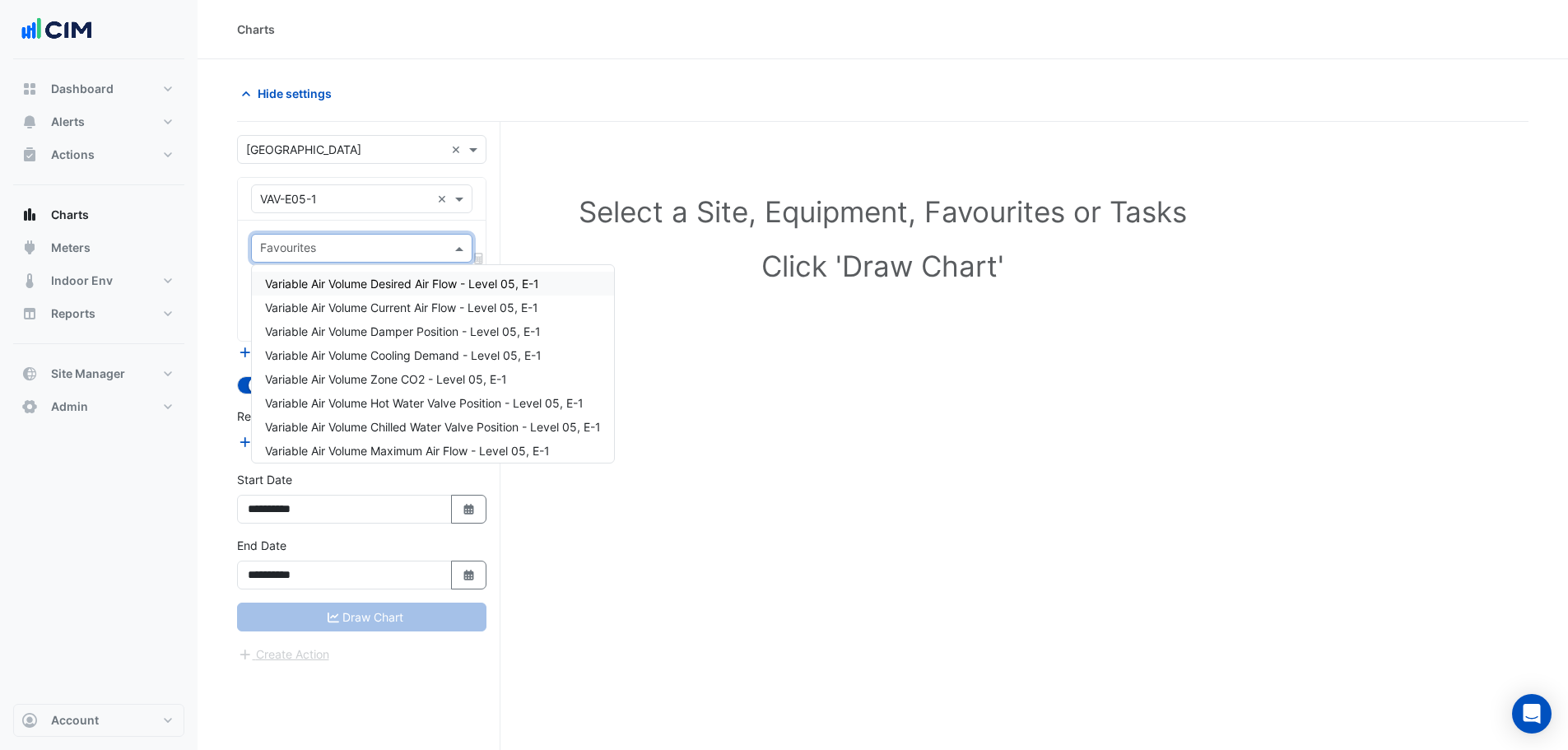
click at [341, 252] on input "text" at bounding box center [352, 250] width 184 height 17
type input "*"
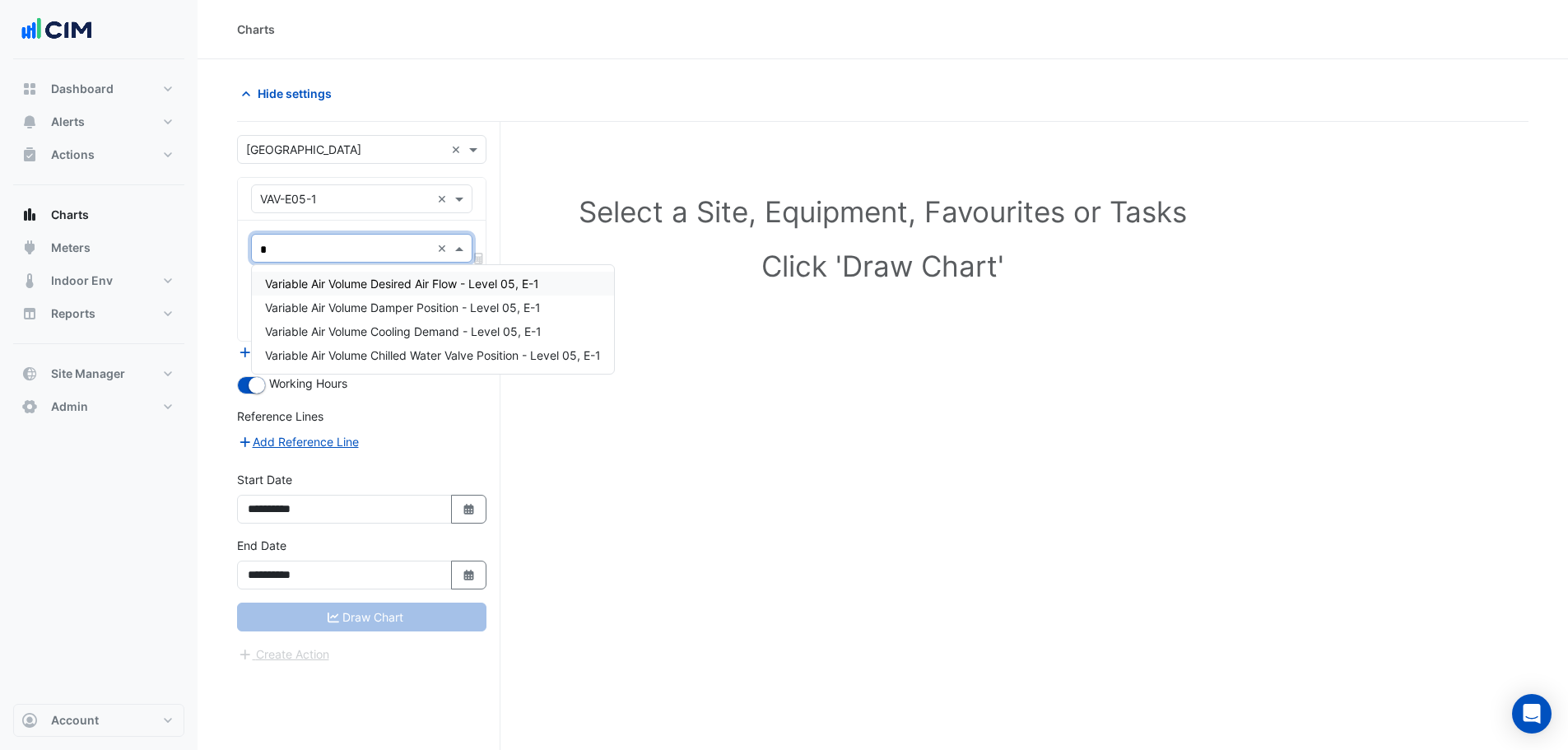
click at [419, 282] on span "Variable Air Volume Desired Air Flow - Level 05, E-1" at bounding box center [401, 283] width 274 height 14
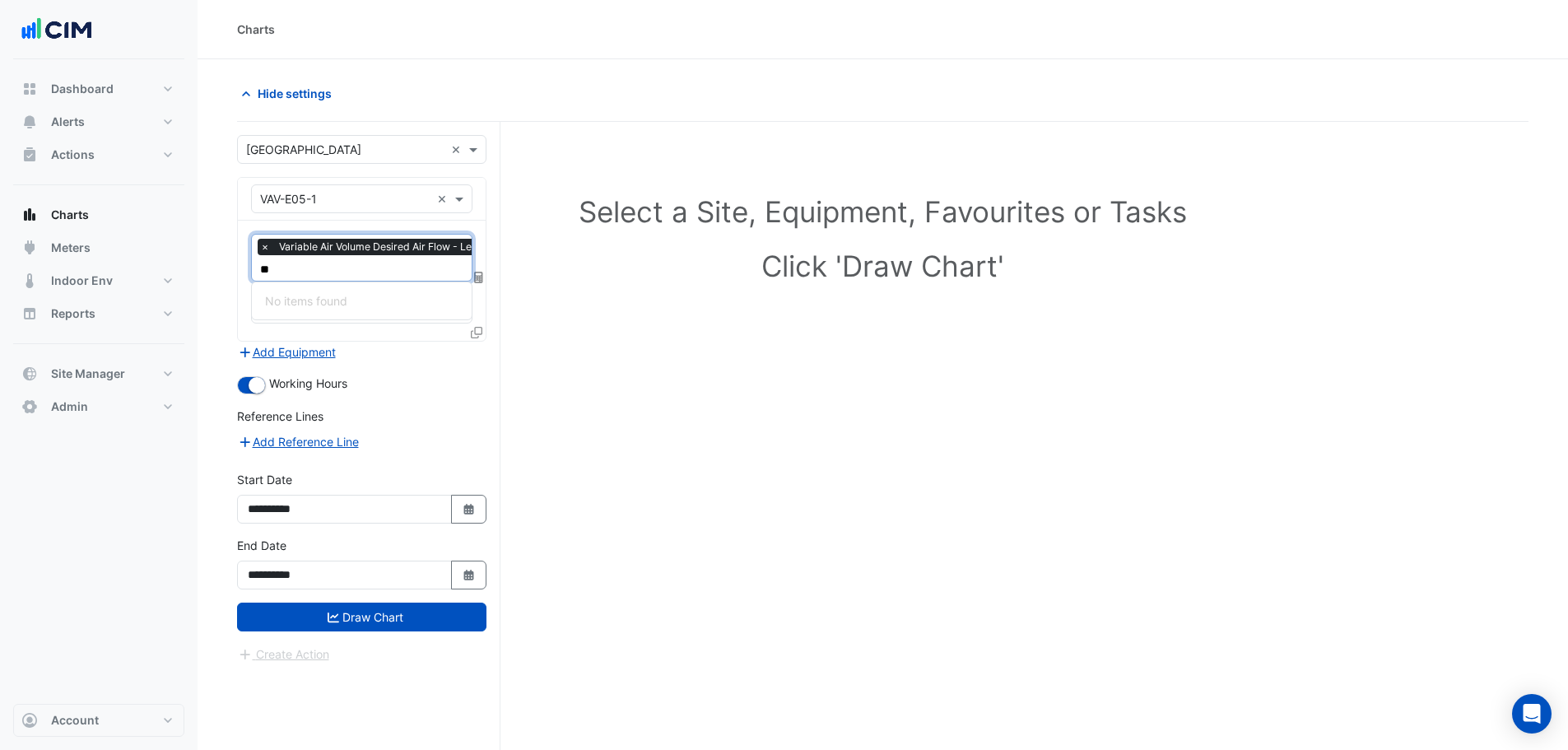
type input "*"
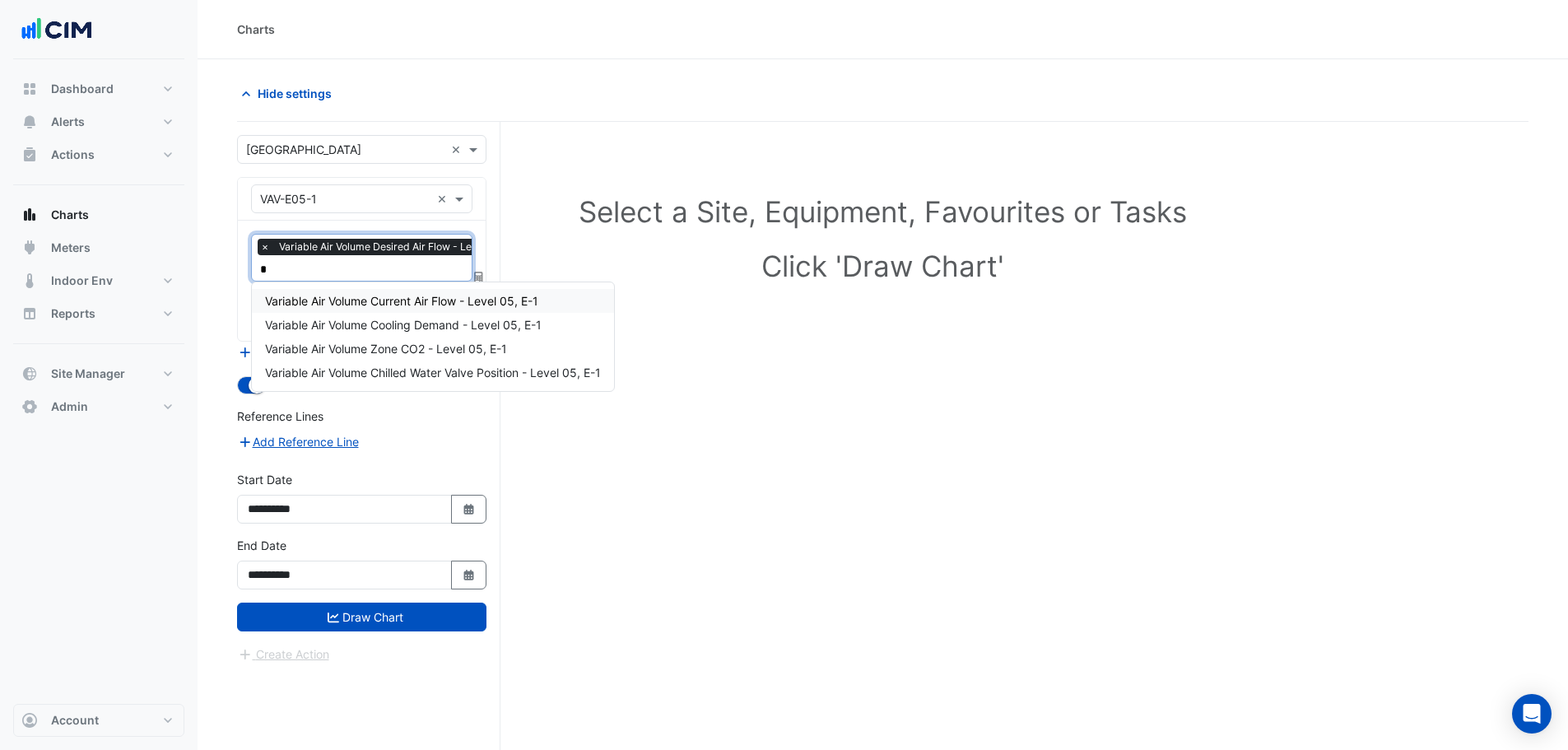
click at [456, 293] on div "Variable Air Volume Current Air Flow - Level 05, E-1" at bounding box center [433, 300] width 362 height 24
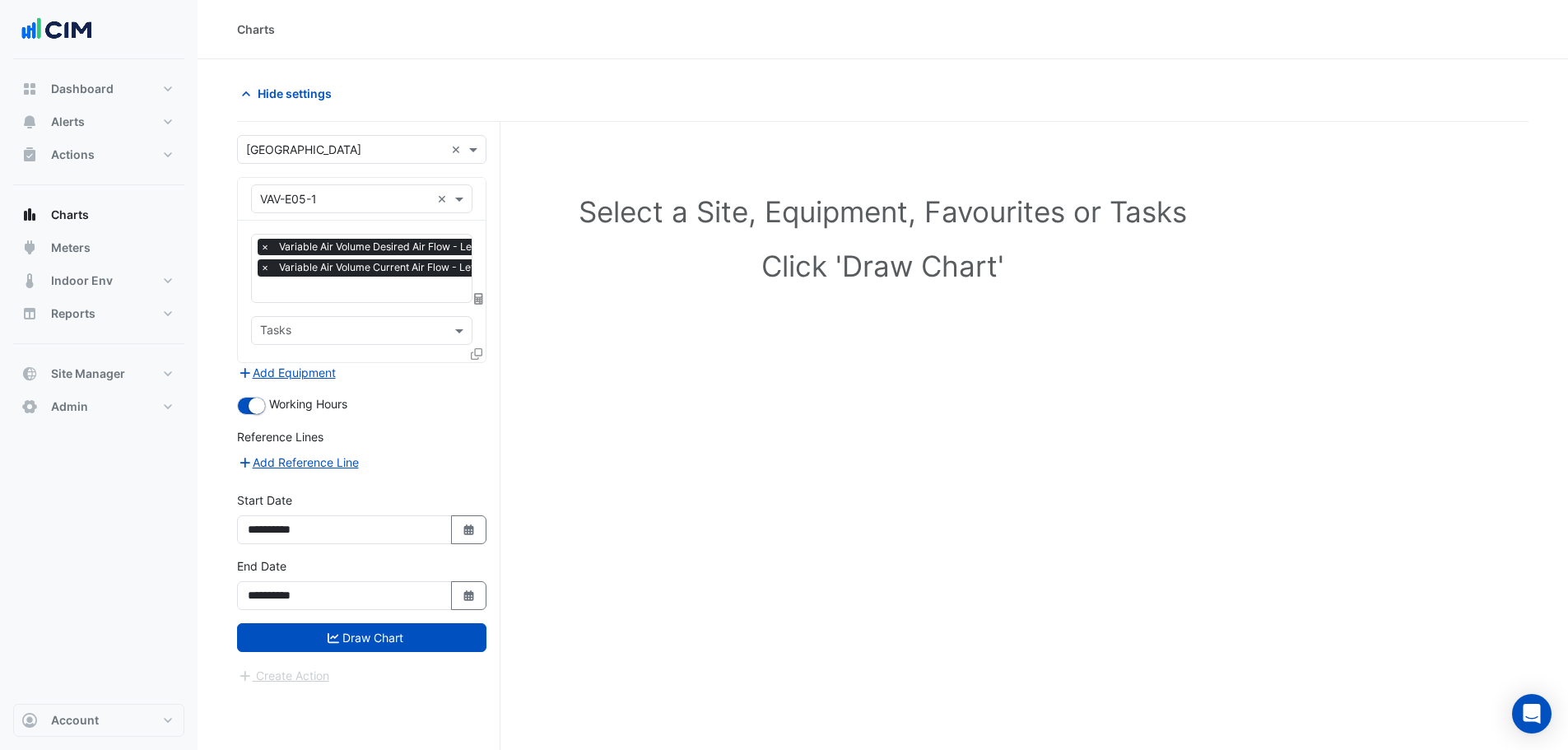
click at [479, 352] on icon at bounding box center [477, 354] width 12 height 12
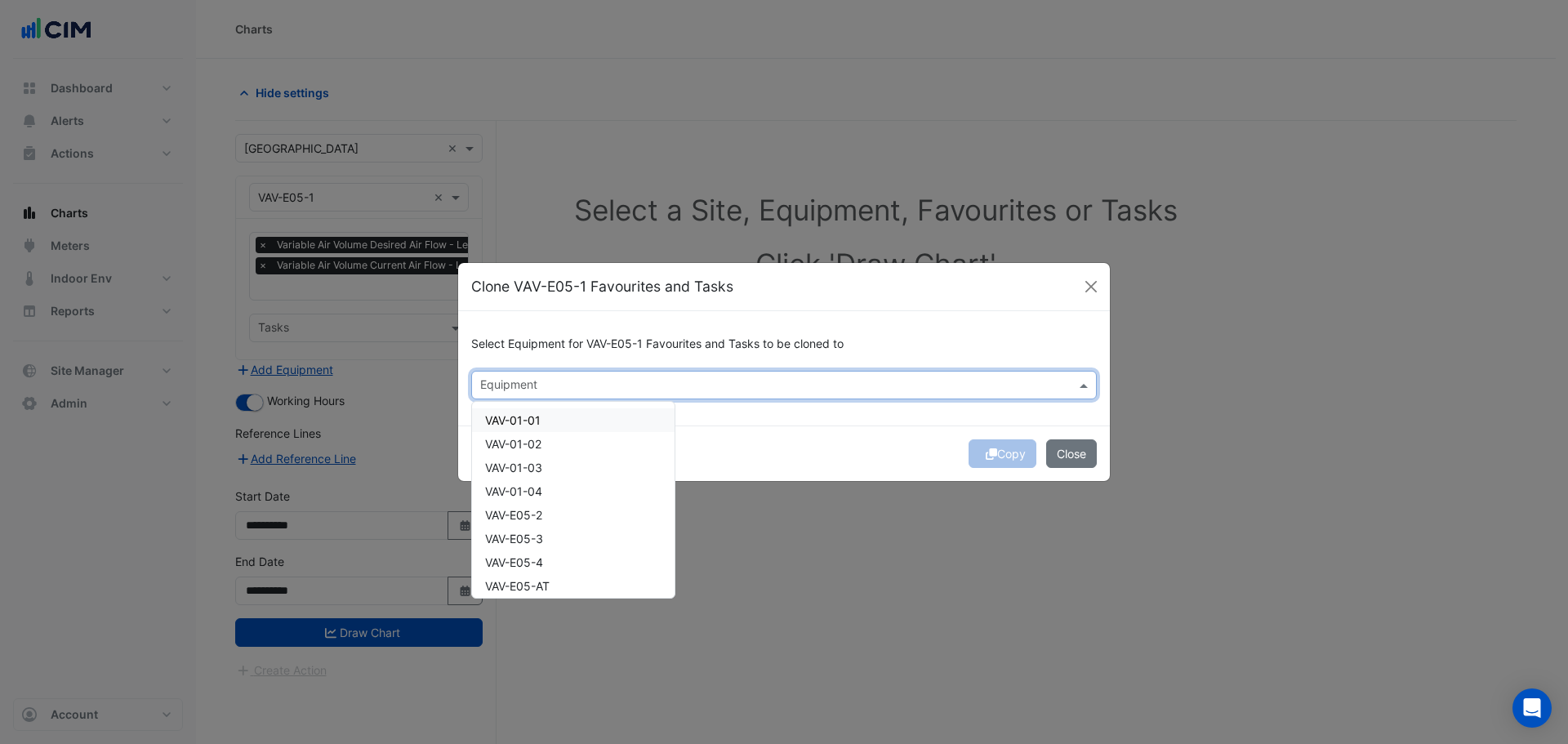
click at [632, 381] on input "text" at bounding box center [774, 386] width 588 height 17
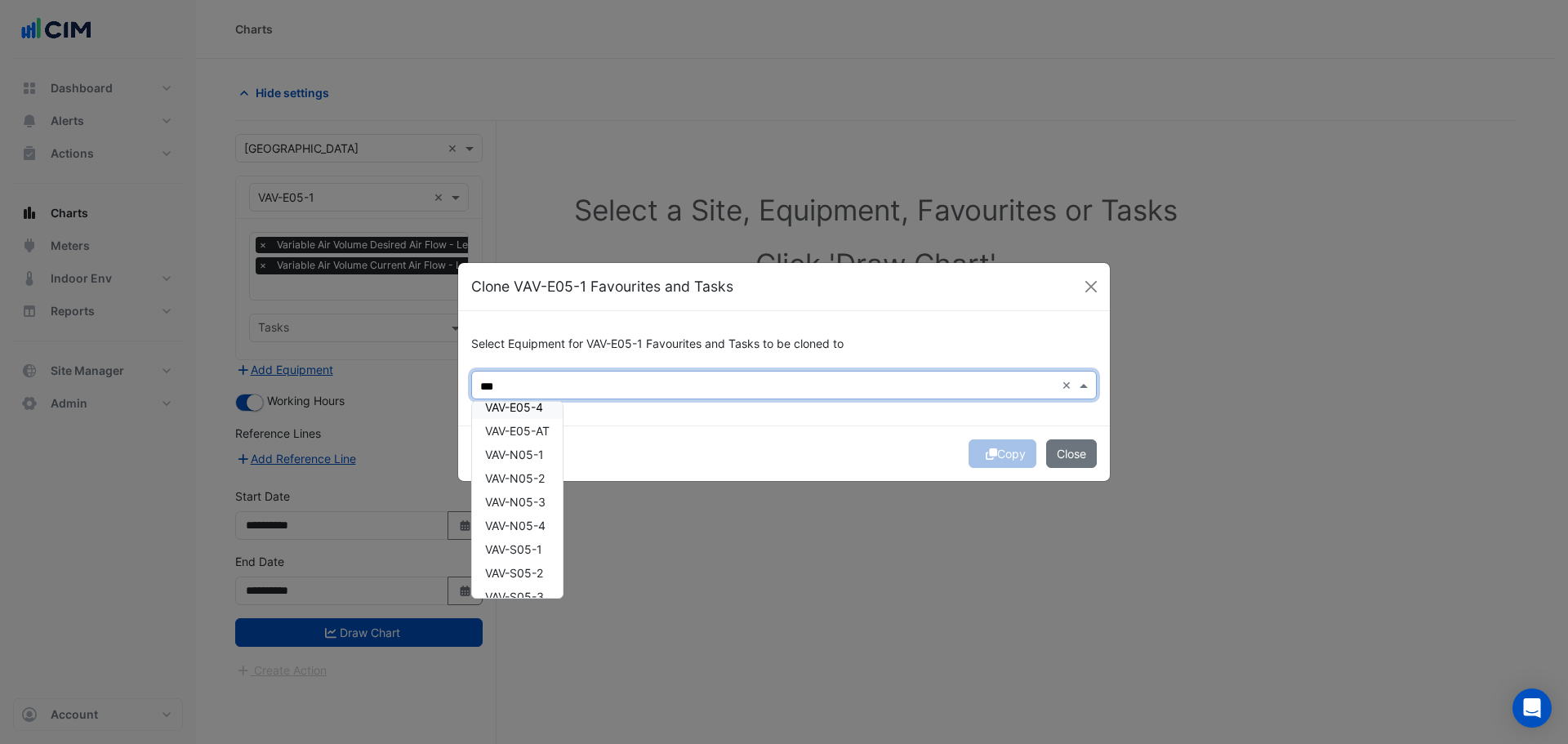
scroll to position [0, 0]
click at [535, 414] on span "VAV-E05-2" at bounding box center [513, 420] width 57 height 13
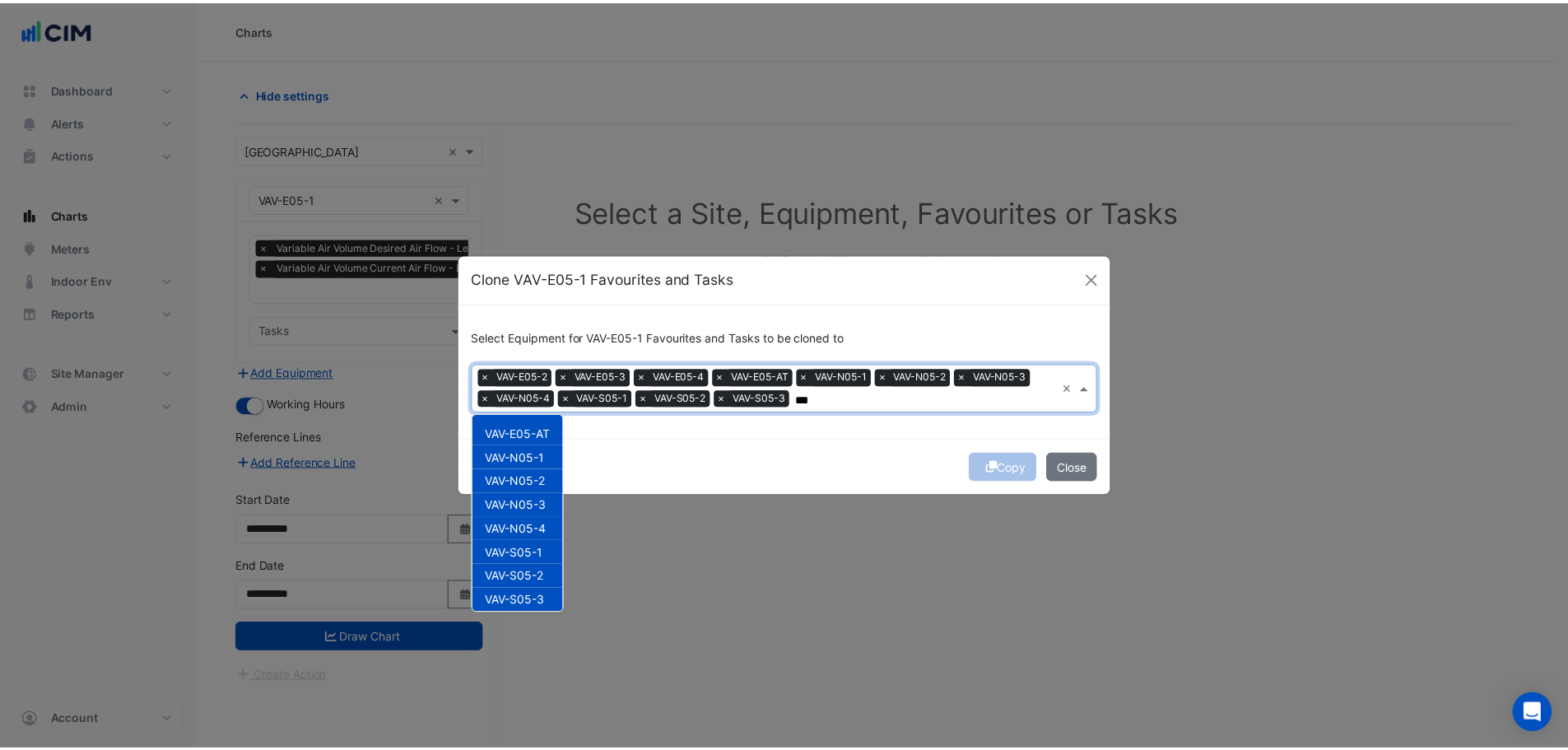
scroll to position [96, 0]
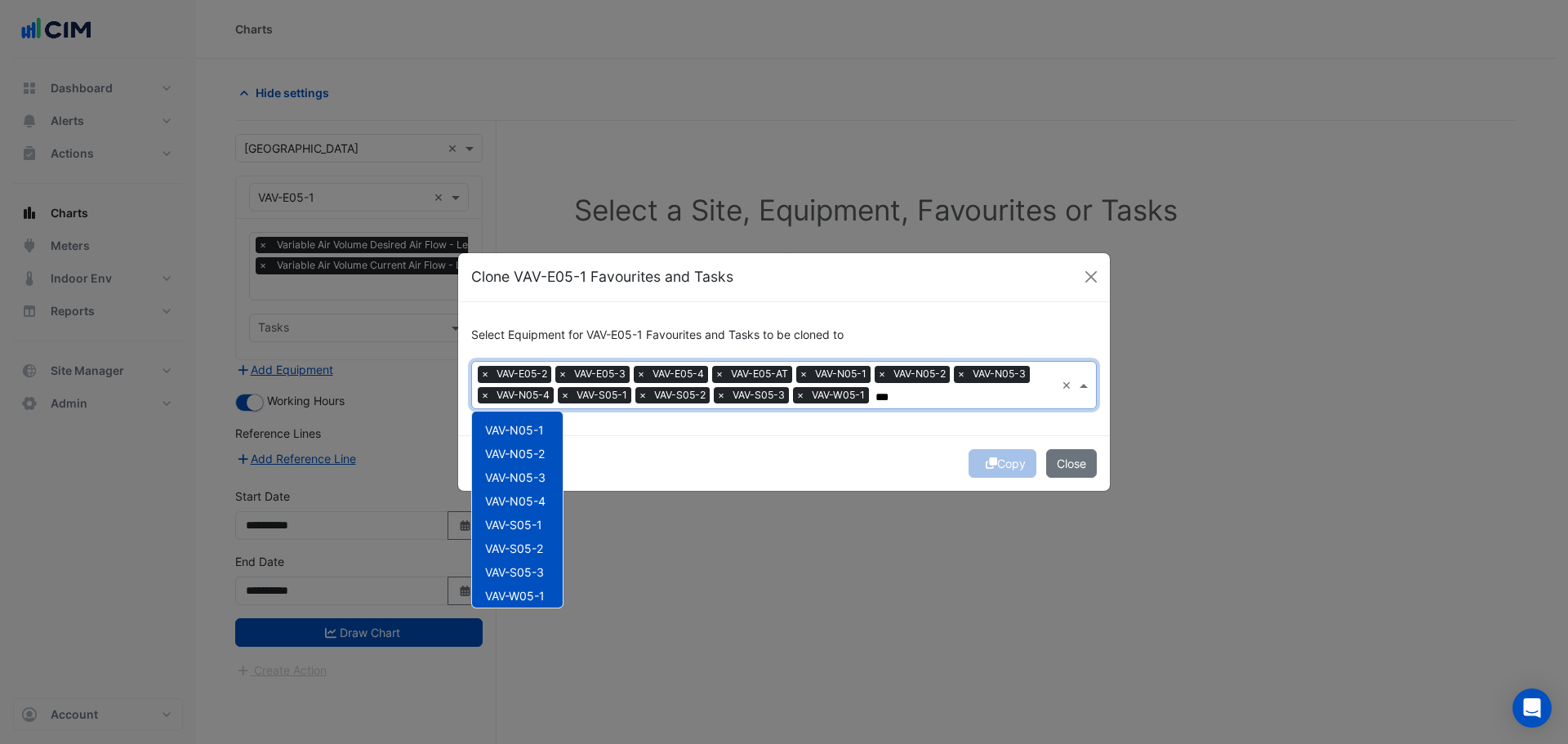
type input "***"
drag, startPoint x: 682, startPoint y: 480, endPoint x: 870, endPoint y: 471, distance: 188.2
click at [686, 480] on div "Copy Close" at bounding box center [784, 463] width 652 height 56
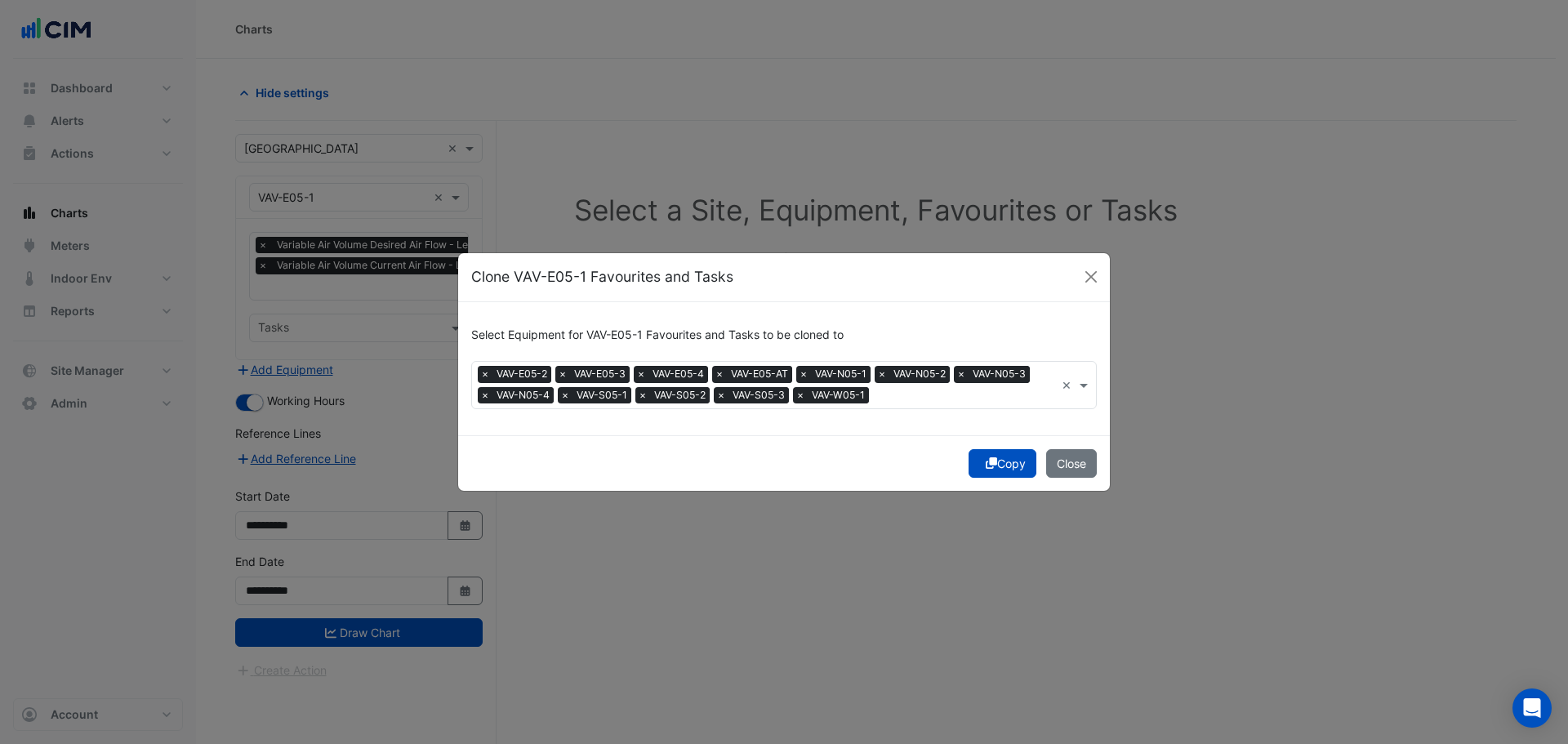
click at [995, 475] on button "Copy" at bounding box center [1002, 463] width 67 height 29
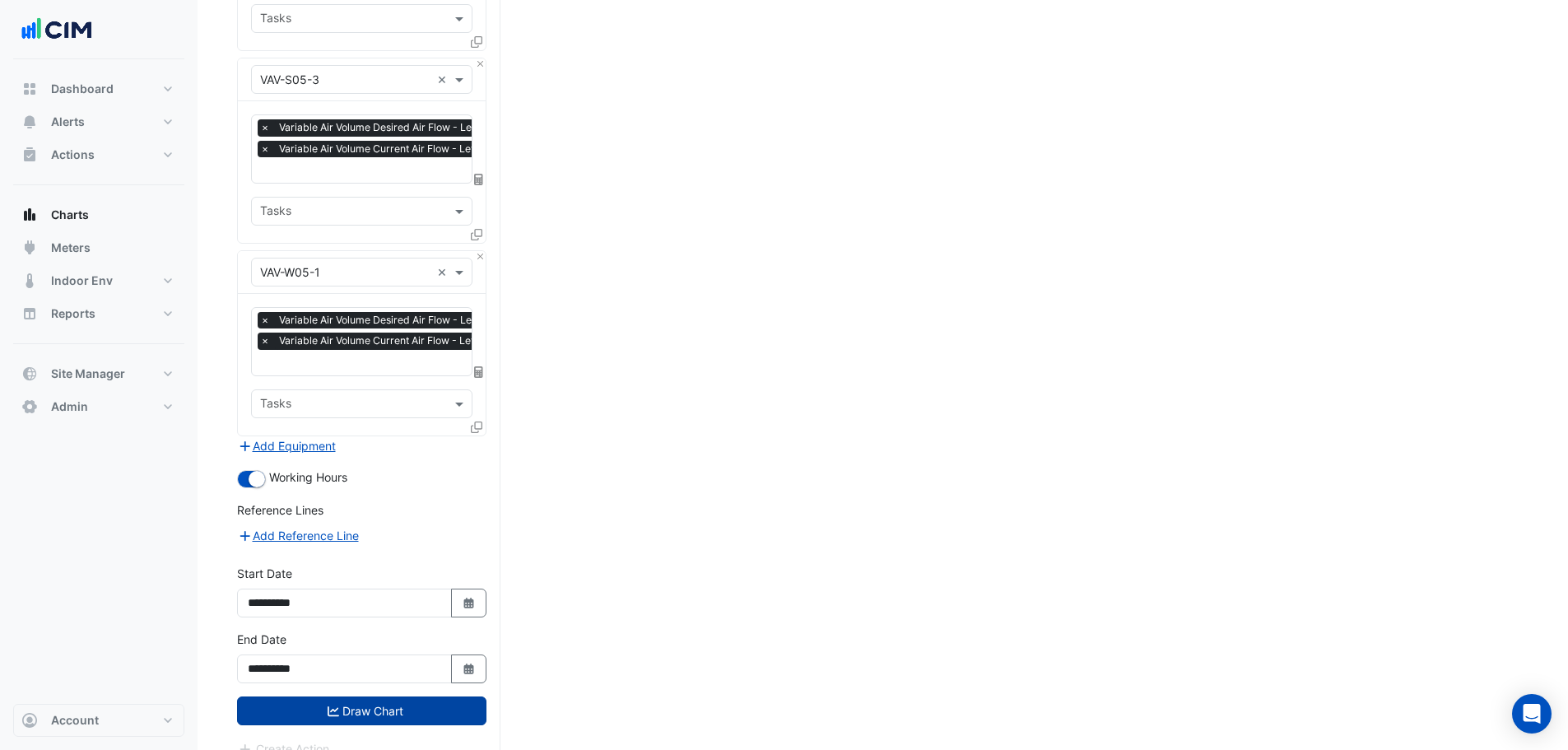
click at [360, 697] on button "Draw Chart" at bounding box center [361, 711] width 249 height 29
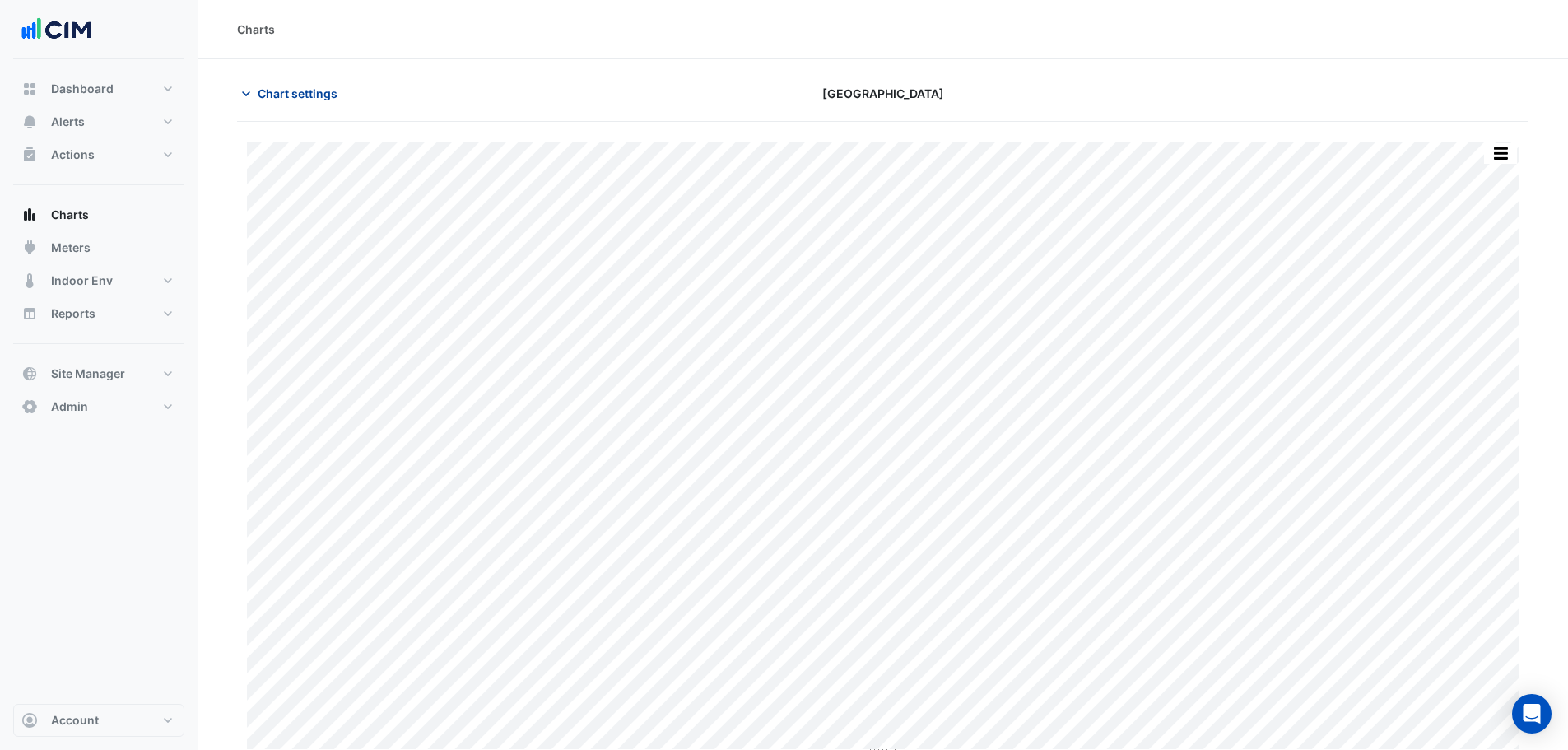
drag, startPoint x: 354, startPoint y: 90, endPoint x: 320, endPoint y: 90, distance: 34.0
click at [353, 90] on div "Chart settings" at bounding box center [445, 94] width 437 height 29
click at [320, 90] on span "Chart settings" at bounding box center [298, 93] width 79 height 17
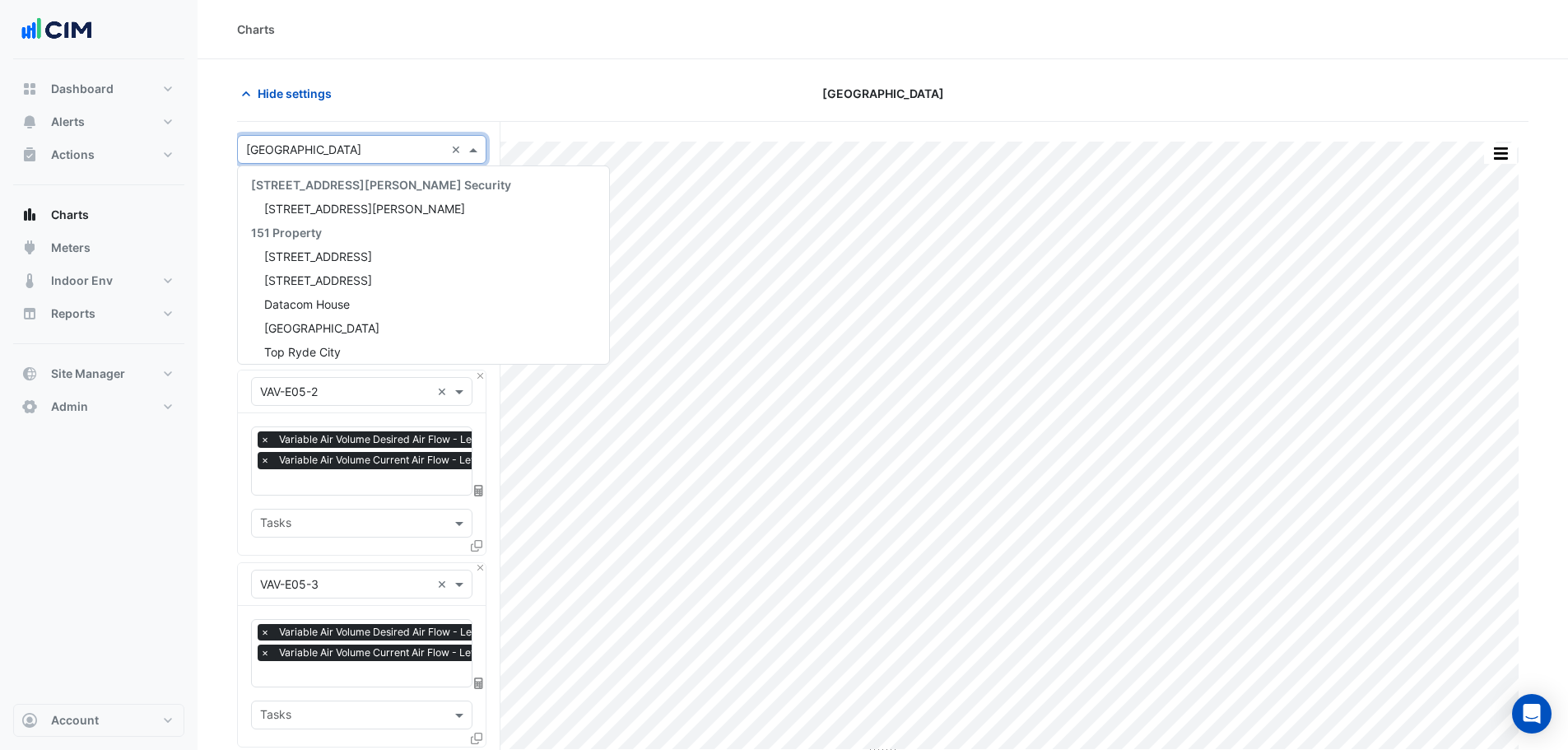
click at [309, 147] on input "text" at bounding box center [345, 150] width 199 height 17
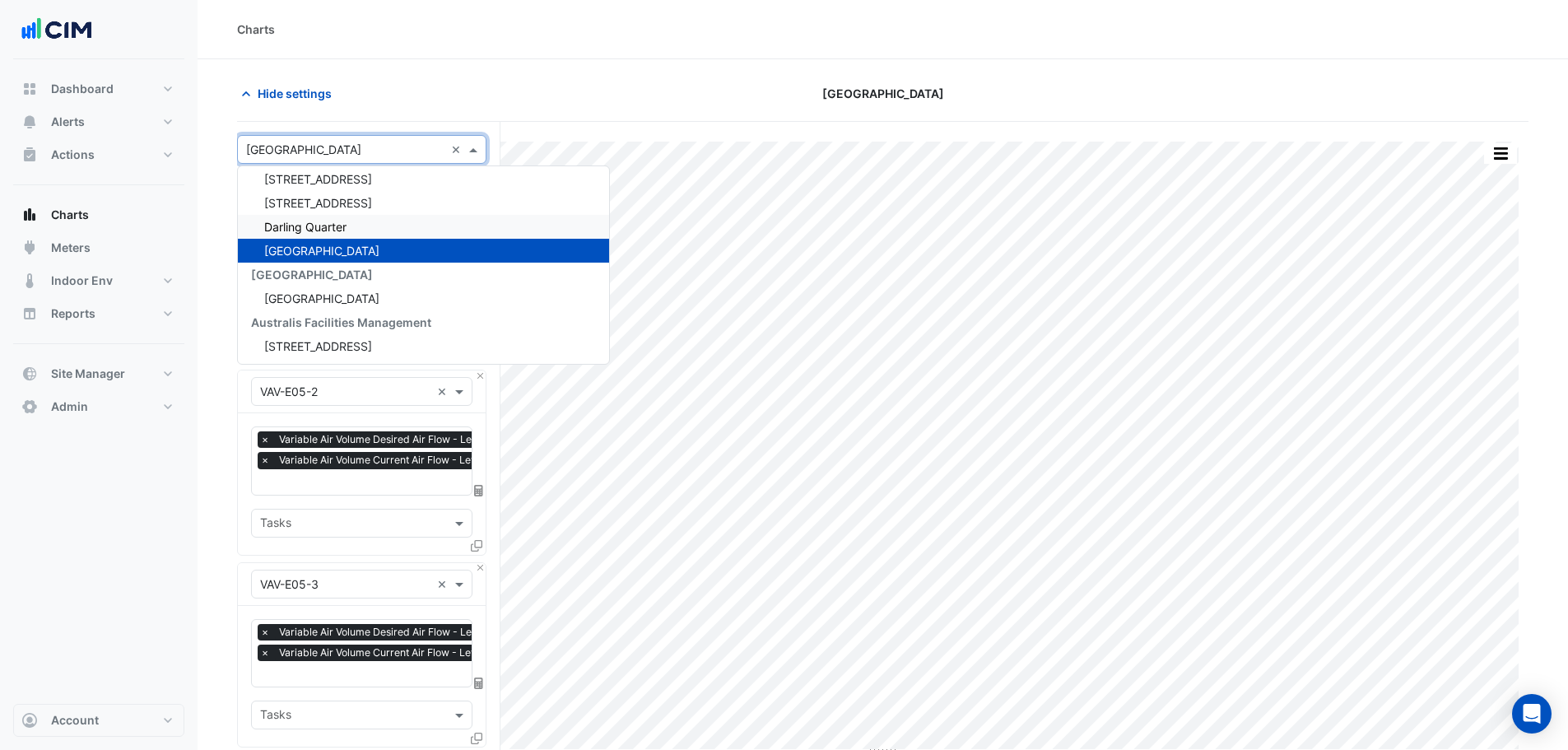
scroll to position [1496, 0]
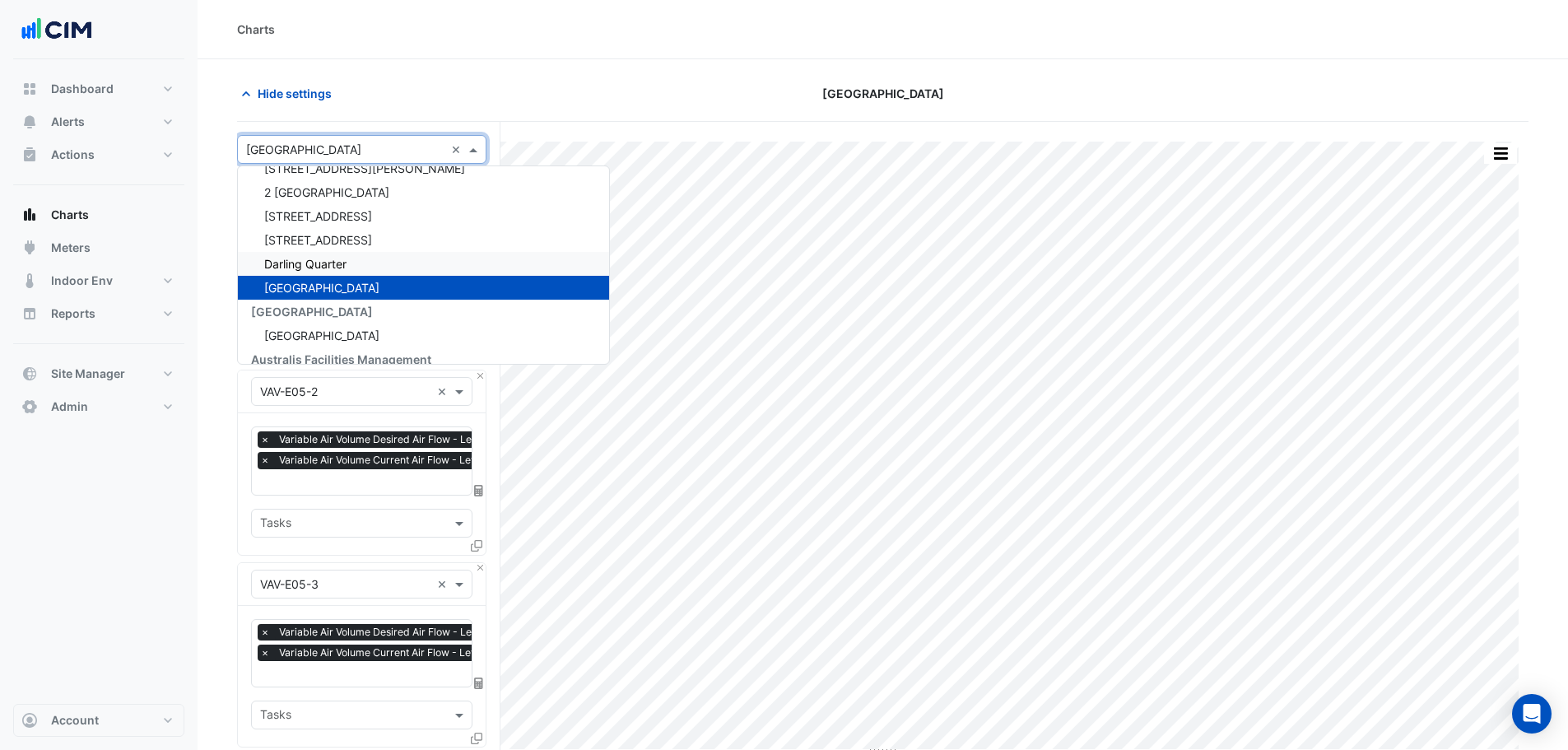
click at [329, 264] on span "Darling Quarter" at bounding box center [305, 264] width 82 height 14
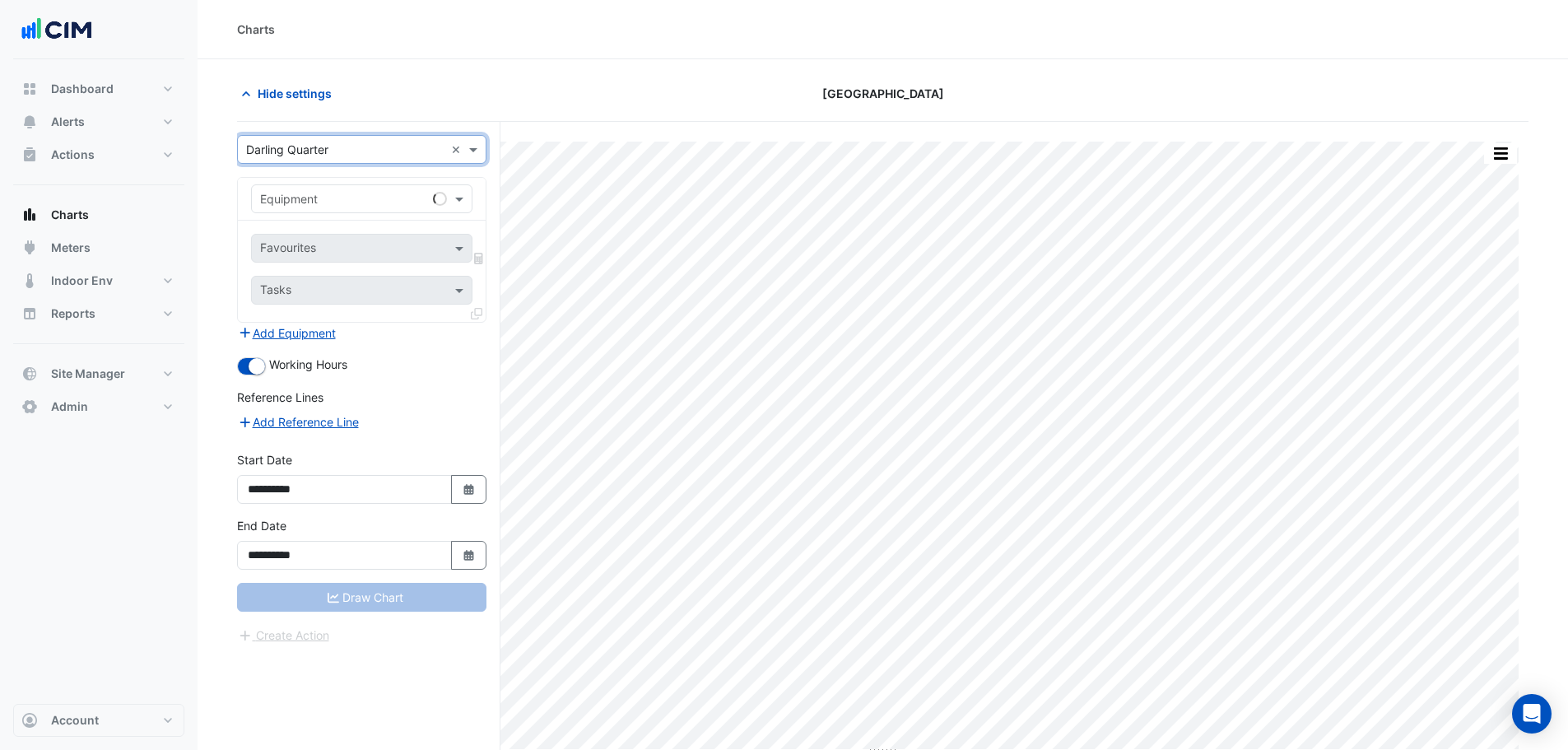
drag, startPoint x: 342, startPoint y: 133, endPoint x: 339, endPoint y: 141, distance: 8.5
click at [341, 135] on div "**********" at bounding box center [369, 467] width 264 height 691
click at [338, 142] on input "text" at bounding box center [345, 150] width 199 height 17
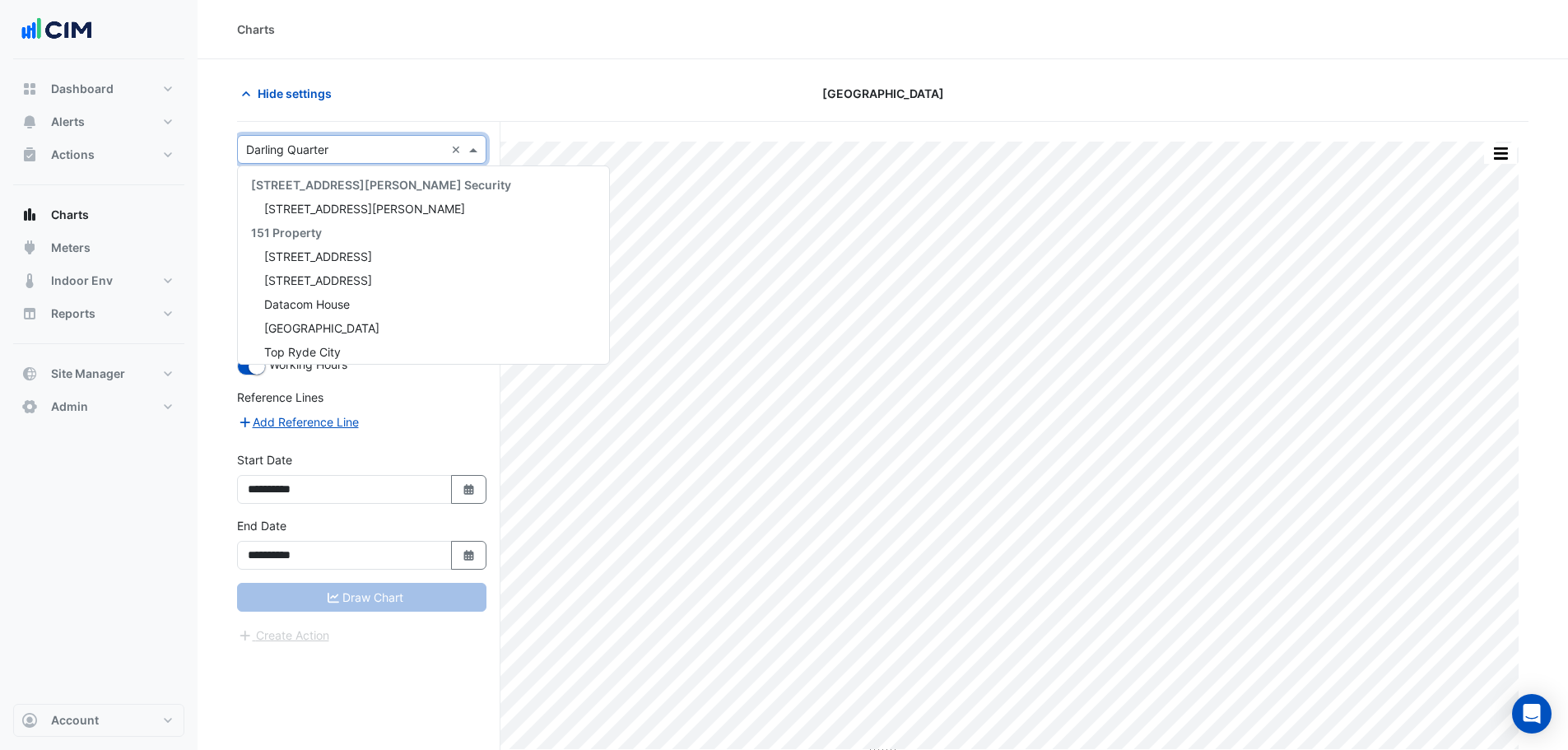
scroll to position [1581, 0]
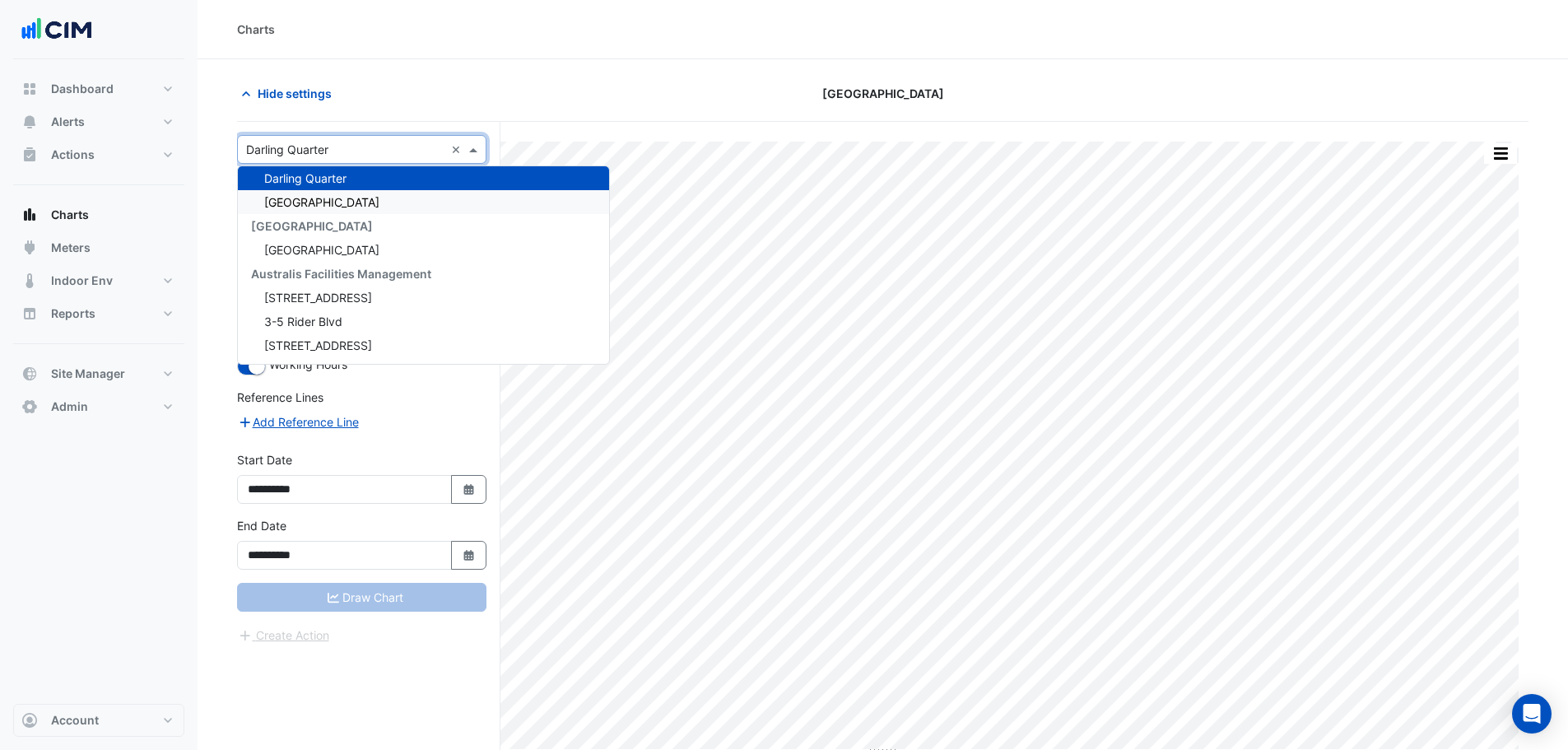
click at [314, 203] on span "[GEOGRAPHIC_DATA]" at bounding box center [322, 202] width 115 height 14
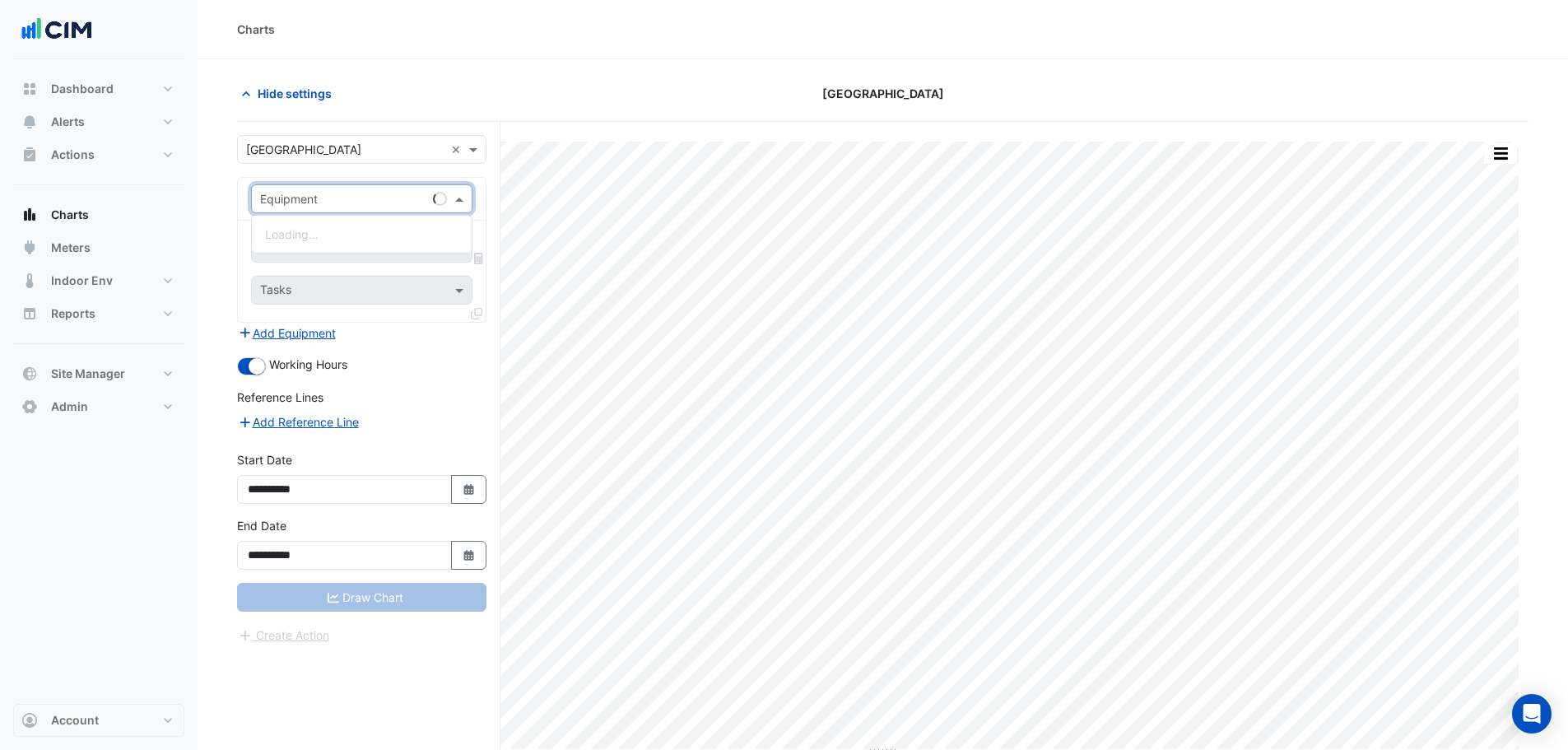
click at [314, 199] on input "text" at bounding box center [345, 200] width 171 height 17
type input "***"
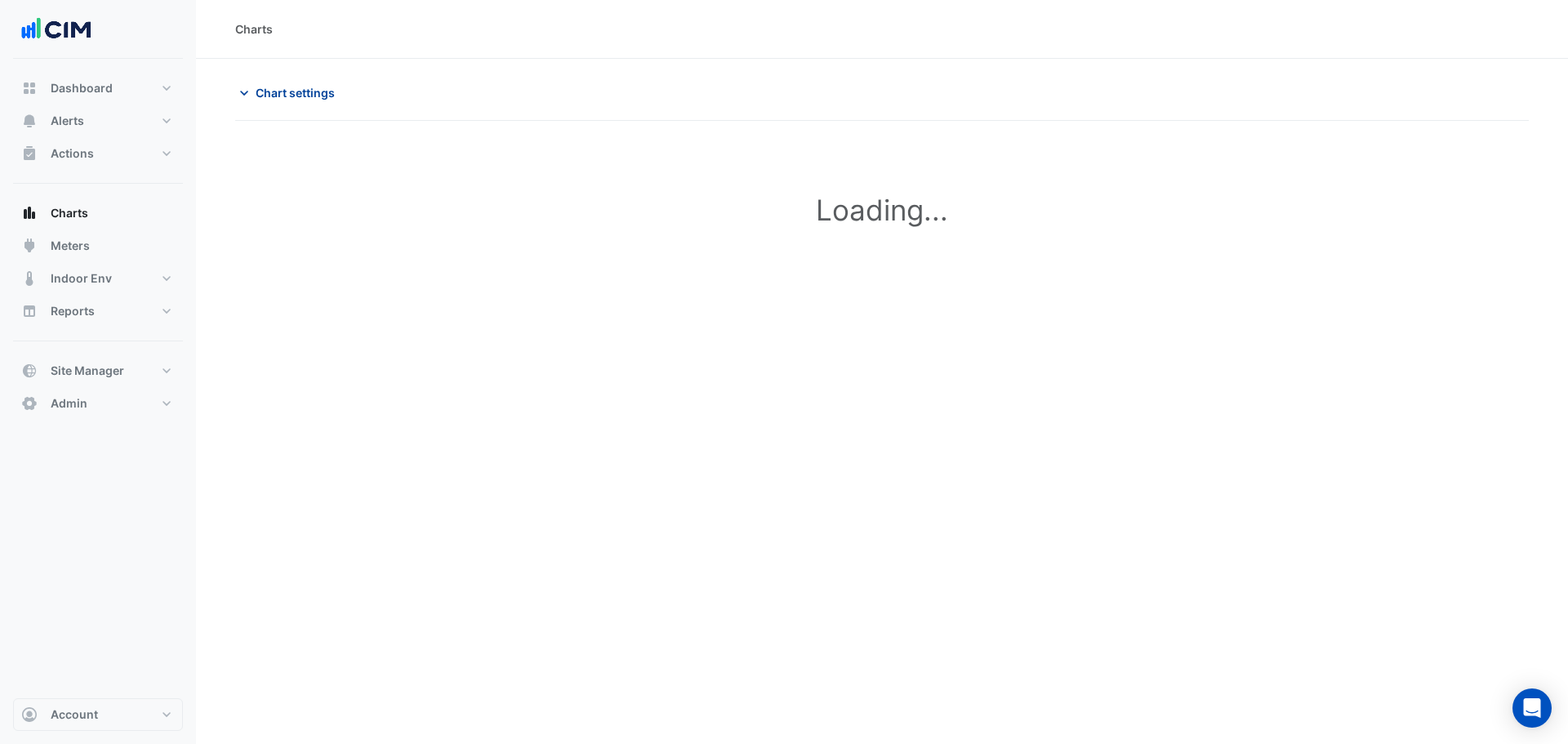
click at [312, 94] on span "Chart settings" at bounding box center [295, 92] width 79 height 17
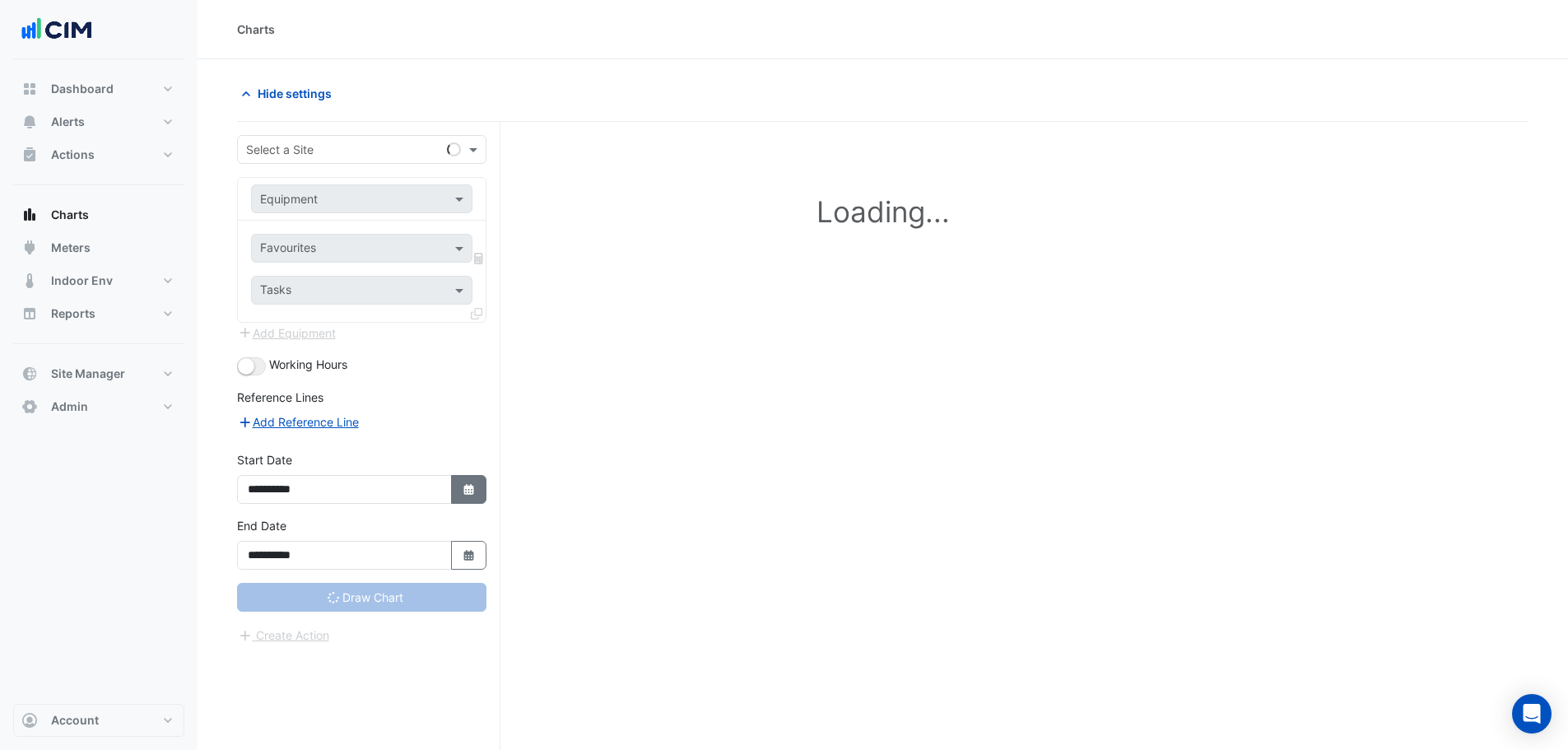
click at [463, 488] on icon "Select Date" at bounding box center [468, 489] width 15 height 12
select select "*"
select select "****"
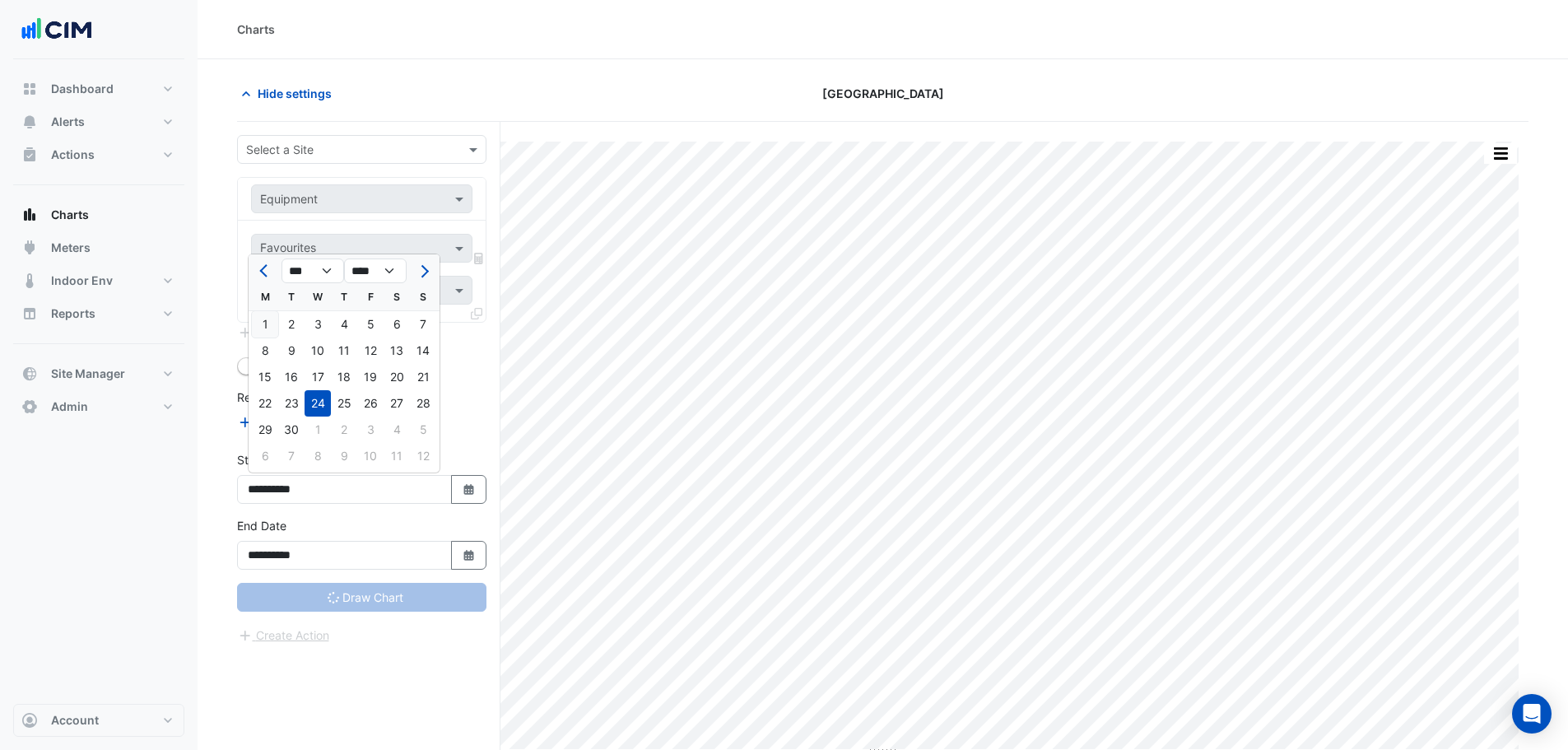
click at [271, 330] on div "1" at bounding box center [265, 324] width 26 height 26
type input "**********"
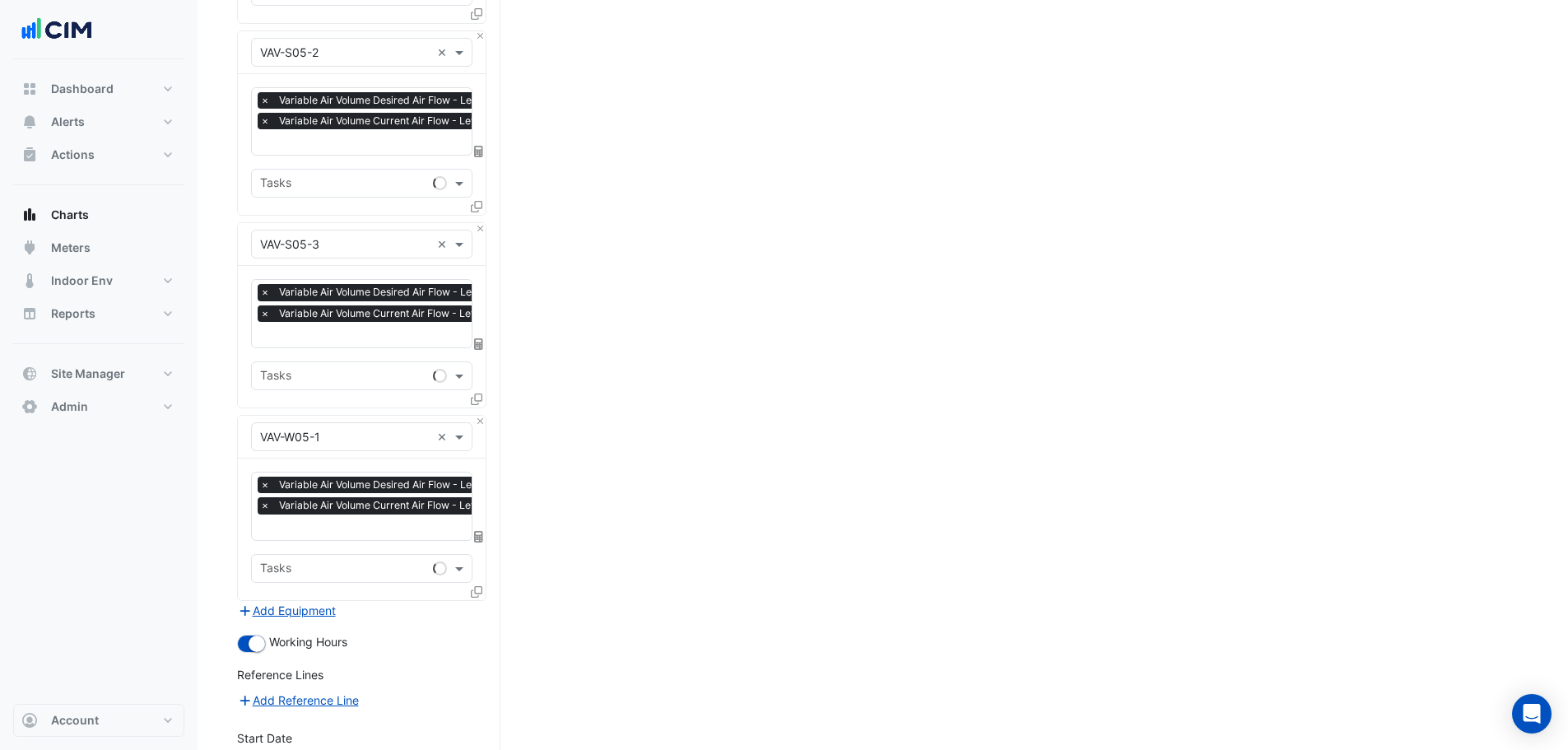
scroll to position [2235, 0]
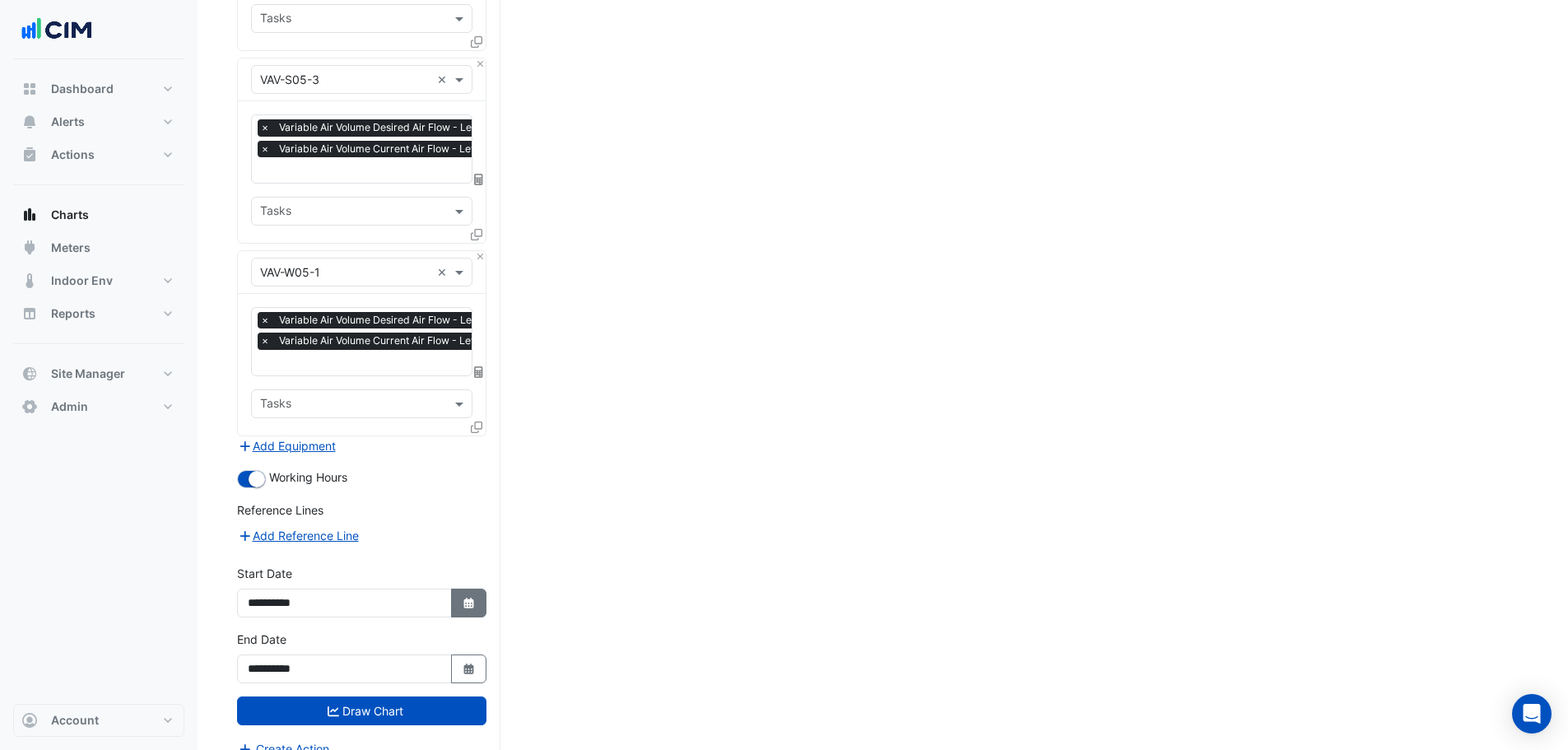
click at [482, 588] on button "Select Date" at bounding box center [468, 603] width 36 height 29
select select "*"
select select "****"
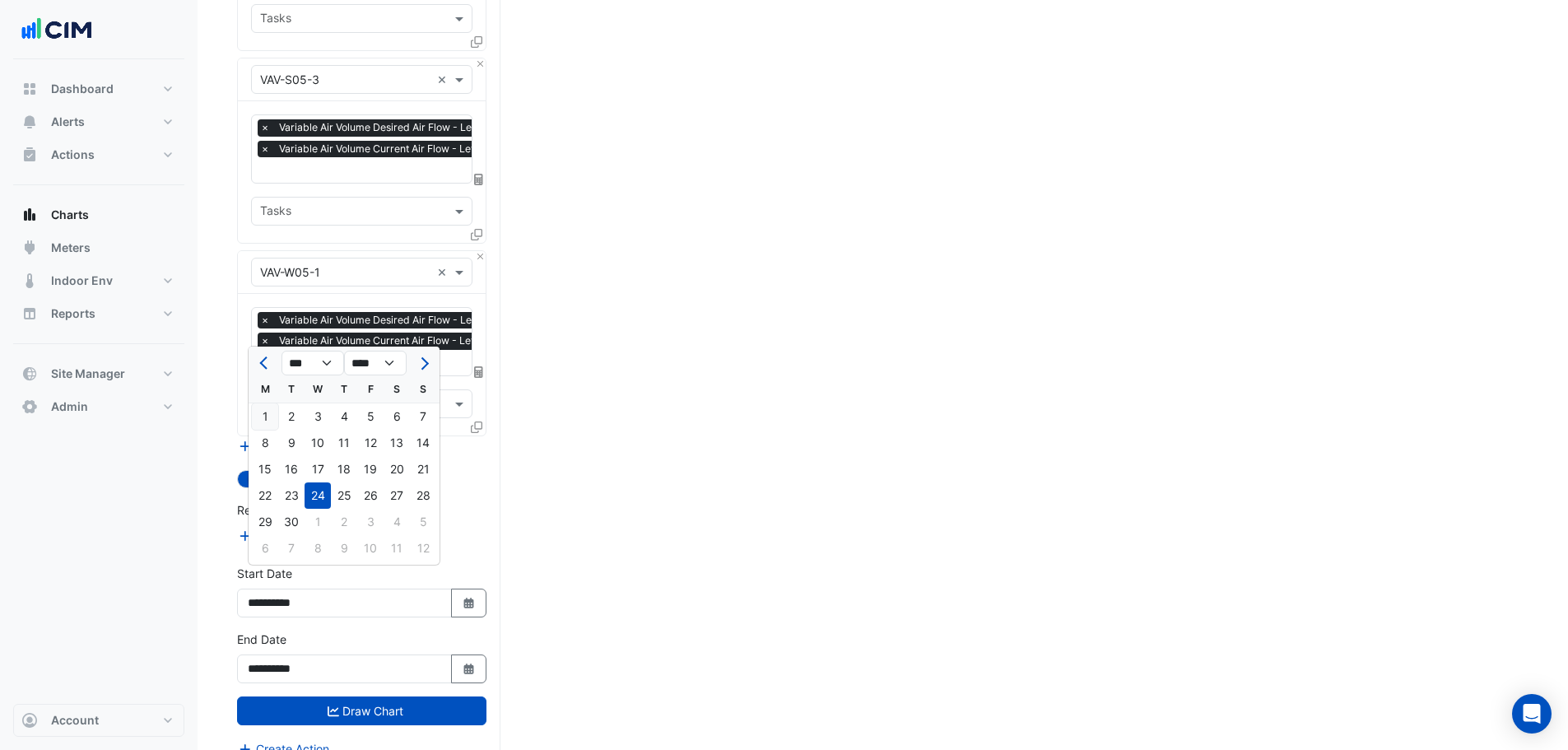
click at [265, 423] on div "1" at bounding box center [265, 416] width 26 height 26
type input "**********"
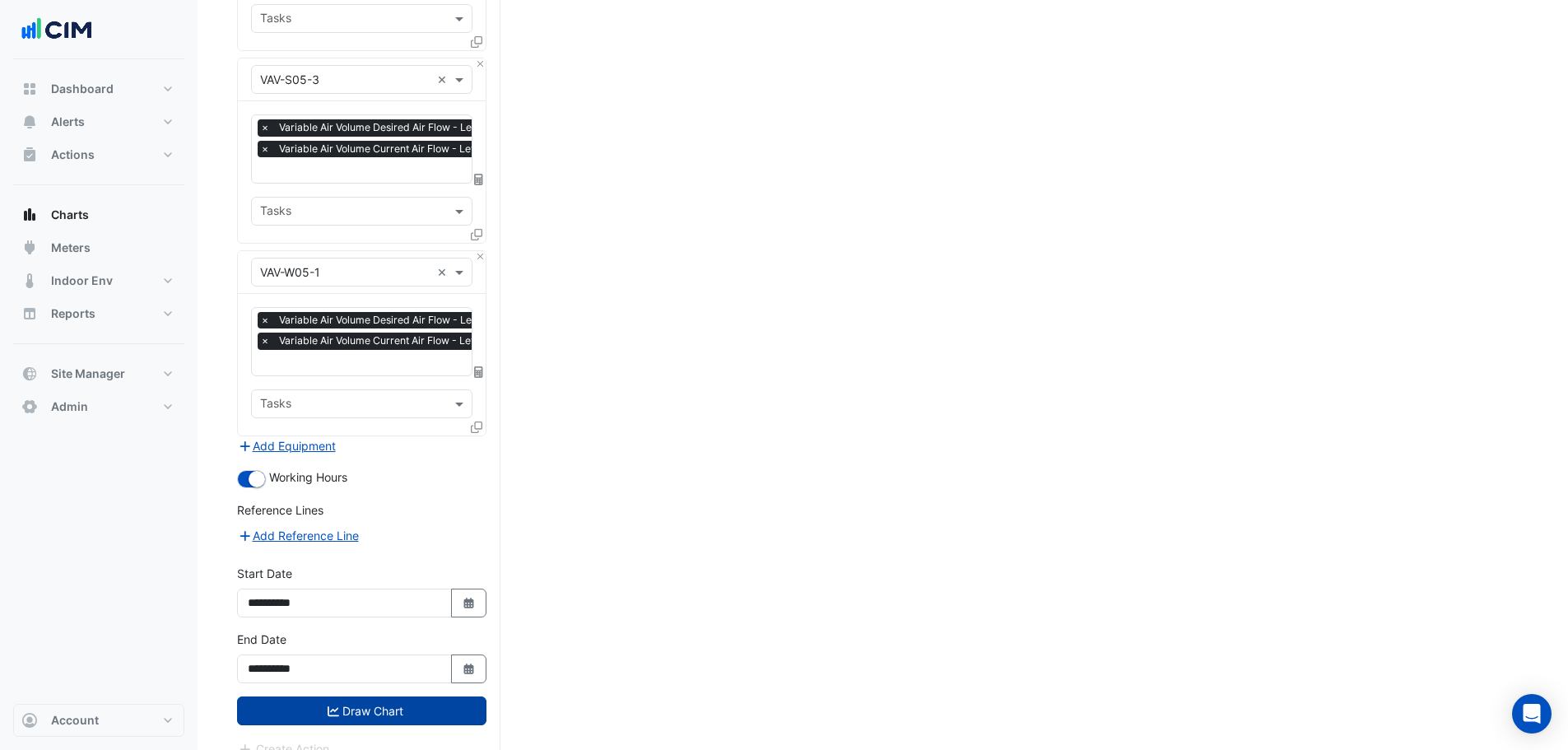
click at [407, 697] on button "Draw Chart" at bounding box center [361, 711] width 249 height 29
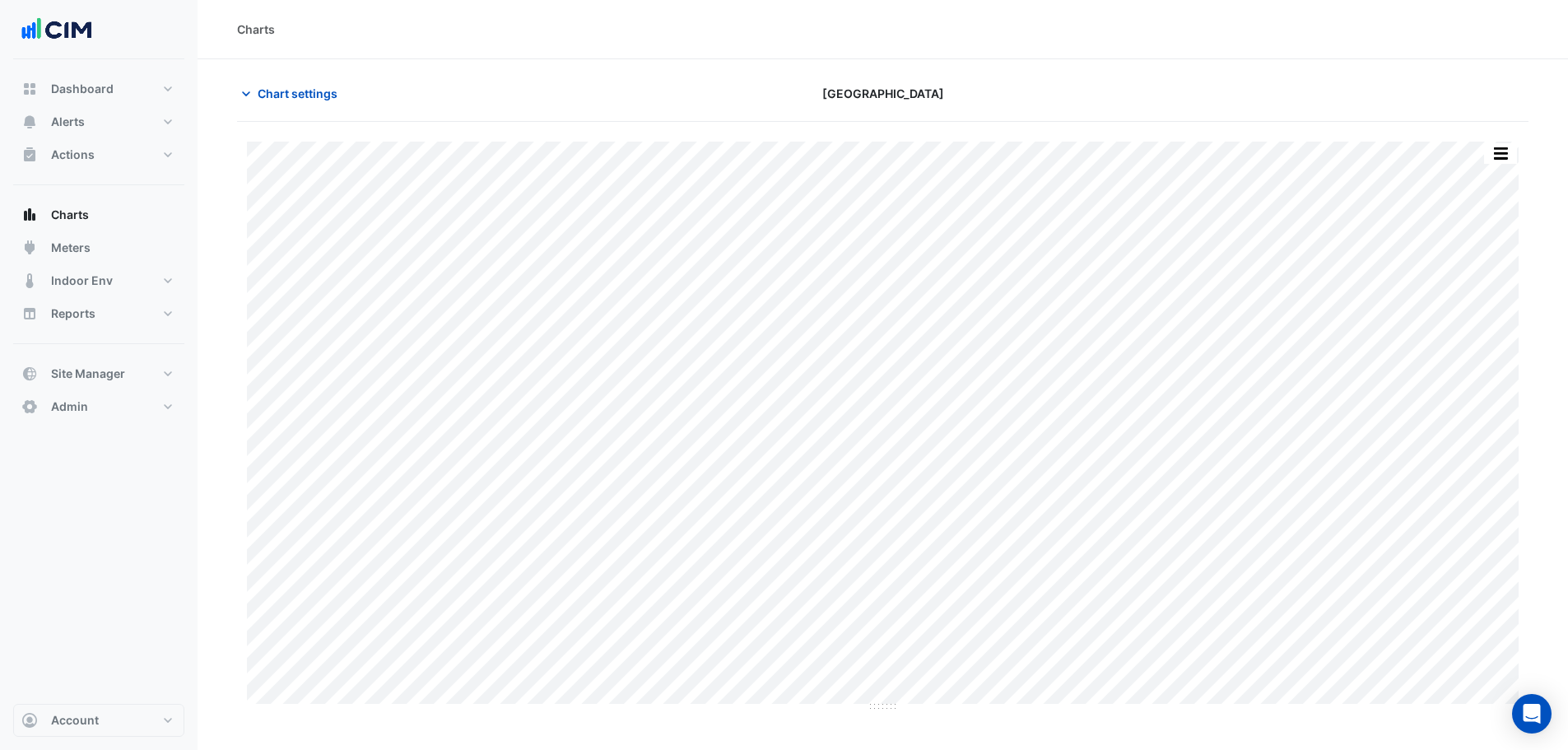
click at [290, 112] on div "Chart settings [GEOGRAPHIC_DATA]" at bounding box center [883, 101] width 1292 height 43
click at [292, 89] on span "Chart settings" at bounding box center [298, 93] width 79 height 17
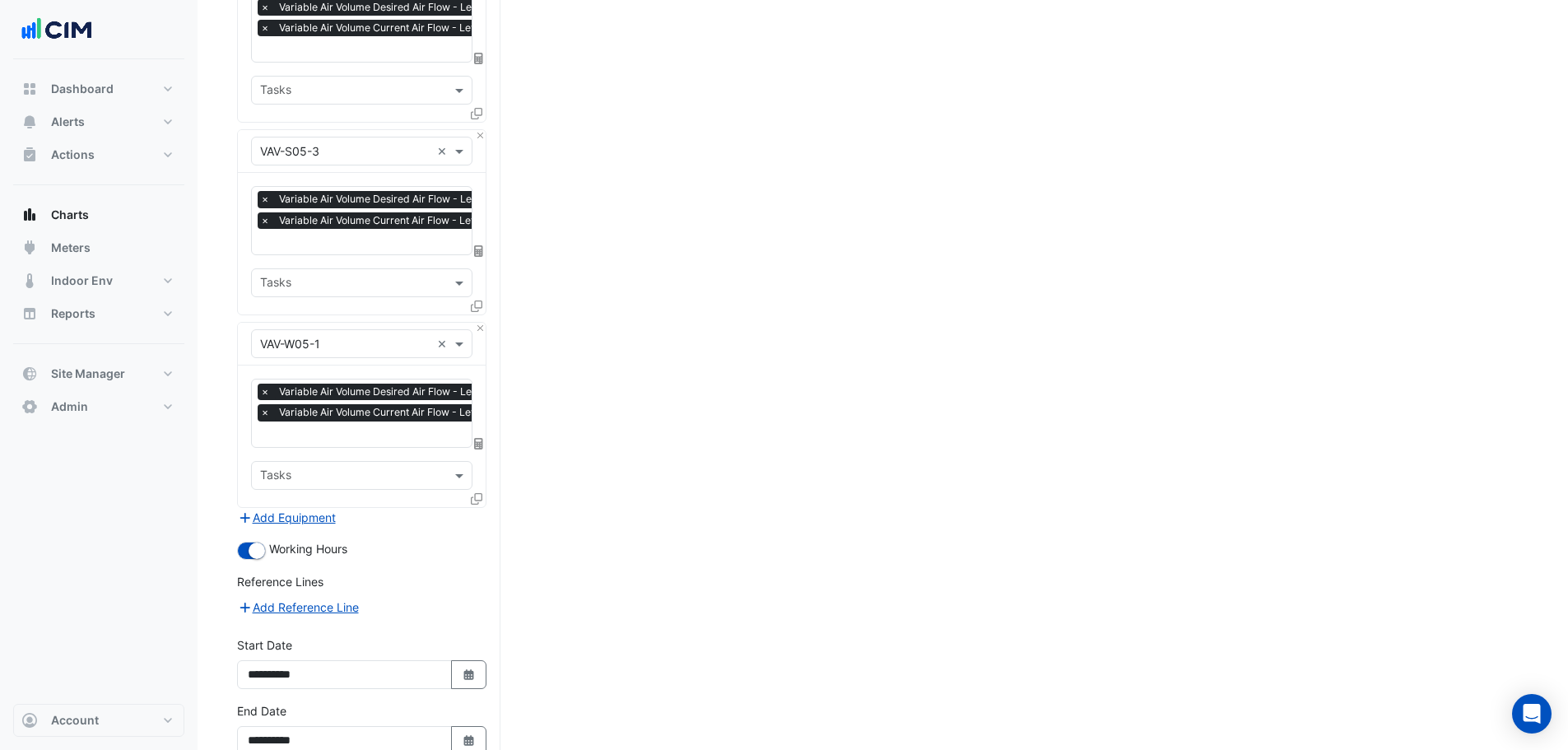
scroll to position [2235, 0]
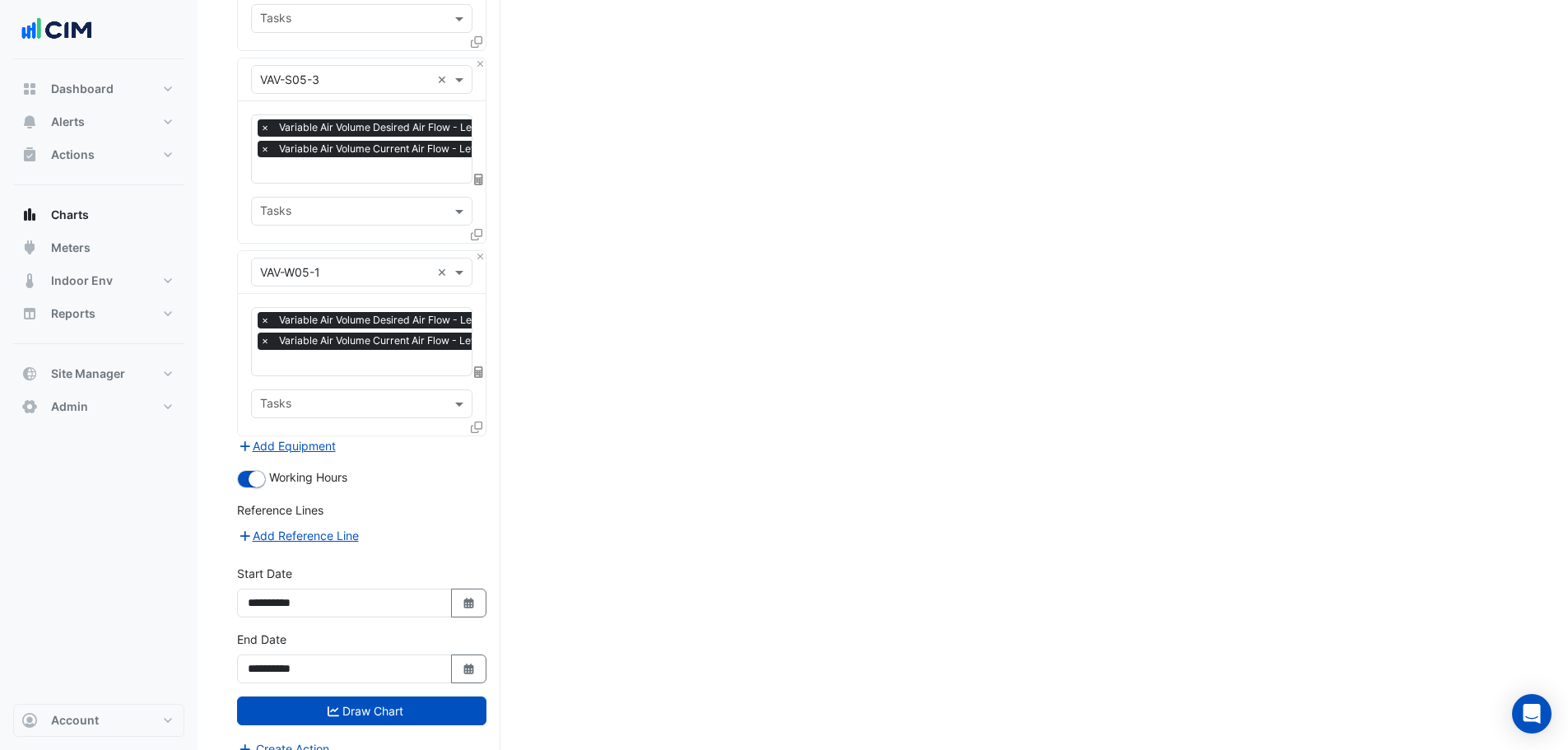
drag, startPoint x: 464, startPoint y: 624, endPoint x: 476, endPoint y: 606, distance: 21.6
click at [465, 631] on div "**********" at bounding box center [361, 657] width 249 height 52
click at [482, 593] on button "Select Date" at bounding box center [468, 603] width 36 height 29
select select "*"
select select "****"
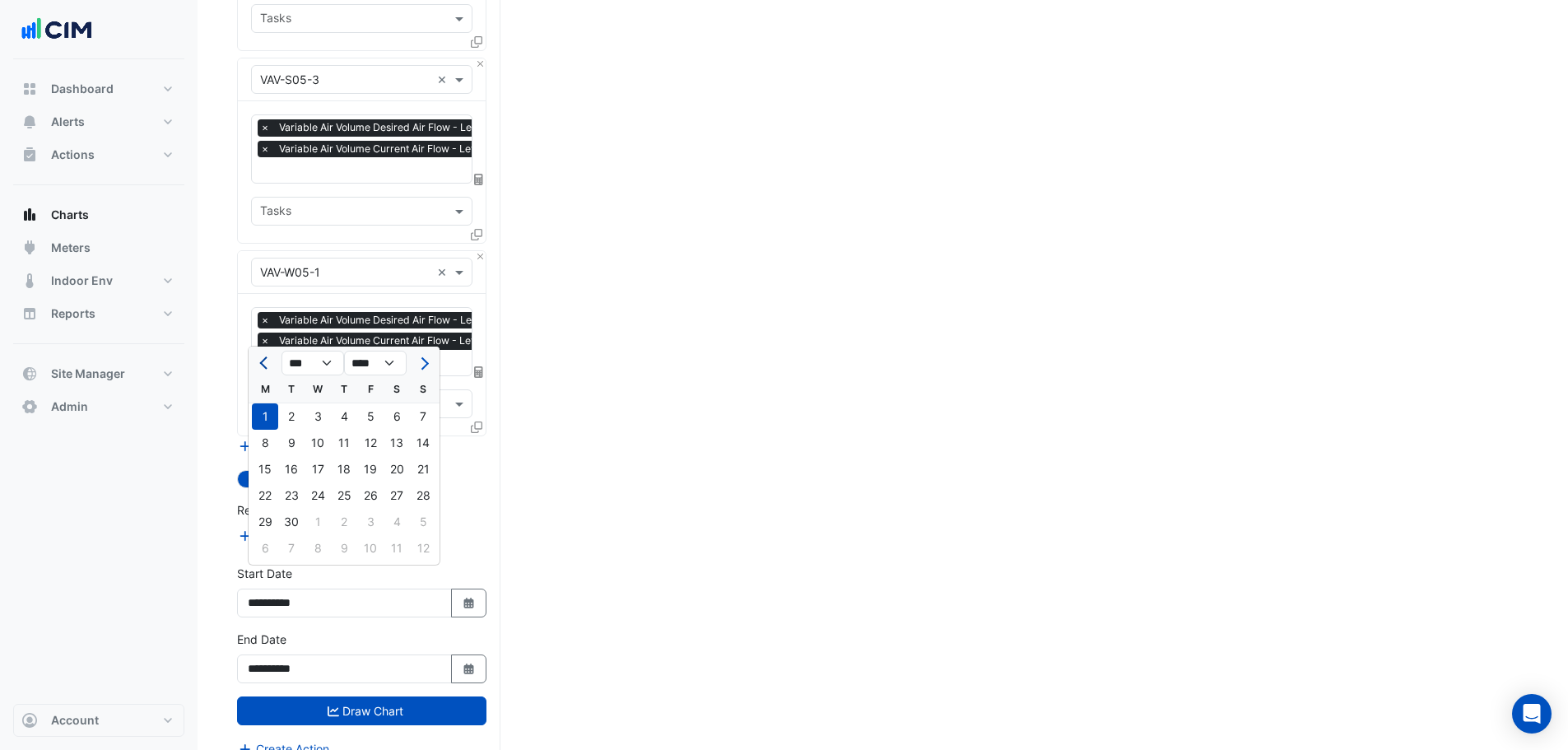
click at [271, 355] on button "Previous month" at bounding box center [265, 362] width 19 height 26
select select "*"
click at [372, 421] on div "1" at bounding box center [370, 416] width 26 height 26
type input "**********"
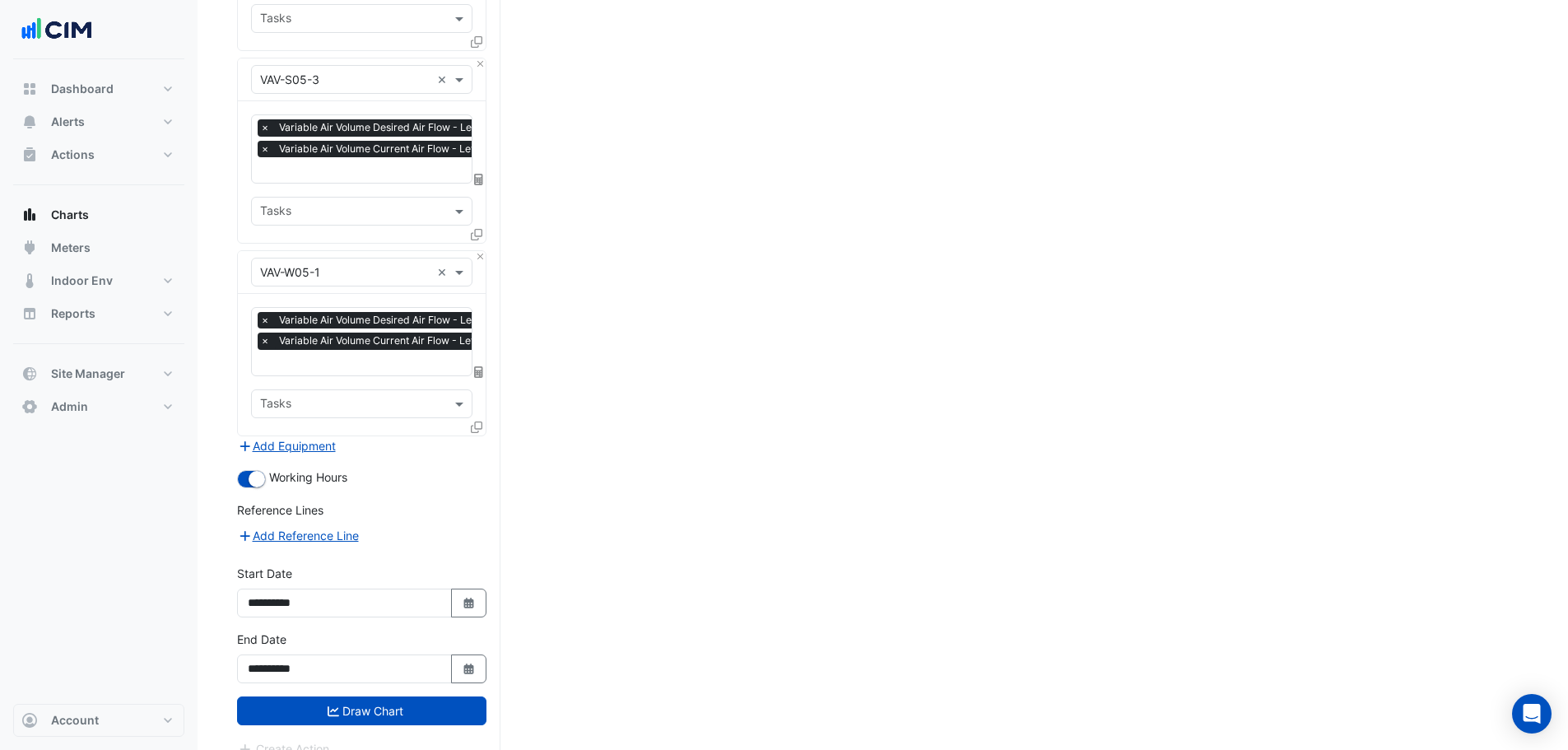
click at [476, 663] on div "**********" at bounding box center [361, 664] width 269 height 66
click at [469, 654] on button "Select Date" at bounding box center [468, 669] width 36 height 29
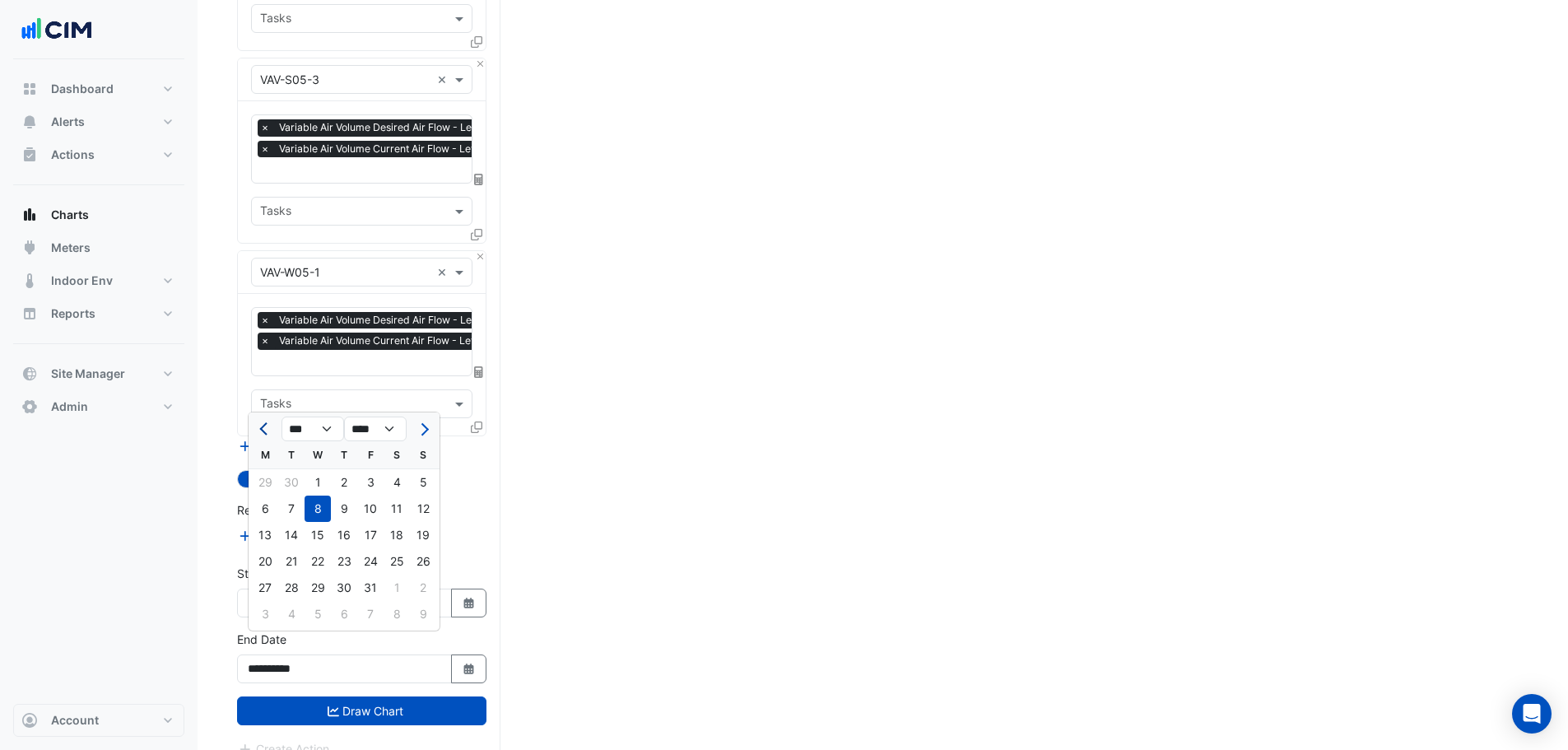
click at [263, 429] on span "Previous month" at bounding box center [266, 429] width 13 height 13
click at [423, 429] on span "Next month" at bounding box center [423, 429] width 13 height 13
select select "*"
click at [388, 486] on div "6" at bounding box center [396, 482] width 26 height 26
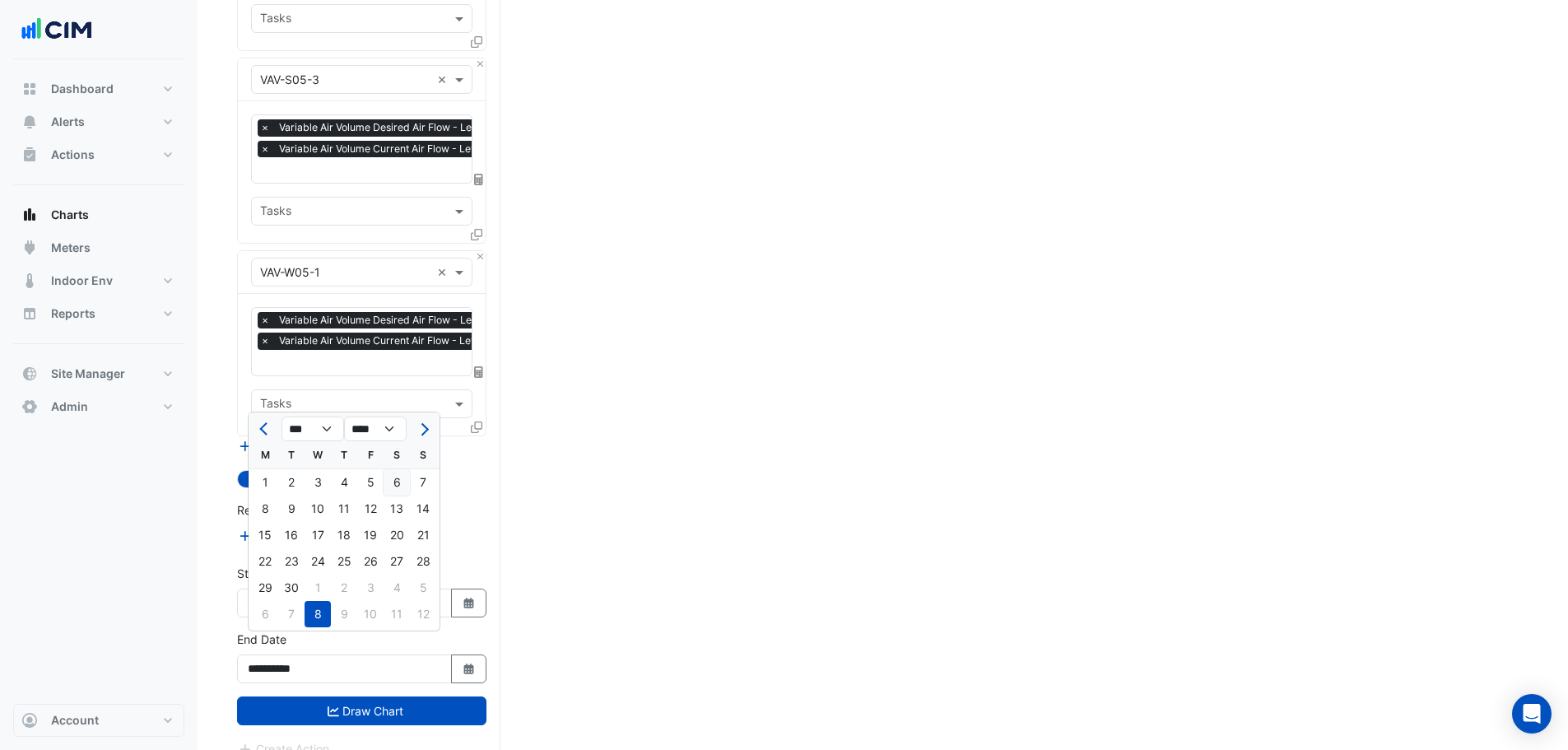
type input "**********"
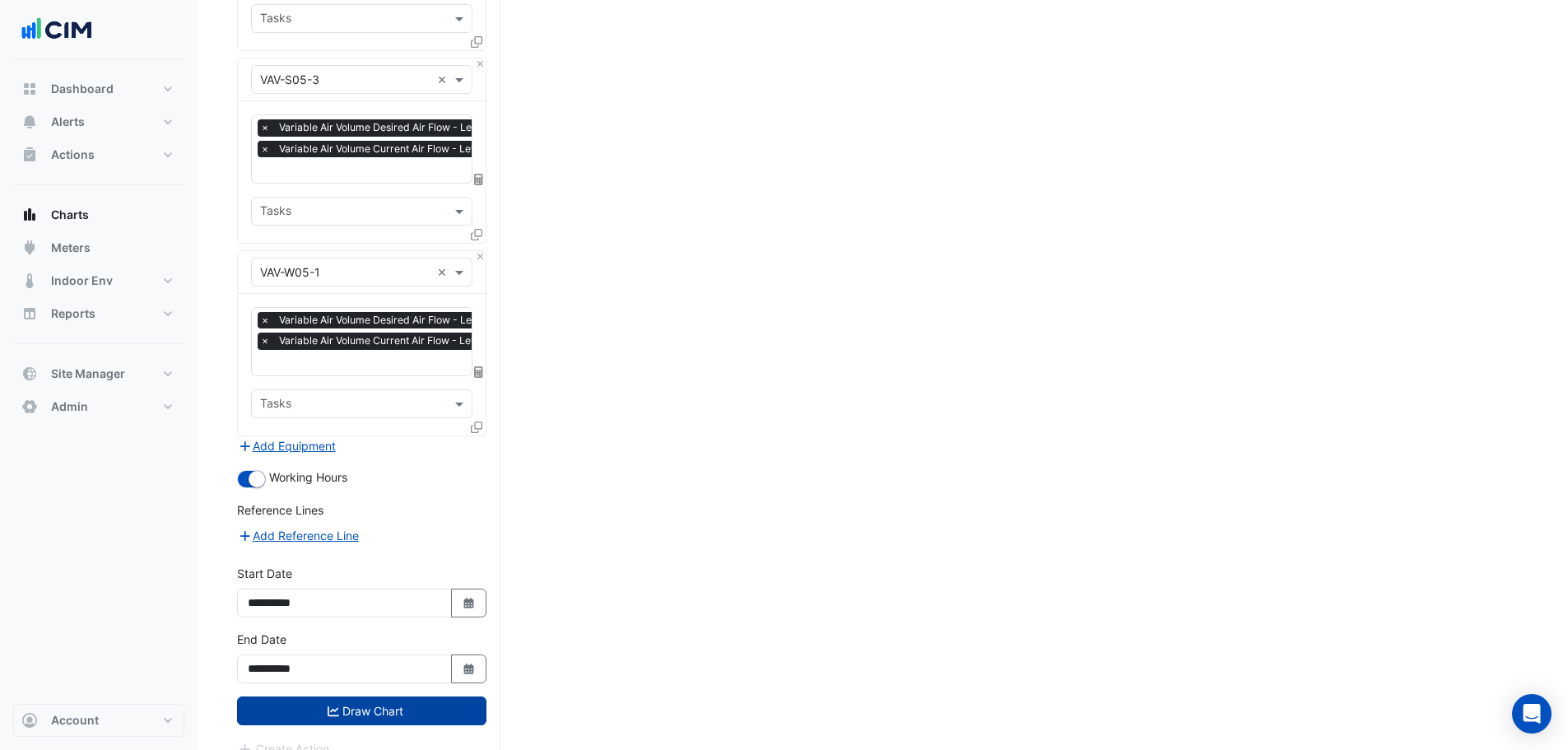
drag, startPoint x: 413, startPoint y: 688, endPoint x: 471, endPoint y: 685, distance: 58.1
click at [478, 697] on button "Draw Chart" at bounding box center [361, 711] width 249 height 29
